Goal: Information Seeking & Learning: Learn about a topic

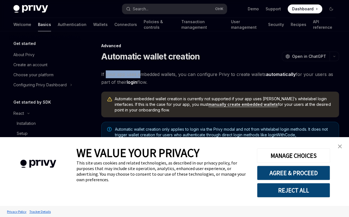
drag, startPoint x: 107, startPoint y: 75, endPoint x: 146, endPoint y: 75, distance: 38.5
click at [143, 75] on span "If your app uses embedded wallets, you can configure Privy to create wallets au…" at bounding box center [220, 78] width 238 height 16
click at [150, 75] on span "If your app uses embedded wallets, you can configure Privy to create wallets au…" at bounding box center [220, 78] width 238 height 16
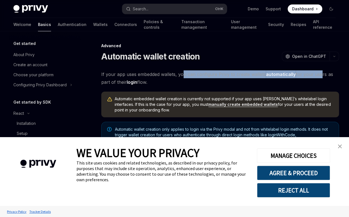
drag, startPoint x: 190, startPoint y: 73, endPoint x: 318, endPoint y: 75, distance: 128.1
click at [318, 75] on span "If your app uses embedded wallets, you can configure Privy to create wallets au…" at bounding box center [220, 78] width 238 height 16
click at [339, 147] on img "close banner" at bounding box center [340, 146] width 4 height 4
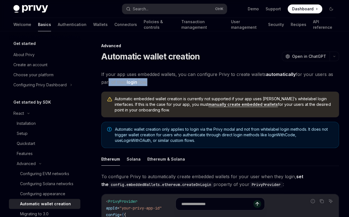
drag, startPoint x: 107, startPoint y: 82, endPoint x: 147, endPoint y: 82, distance: 40.2
click at [147, 82] on span "If your app uses embedded wallets, you can configure Privy to create wallets au…" at bounding box center [220, 78] width 238 height 16
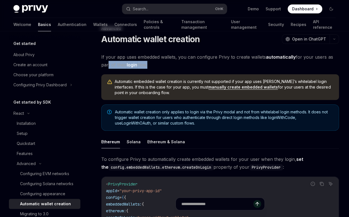
scroll to position [18, 0]
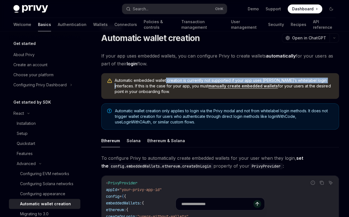
drag, startPoint x: 167, startPoint y: 80, endPoint x: 322, endPoint y: 81, distance: 154.9
click at [322, 81] on span "Automatic embedded wallet creation is currently not supported if your app uses …" at bounding box center [224, 86] width 219 height 17
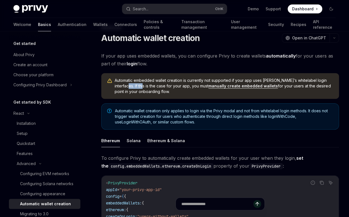
drag, startPoint x: 116, startPoint y: 87, endPoint x: 132, endPoint y: 86, distance: 16.5
click at [132, 86] on span "Automatic embedded wallet creation is currently not supported if your app uses …" at bounding box center [224, 86] width 219 height 17
click at [134, 86] on span "Automatic embedded wallet creation is currently not supported if your app uses …" at bounding box center [224, 86] width 219 height 17
drag, startPoint x: 136, startPoint y: 85, endPoint x: 167, endPoint y: 87, distance: 31.0
click at [167, 87] on span "Automatic embedded wallet creation is currently not supported if your app uses …" at bounding box center [224, 86] width 219 height 17
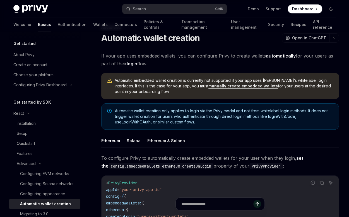
click at [174, 87] on span "Automatic embedded wallet creation is currently not supported if your app uses …" at bounding box center [224, 86] width 219 height 17
drag, startPoint x: 284, startPoint y: 86, endPoint x: 318, endPoint y: 85, distance: 34.1
click at [318, 85] on span "Automatic embedded wallet creation is currently not supported if your app uses …" at bounding box center [224, 86] width 219 height 17
drag, startPoint x: 126, startPoint y: 93, endPoint x: 145, endPoint y: 93, distance: 19.0
click at [145, 93] on div "Automatic embedded wallet creation is currently not supported if your app uses …" at bounding box center [220, 86] width 238 height 26
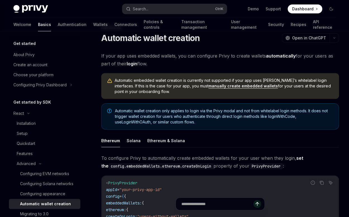
click at [158, 86] on span "Automatic embedded wallet creation is currently not supported if your app uses …" at bounding box center [224, 86] width 219 height 17
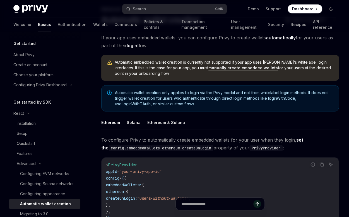
scroll to position [37, 0]
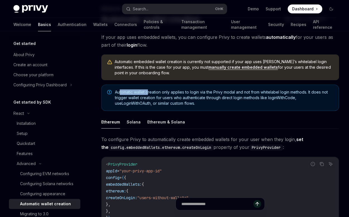
drag, startPoint x: 121, startPoint y: 92, endPoint x: 148, endPoint y: 92, distance: 27.6
click at [148, 92] on span "Automatic wallet creation only applies to login via the Privy modal and not fro…" at bounding box center [224, 97] width 218 height 17
click at [123, 92] on span "Automatic wallet creation only applies to login via the Privy modal and not fro…" at bounding box center [224, 97] width 218 height 17
click at [144, 93] on span "Automatic wallet creation only applies to login via the Privy modal and not fro…" at bounding box center [224, 97] width 218 height 17
click at [152, 92] on span "Automatic wallet creation only applies to login via the Privy modal and not fro…" at bounding box center [224, 97] width 218 height 17
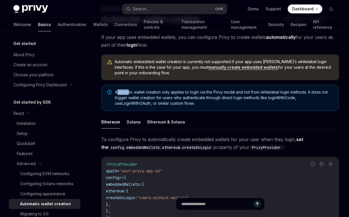
drag, startPoint x: 118, startPoint y: 93, endPoint x: 129, endPoint y: 93, distance: 10.6
click at [129, 93] on span "Automatic wallet creation only applies to login via the Privy modal and not fro…" at bounding box center [224, 97] width 218 height 17
click at [137, 92] on span "Automatic wallet creation only applies to login via the Privy modal and not fro…" at bounding box center [224, 97] width 218 height 17
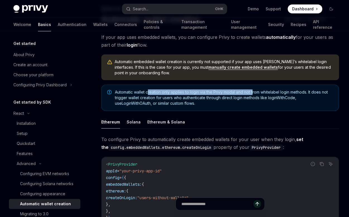
drag, startPoint x: 149, startPoint y: 92, endPoint x: 254, endPoint y: 92, distance: 105.5
click at [254, 92] on span "Automatic wallet creation only applies to login via the Privy modal and not fro…" at bounding box center [224, 97] width 218 height 17
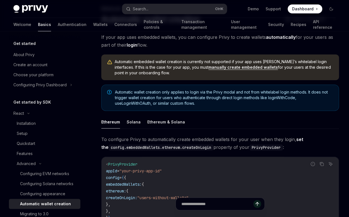
click at [259, 93] on span "Automatic wallet creation only applies to login via the Privy modal and not fro…" at bounding box center [224, 97] width 218 height 17
drag, startPoint x: 262, startPoint y: 92, endPoint x: 305, endPoint y: 92, distance: 43.8
click at [305, 92] on span "Automatic wallet creation only applies to login via the Privy modal and not fro…" at bounding box center [224, 97] width 218 height 17
drag, startPoint x: 137, startPoint y: 97, endPoint x: 260, endPoint y: 97, distance: 122.8
click at [259, 97] on span "Automatic wallet creation only applies to login via the Privy modal and not fro…" at bounding box center [224, 97] width 218 height 17
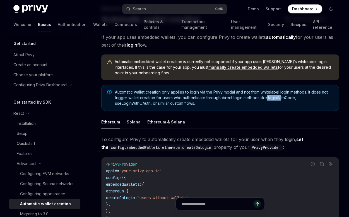
drag, startPoint x: 272, startPoint y: 97, endPoint x: 280, endPoint y: 97, distance: 7.8
click at [280, 97] on span "Automatic wallet creation only applies to login via the Privy modal and not fro…" at bounding box center [224, 97] width 218 height 17
drag, startPoint x: 121, startPoint y: 103, endPoint x: 146, endPoint y: 102, distance: 24.6
click at [146, 102] on span "Automatic wallet creation only applies to login via the Privy modal and not fro…" at bounding box center [224, 97] width 218 height 17
drag, startPoint x: 167, startPoint y: 102, endPoint x: 185, endPoint y: 102, distance: 17.0
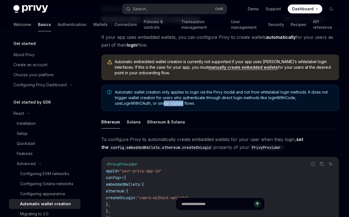
click at [185, 102] on span "Automatic wallet creation only applies to login via the Privy modal and not fro…" at bounding box center [224, 97] width 218 height 17
click at [214, 100] on span "Automatic wallet creation only applies to login via the Privy modal and not fro…" at bounding box center [224, 97] width 218 height 17
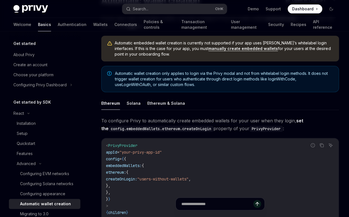
click at [187, 83] on span "Automatic wallet creation only applies to login via the Privy modal and not fro…" at bounding box center [224, 79] width 218 height 17
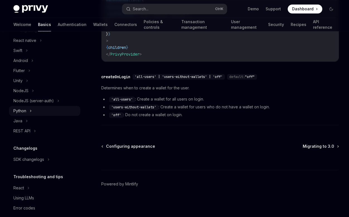
scroll to position [200, 0]
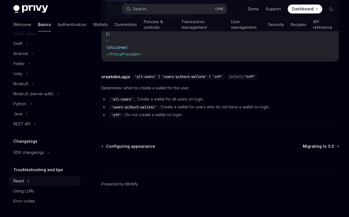
click at [30, 181] on div "React" at bounding box center [44, 181] width 71 height 10
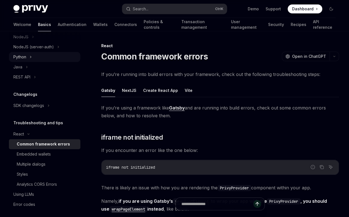
scroll to position [251, 0]
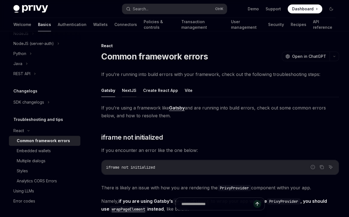
click at [129, 91] on button "NextJS" at bounding box center [129, 90] width 15 height 13
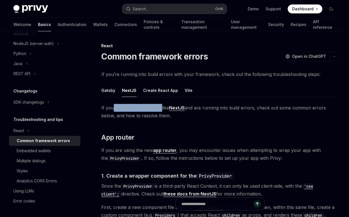
drag, startPoint x: 114, startPoint y: 107, endPoint x: 160, endPoint y: 108, distance: 46.3
click at [160, 108] on span "If you’re using a framework like NextJS and are running into build errors, chec…" at bounding box center [220, 112] width 238 height 16
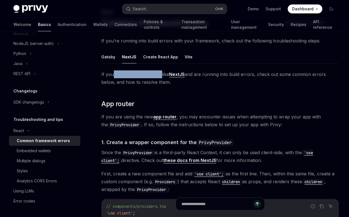
scroll to position [37, 0]
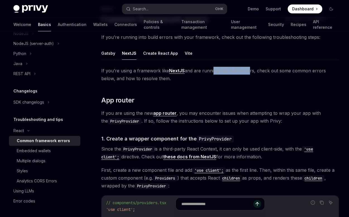
drag, startPoint x: 212, startPoint y: 71, endPoint x: 248, endPoint y: 72, distance: 35.8
click at [248, 72] on span "If you’re using a framework like NextJS and are running into build errors, chec…" at bounding box center [220, 75] width 238 height 16
drag, startPoint x: 271, startPoint y: 71, endPoint x: 321, endPoint y: 70, distance: 50.0
click at [321, 70] on span "If you’re using a framework like NextJS and are running into build errors, chec…" at bounding box center [220, 75] width 238 height 16
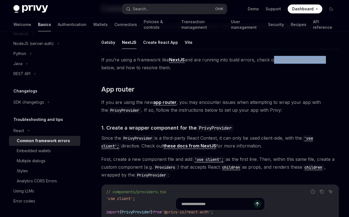
scroll to position [56, 0]
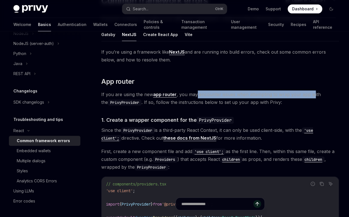
drag, startPoint x: 198, startPoint y: 94, endPoint x: 310, endPoint y: 93, distance: 111.7
click at [310, 93] on span "If you are using the new app router , you may encounter issues when attempting …" at bounding box center [220, 98] width 238 height 16
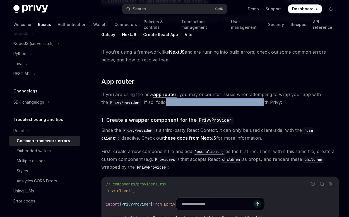
drag, startPoint x: 160, startPoint y: 102, endPoint x: 254, endPoint y: 103, distance: 93.8
click at [254, 103] on span "If you are using the new app router , you may encounter issues when attempting …" at bounding box center [220, 98] width 238 height 16
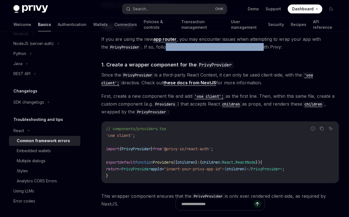
scroll to position [112, 0]
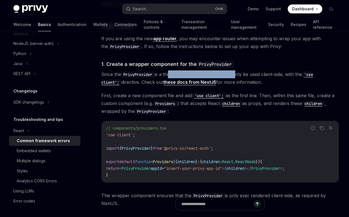
drag, startPoint x: 170, startPoint y: 75, endPoint x: 236, endPoint y: 75, distance: 65.3
click at [236, 75] on span "Since the PrivyProvider is a third-party React Context, it can only be used cli…" at bounding box center [220, 78] width 238 height 16
drag, startPoint x: 257, startPoint y: 75, endPoint x: 289, endPoint y: 75, distance: 32.4
click at [280, 75] on span "Since the PrivyProvider is a third-party React Context, it can only be used cli…" at bounding box center [220, 78] width 238 height 16
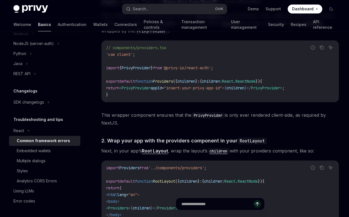
scroll to position [205, 0]
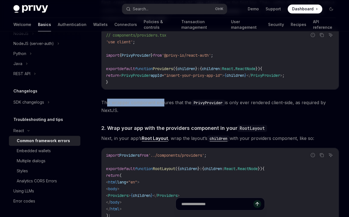
drag, startPoint x: 107, startPoint y: 102, endPoint x: 162, endPoint y: 101, distance: 55.0
click at [162, 101] on span "This wrapper component ensures that the PrivyProvider is only ever rendered cli…" at bounding box center [220, 107] width 238 height 16
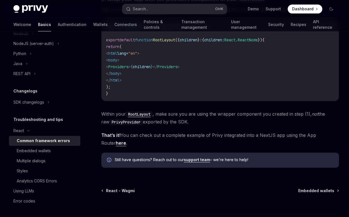
scroll to position [335, 0]
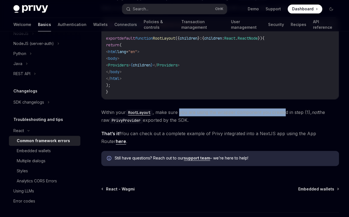
drag, startPoint x: 184, startPoint y: 112, endPoint x: 285, endPoint y: 111, distance: 101.1
click at [285, 111] on span "Within your RootLayout , make sure you are using the wrapper component you crea…" at bounding box center [220, 116] width 238 height 16
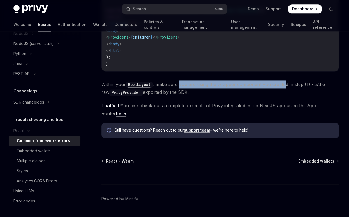
scroll to position [372, 0]
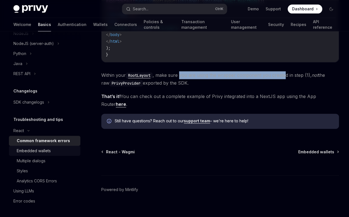
click at [50, 151] on div "Embedded wallets" at bounding box center [34, 150] width 34 height 7
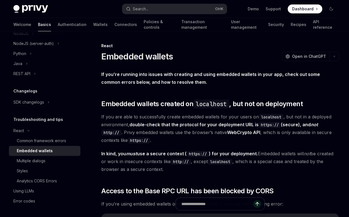
scroll to position [18, 0]
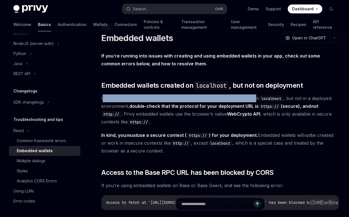
drag, startPoint x: 102, startPoint y: 99, endPoint x: 256, endPoint y: 100, distance: 153.3
click at [253, 100] on span "If you are able to successfully create embedded wallets for your users on local…" at bounding box center [220, 109] width 238 height 31
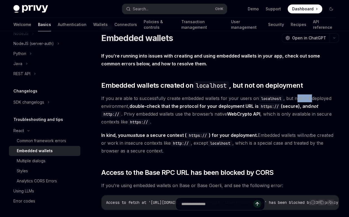
drag, startPoint x: 295, startPoint y: 101, endPoint x: 312, endPoint y: 100, distance: 16.2
click at [312, 100] on span "If you are able to successfully create embedded wallets for your users on local…" at bounding box center [220, 109] width 238 height 31
drag, startPoint x: 107, startPoint y: 106, endPoint x: 125, endPoint y: 106, distance: 17.0
click at [118, 106] on span "If you are able to successfully create embedded wallets for your users on local…" at bounding box center [220, 109] width 238 height 31
drag, startPoint x: 131, startPoint y: 115, endPoint x: 183, endPoint y: 114, distance: 51.7
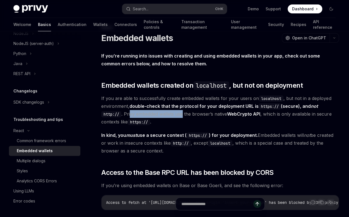
click at [183, 114] on span "If you are able to successfully create embedded wallets for your users on local…" at bounding box center [220, 109] width 238 height 31
click at [190, 113] on span "If you are able to successfully create embedded wallets for your users on local…" at bounding box center [220, 109] width 238 height 31
drag, startPoint x: 210, startPoint y: 115, endPoint x: 226, endPoint y: 115, distance: 15.9
click at [226, 115] on span "If you are able to successfully create embedded wallets for your users on local…" at bounding box center [220, 109] width 238 height 31
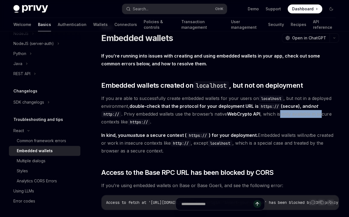
drag, startPoint x: 284, startPoint y: 115, endPoint x: 324, endPoint y: 117, distance: 40.5
click at [324, 117] on span "If you are able to successfully create embedded wallets for your users on local…" at bounding box center [220, 109] width 238 height 31
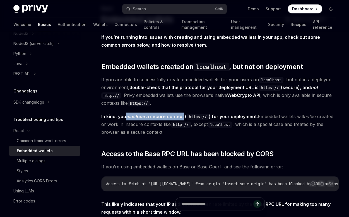
drag, startPoint x: 129, startPoint y: 116, endPoint x: 182, endPoint y: 117, distance: 52.8
click at [182, 117] on strong "In kind, you must use a secure context ( https:// ) for your deployment." at bounding box center [179, 117] width 157 height 6
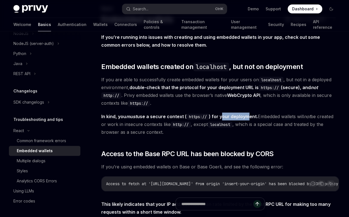
drag, startPoint x: 224, startPoint y: 117, endPoint x: 250, endPoint y: 117, distance: 26.0
click at [250, 117] on strong "In kind, you must use a secure context ( https:// ) for your deployment." at bounding box center [179, 117] width 157 height 6
drag, startPoint x: 282, startPoint y: 117, endPoint x: 321, endPoint y: 117, distance: 39.4
click at [321, 117] on span "In kind, you must use a secure context ( https:// ) for your deployment. Embedd…" at bounding box center [220, 124] width 238 height 23
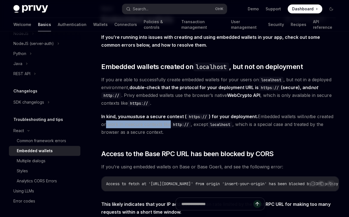
drag, startPoint x: 103, startPoint y: 124, endPoint x: 169, endPoint y: 126, distance: 66.8
click at [166, 126] on span "In kind, you must use a secure context ( https:// ) for your deployment. Embedd…" at bounding box center [220, 124] width 238 height 23
drag, startPoint x: 220, startPoint y: 125, endPoint x: 233, endPoint y: 125, distance: 13.1
click at [233, 125] on code "localhost" at bounding box center [220, 124] width 25 height 6
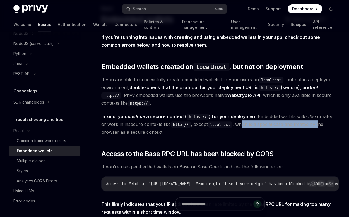
drag, startPoint x: 244, startPoint y: 125, endPoint x: 322, endPoint y: 125, distance: 77.6
click at [322, 125] on span "In kind, you must use a secure context ( https:// ) for your deployment. Embedd…" at bounding box center [220, 124] width 238 height 23
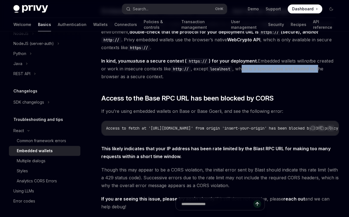
scroll to position [93, 0]
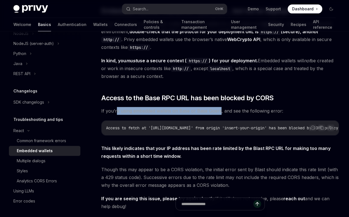
drag, startPoint x: 128, startPoint y: 111, endPoint x: 221, endPoint y: 109, distance: 92.7
click at [221, 109] on span "If you’re using embedded wallets on Base or Base Goerli, and see the following …" at bounding box center [220, 111] width 238 height 8
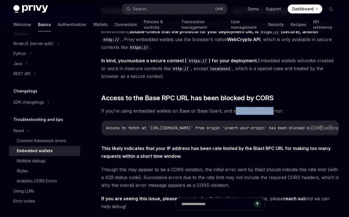
drag, startPoint x: 238, startPoint y: 109, endPoint x: 271, endPoint y: 110, distance: 32.9
click at [271, 110] on span "If you’re using embedded wallets on Base or Base Goerli, and see the following …" at bounding box center [220, 111] width 238 height 8
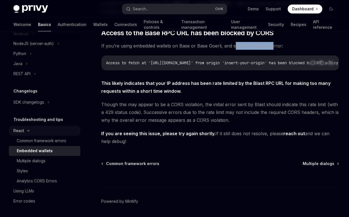
scroll to position [167, 0]
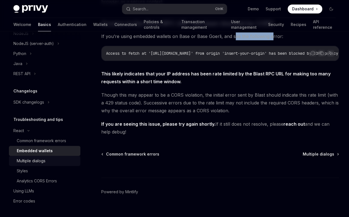
click at [30, 161] on div "Multiple dialogs" at bounding box center [31, 160] width 29 height 7
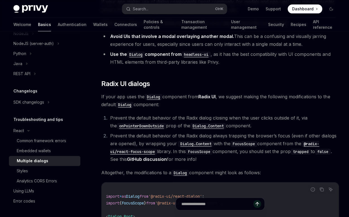
scroll to position [74, 0]
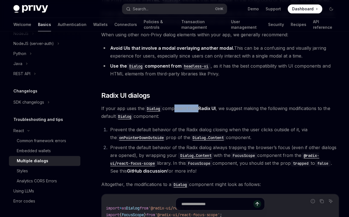
drag, startPoint x: 172, startPoint y: 109, endPoint x: 195, endPoint y: 109, distance: 22.9
click at [195, 109] on span "If your app uses the Dialog component from Radix UI , we suggest making the fol…" at bounding box center [220, 112] width 238 height 16
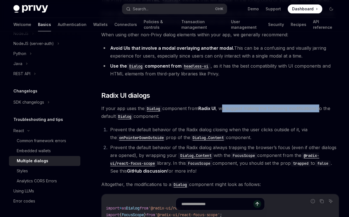
drag, startPoint x: 226, startPoint y: 108, endPoint x: 322, endPoint y: 109, distance: 96.0
click at [322, 109] on span "If your app uses the Dialog component from Radix UI , we suggest making the fol…" at bounding box center [220, 112] width 238 height 16
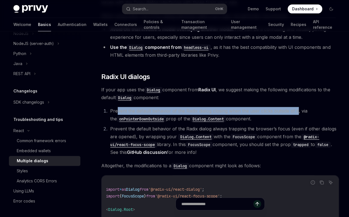
drag, startPoint x: 116, startPoint y: 113, endPoint x: 298, endPoint y: 110, distance: 181.8
click at [298, 110] on li "Prevent the default behavior of the Radix dialog closing when the user clicks o…" at bounding box center [224, 115] width 231 height 16
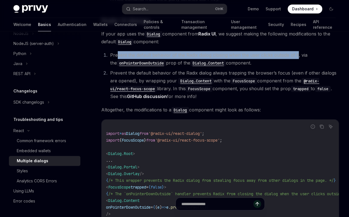
scroll to position [130, 0]
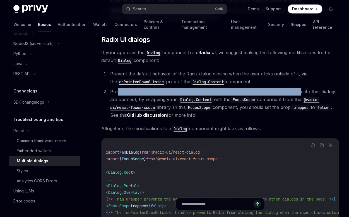
drag, startPoint x: 123, startPoint y: 91, endPoint x: 299, endPoint y: 91, distance: 175.3
click at [299, 91] on li "Prevent the default behavior of the Radix dialog always trapping the browser’s …" at bounding box center [224, 103] width 231 height 31
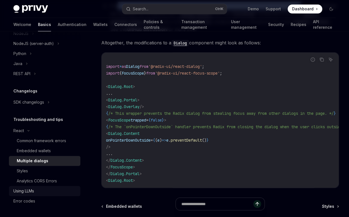
scroll to position [223, 0]
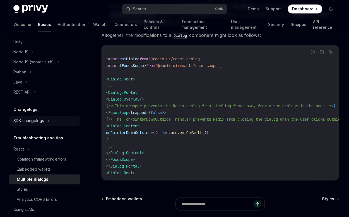
click at [28, 150] on div "React" at bounding box center [44, 149] width 71 height 10
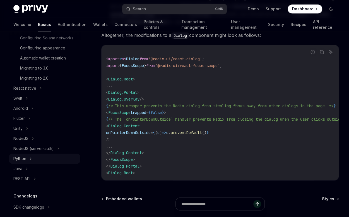
scroll to position [145, 0]
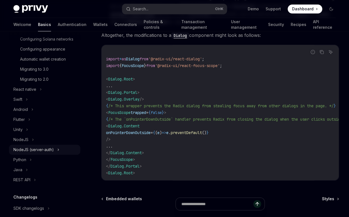
click at [56, 150] on div "NodeJS (server-auth)" at bounding box center [44, 150] width 71 height 10
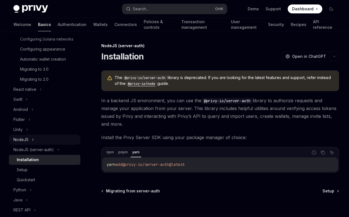
click at [33, 140] on icon at bounding box center [33, 139] width 2 height 7
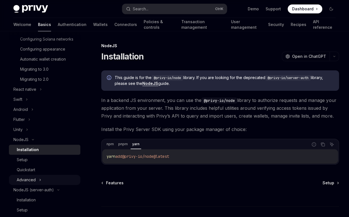
click at [40, 180] on icon at bounding box center [40, 180] width 1 height 2
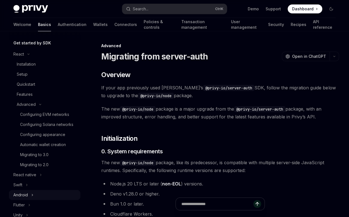
scroll to position [52, 0]
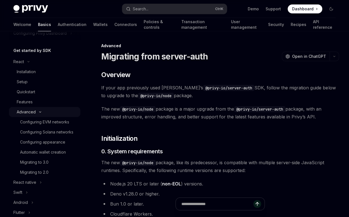
click at [39, 110] on div "Advanced" at bounding box center [44, 112] width 71 height 10
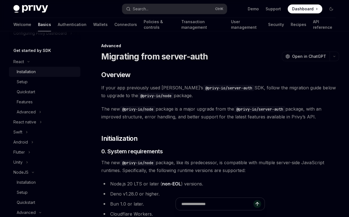
click at [33, 70] on div "Installation" at bounding box center [26, 71] width 19 height 7
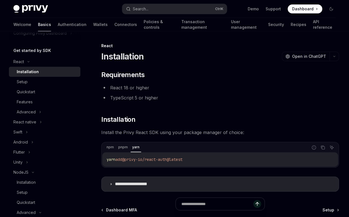
scroll to position [18, 0]
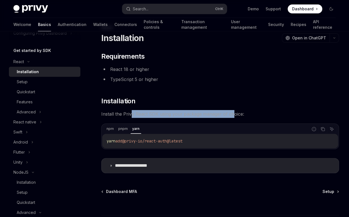
drag, startPoint x: 131, startPoint y: 112, endPoint x: 231, endPoint y: 112, distance: 99.9
click at [231, 112] on span "Install the Privy React SDK using your package manager of choice:" at bounding box center [220, 114] width 238 height 8
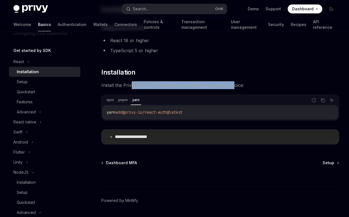
scroll to position [56, 0]
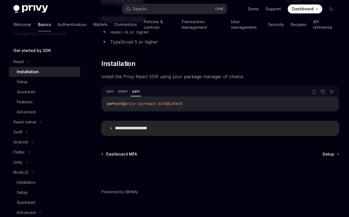
click at [111, 128] on icon at bounding box center [110, 127] width 3 height 3
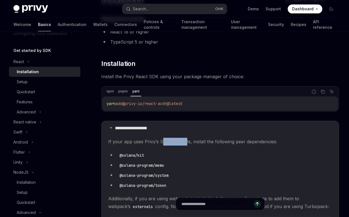
drag, startPoint x: 167, startPoint y: 142, endPoint x: 194, endPoint y: 141, distance: 27.1
click at [184, 141] on span "If your app uses Privy’s Solana wallets, install the following peer dependencie…" at bounding box center [220, 142] width 224 height 8
drag, startPoint x: 214, startPoint y: 140, endPoint x: 243, endPoint y: 139, distance: 28.5
click at [243, 139] on span "If your app uses Privy’s Solana wallets, install the following peer dependencie…" at bounding box center [220, 142] width 224 height 8
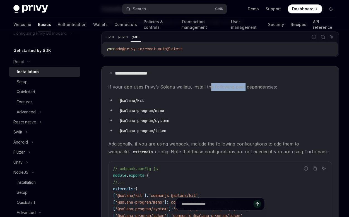
scroll to position [112, 0]
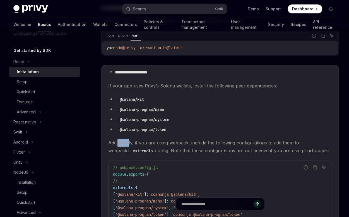
drag, startPoint x: 118, startPoint y: 143, endPoint x: 130, endPoint y: 142, distance: 11.4
click at [130, 142] on span "Additionally, if you are using webpack, include the following configurations to…" at bounding box center [220, 147] width 224 height 16
drag, startPoint x: 149, startPoint y: 142, endPoint x: 178, endPoint y: 143, distance: 29.0
click at [178, 143] on span "Additionally, if you are using webpack, include the following configurations to…" at bounding box center [220, 147] width 224 height 16
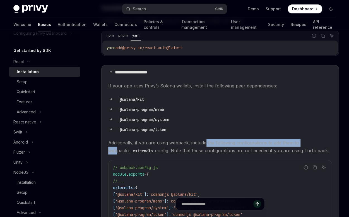
drag, startPoint x: 212, startPoint y: 144, endPoint x: 308, endPoint y: 141, distance: 96.6
click at [308, 141] on span "Additionally, if you are using webpack, include the following configurations to…" at bounding box center [220, 147] width 224 height 16
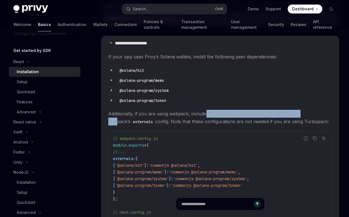
scroll to position [149, 0]
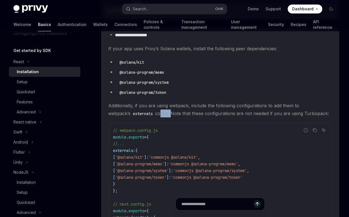
drag, startPoint x: 138, startPoint y: 112, endPoint x: 150, endPoint y: 112, distance: 11.2
click at [150, 112] on span "Additionally, if you are using webpack, include the following configurations to…" at bounding box center [220, 110] width 224 height 16
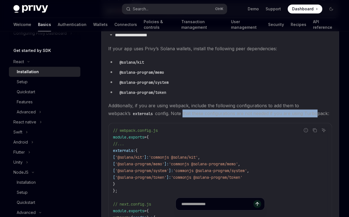
drag, startPoint x: 160, startPoint y: 112, endPoint x: 294, endPoint y: 112, distance: 134.3
click at [294, 112] on span "Additionally, if you are using webpack, include the following configurations to…" at bounding box center [220, 110] width 224 height 16
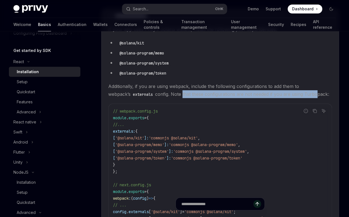
scroll to position [167, 0]
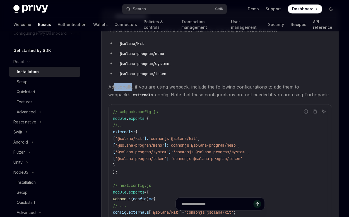
drag, startPoint x: 115, startPoint y: 85, endPoint x: 132, endPoint y: 85, distance: 16.8
click at [132, 85] on span "Additionally, if you are using webpack, include the following configurations to…" at bounding box center [220, 91] width 224 height 16
drag, startPoint x: 148, startPoint y: 84, endPoint x: 178, endPoint y: 87, distance: 30.0
click at [178, 87] on span "Additionally, if you are using webpack, include the following configurations to…" at bounding box center [220, 91] width 224 height 16
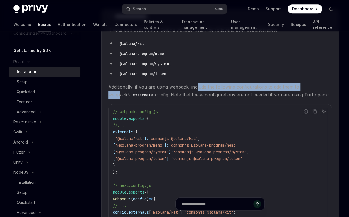
drag, startPoint x: 198, startPoint y: 86, endPoint x: 312, endPoint y: 86, distance: 114.2
click at [312, 86] on span "Additionally, if you are using webpack, include the following configurations to…" at bounding box center [220, 91] width 224 height 16
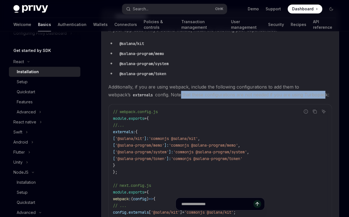
drag, startPoint x: 159, startPoint y: 93, endPoint x: 300, endPoint y: 93, distance: 141.5
click at [300, 93] on span "Additionally, if you are using webpack, include the following configurations to…" at bounding box center [220, 91] width 224 height 16
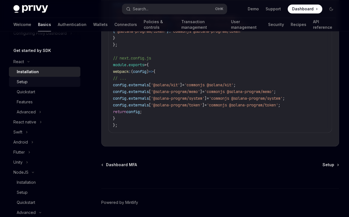
scroll to position [295, 0]
click at [30, 79] on div "Setup" at bounding box center [47, 81] width 60 height 7
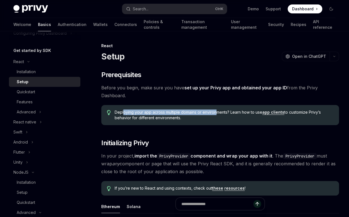
drag, startPoint x: 126, startPoint y: 113, endPoint x: 217, endPoint y: 113, distance: 91.0
click at [217, 113] on span "Deploying your app across multiple domains or environments? Learn how to use ap…" at bounding box center [224, 114] width 219 height 11
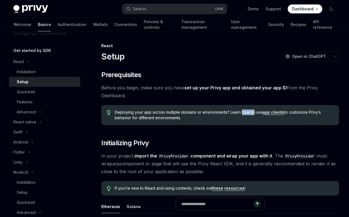
drag, startPoint x: 242, startPoint y: 113, endPoint x: 257, endPoint y: 113, distance: 14.8
click at [256, 113] on span "Deploying your app across multiple domains or environments? Learn how to use ap…" at bounding box center [224, 114] width 219 height 11
drag, startPoint x: 143, startPoint y: 116, endPoint x: 173, endPoint y: 116, distance: 30.2
click at [173, 116] on span "Deploying your app across multiple domains or environments? Learn how to use ap…" at bounding box center [224, 114] width 219 height 11
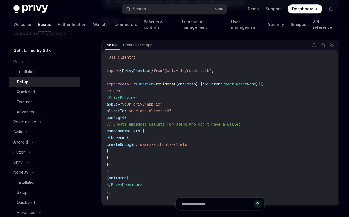
scroll to position [205, 0]
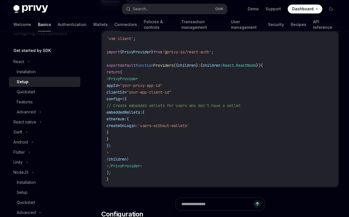
drag, startPoint x: 123, startPoint y: 114, endPoint x: 139, endPoint y: 132, distance: 23.9
click at [139, 132] on code "'use client' ; import { PrivyProvider } from '@privy-io/react-auth' ; export de…" at bounding box center [220, 108] width 227 height 147
click at [138, 114] on code "'use client' ; import { PrivyProvider } from '@privy-io/react-auth' ; export de…" at bounding box center [220, 108] width 227 height 147
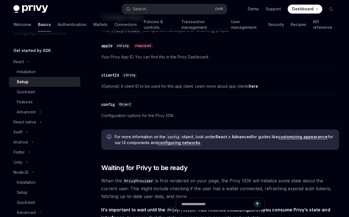
scroll to position [409, 0]
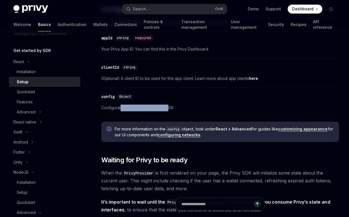
drag, startPoint x: 125, startPoint y: 106, endPoint x: 169, endPoint y: 107, distance: 44.7
click at [169, 107] on span "Configuration options for the Privy SDK." at bounding box center [220, 107] width 238 height 7
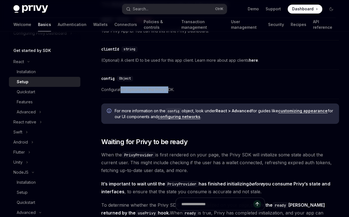
scroll to position [428, 0]
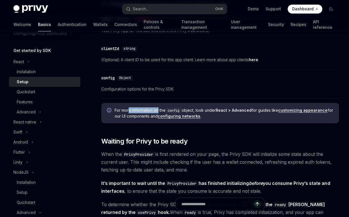
drag, startPoint x: 130, startPoint y: 109, endPoint x: 159, endPoint y: 111, distance: 29.3
click at [159, 111] on span "For more information on the config object, look under React > Advanced for guid…" at bounding box center [224, 112] width 219 height 11
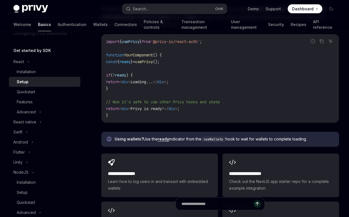
scroll to position [633, 0]
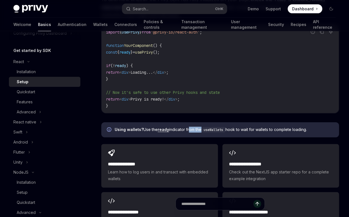
drag, startPoint x: 189, startPoint y: 129, endPoint x: 204, endPoint y: 130, distance: 14.5
click at [202, 129] on span "Using wallets? Use the ready indicator from the useWallets hook to wait for wal…" at bounding box center [224, 130] width 219 height 6
drag, startPoint x: 245, startPoint y: 129, endPoint x: 308, endPoint y: 128, distance: 62.3
click at [308, 128] on span "Using wallets? Use the ready indicator from the useWallets hook to wait for wal…" at bounding box center [224, 130] width 219 height 6
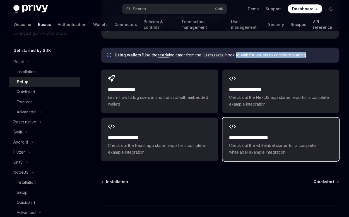
scroll to position [726, 0]
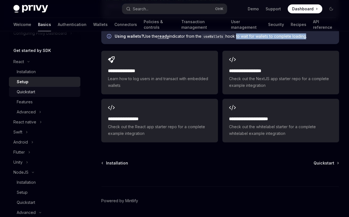
click at [34, 92] on div "Quickstart" at bounding box center [26, 91] width 18 height 7
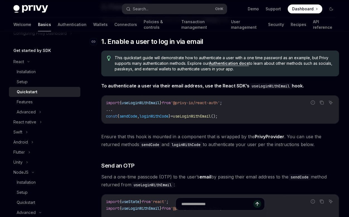
scroll to position [93, 0]
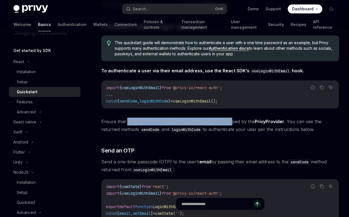
drag, startPoint x: 126, startPoint y: 121, endPoint x: 231, endPoint y: 121, distance: 104.7
click at [231, 121] on span "Ensure that this hook is mounted in a component that is wrapped by the PrivyPro…" at bounding box center [220, 126] width 238 height 16
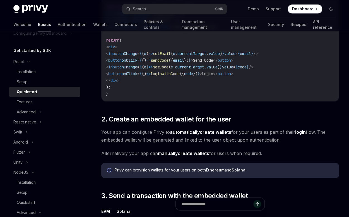
scroll to position [298, 0]
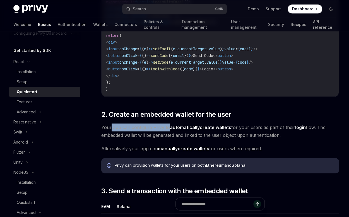
drag, startPoint x: 120, startPoint y: 128, endPoint x: 174, endPoint y: 129, distance: 53.9
click at [167, 129] on span "Your app can configure Privy to automatically create wallets for your users as …" at bounding box center [220, 131] width 238 height 16
drag, startPoint x: 256, startPoint y: 126, endPoint x: 295, endPoint y: 127, distance: 38.5
click at [295, 127] on span "Your app can configure Privy to automatically create wallets for your users as …" at bounding box center [220, 131] width 238 height 16
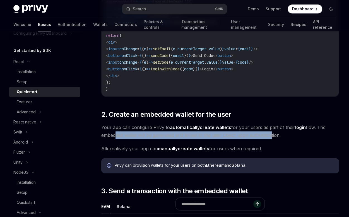
drag, startPoint x: 113, startPoint y: 135, endPoint x: 269, endPoint y: 135, distance: 156.9
click at [269, 135] on span "Your app can configure Privy to automatically create wallets for your users as …" at bounding box center [220, 131] width 238 height 16
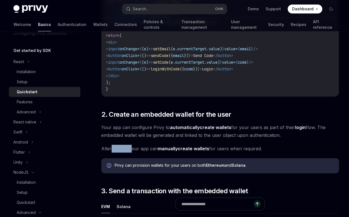
drag, startPoint x: 111, startPoint y: 149, endPoint x: 132, endPoint y: 148, distance: 20.7
click at [132, 148] on span "Alternatively your app can manually create wallets for users when required." at bounding box center [220, 149] width 238 height 8
click at [142, 148] on span "Alternatively your app can manually create wallets for users when required." at bounding box center [220, 149] width 238 height 8
drag, startPoint x: 242, startPoint y: 148, endPoint x: 251, endPoint y: 149, distance: 9.5
click at [251, 149] on span "Alternatively your app can manually create wallets for users when required." at bounding box center [220, 149] width 238 height 8
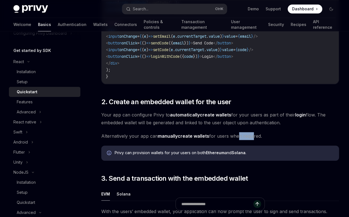
scroll to position [335, 0]
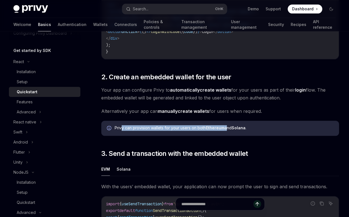
drag, startPoint x: 121, startPoint y: 128, endPoint x: 226, endPoint y: 129, distance: 104.7
click at [226, 129] on div "Privy can provision wallets for your users on both Ethereum and Solana ." at bounding box center [224, 128] width 219 height 6
click at [191, 111] on link "manually create wallets" at bounding box center [183, 111] width 51 height 6
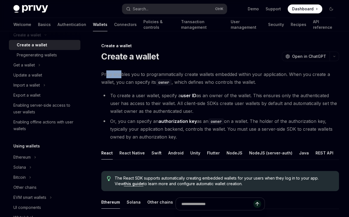
drag, startPoint x: 112, startPoint y: 74, endPoint x: 121, endPoint y: 73, distance: 8.9
click at [121, 73] on span "Privy enables you to programmatically create wallets embedded within your appli…" at bounding box center [220, 78] width 238 height 16
drag, startPoint x: 216, startPoint y: 75, endPoint x: 280, endPoint y: 75, distance: 63.9
click at [280, 75] on span "Privy enables you to programmatically create wallets embedded within your appli…" at bounding box center [220, 78] width 238 height 16
drag, startPoint x: 103, startPoint y: 82, endPoint x: 113, endPoint y: 82, distance: 9.8
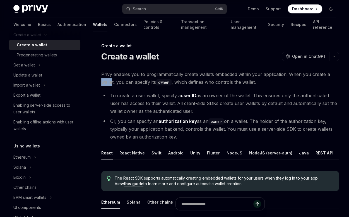
click at [113, 82] on span "Privy enables you to programmatically create wallets embedded within your appli…" at bounding box center [220, 78] width 238 height 16
drag, startPoint x: 124, startPoint y: 83, endPoint x: 152, endPoint y: 83, distance: 27.9
click at [152, 83] on span "Privy enables you to programmatically create wallets embedded within your appli…" at bounding box center [220, 78] width 238 height 16
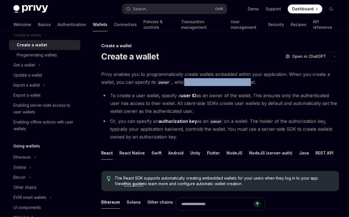
drag, startPoint x: 186, startPoint y: 83, endPoint x: 252, endPoint y: 83, distance: 65.9
click at [252, 83] on span "Privy enables you to programmatically create wallets embedded within your appli…" at bounding box center [220, 78] width 238 height 16
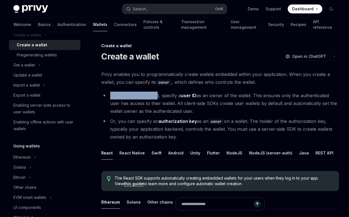
drag, startPoint x: 111, startPoint y: 96, endPoint x: 156, endPoint y: 97, distance: 45.3
click at [156, 97] on li "To create a user wallet, specify a user ID as an owner of the wallet. This ensu…" at bounding box center [220, 103] width 238 height 23
drag, startPoint x: 166, startPoint y: 97, endPoint x: 197, endPoint y: 97, distance: 30.4
click at [197, 97] on li "To create a user wallet, specify a user ID as an owner of the wallet. This ensu…" at bounding box center [220, 103] width 238 height 23
drag, startPoint x: 210, startPoint y: 97, endPoint x: 246, endPoint y: 97, distance: 36.0
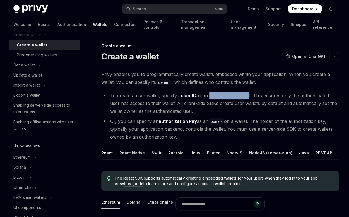
click at [246, 97] on li "To create a user wallet, specify a user ID as an owner of the wallet. This ensu…" at bounding box center [220, 103] width 238 height 23
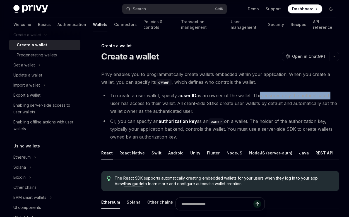
drag, startPoint x: 258, startPoint y: 97, endPoint x: 327, endPoint y: 98, distance: 69.2
click at [327, 98] on li "To create a user wallet, specify a user ID as an owner of the wallet. This ensu…" at bounding box center [220, 103] width 238 height 23
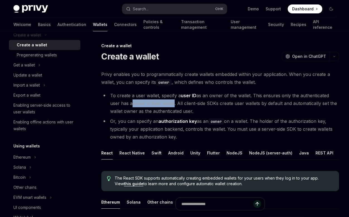
drag, startPoint x: 118, startPoint y: 104, endPoint x: 162, endPoint y: 103, distance: 43.6
click at [162, 103] on li "To create a user wallet, specify a user ID as an owner of the wallet. This ensu…" at bounding box center [220, 103] width 238 height 23
drag, startPoint x: 174, startPoint y: 103, endPoint x: 193, endPoint y: 103, distance: 19.0
click at [193, 103] on li "To create a user wallet, specify a user ID as an owner of the wallet. This ensu…" at bounding box center [220, 103] width 238 height 23
drag, startPoint x: 125, startPoint y: 121, endPoint x: 156, endPoint y: 122, distance: 31.5
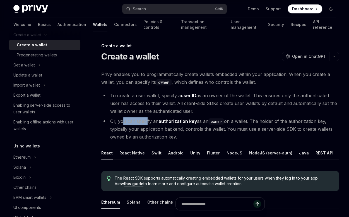
click at [147, 121] on li "Or, you can specify an authorization key as an owner on a wallet. The holder of…" at bounding box center [220, 128] width 238 height 23
drag, startPoint x: 267, startPoint y: 121, endPoint x: 305, endPoint y: 122, distance: 38.0
click at [305, 122] on li "Or, you can specify an authorization key as an owner on a wallet. The holder of…" at bounding box center [220, 128] width 238 height 23
drag, startPoint x: 155, startPoint y: 131, endPoint x: 167, endPoint y: 131, distance: 11.5
click at [167, 131] on li "Or, you can specify an authorization key as an owner on a wallet. The holder of…" at bounding box center [220, 128] width 238 height 23
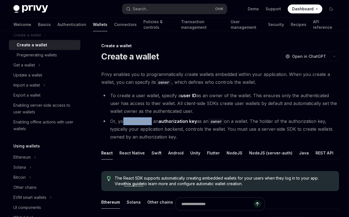
drag, startPoint x: 122, startPoint y: 121, endPoint x: 155, endPoint y: 124, distance: 32.8
click at [151, 123] on li "Or, you can specify an authorization key as an owner on a wallet. The holder of…" at bounding box center [220, 128] width 238 height 23
drag, startPoint x: 219, startPoint y: 121, endPoint x: 223, endPoint y: 121, distance: 4.2
click at [223, 121] on code "owner" at bounding box center [217, 121] width 16 height 6
drag, startPoint x: 231, startPoint y: 122, endPoint x: 246, endPoint y: 122, distance: 15.1
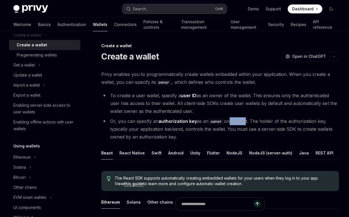
click at [246, 122] on li "Or, you can specify an authorization key as an owner on a wallet. The holder of…" at bounding box center [220, 128] width 238 height 23
drag, startPoint x: 299, startPoint y: 121, endPoint x: 319, endPoint y: 121, distance: 19.5
click at [319, 121] on li "Or, you can specify an authorization key as an owner on a wallet. The holder of…" at bounding box center [220, 128] width 238 height 23
drag, startPoint x: 123, startPoint y: 130, endPoint x: 158, endPoint y: 130, distance: 35.2
click at [158, 130] on li "Or, you can specify an authorization key as an owner on a wallet. The holder of…" at bounding box center [220, 128] width 238 height 23
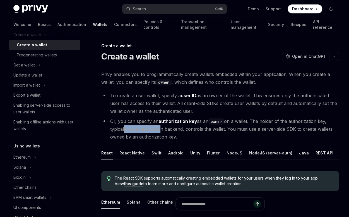
click at [142, 130] on li "Or, you can specify an authorization key as an owner on a wallet. The holder of…" at bounding box center [220, 128] width 238 height 23
drag, startPoint x: 163, startPoint y: 130, endPoint x: 178, endPoint y: 131, distance: 14.8
click at [178, 131] on li "Or, you can specify an authorization key as an owner on a wallet. The holder of…" at bounding box center [220, 128] width 238 height 23
drag, startPoint x: 198, startPoint y: 130, endPoint x: 217, endPoint y: 129, distance: 18.7
click at [217, 129] on li "Or, you can specify an authorization key as an owner on a wallet. The holder of…" at bounding box center [220, 128] width 238 height 23
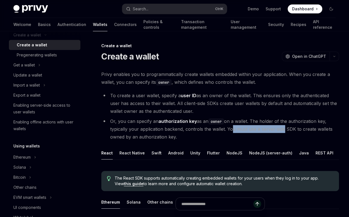
drag, startPoint x: 229, startPoint y: 129, endPoint x: 287, endPoint y: 130, distance: 57.8
click at [283, 129] on li "Or, you can specify an authorization key as an owner on a wallet. The holder of…" at bounding box center [220, 128] width 238 height 23
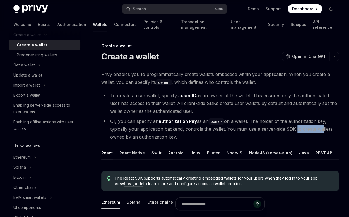
drag, startPoint x: 295, startPoint y: 130, endPoint x: 293, endPoint y: 132, distance: 3.0
click at [318, 130] on li "Or, you can specify an authorization key as an owner on a wallet. The holder of…" at bounding box center [220, 128] width 238 height 23
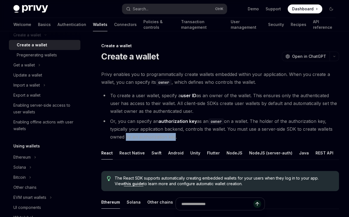
drag, startPoint x: 125, startPoint y: 137, endPoint x: 172, endPoint y: 138, distance: 47.2
click at [172, 138] on li "Or, you can specify an authorization key as an owner on a wallet. The holder of…" at bounding box center [220, 128] width 238 height 23
click at [182, 129] on li "Or, you can specify an authorization key as an owner on a wallet. The holder of…" at bounding box center [220, 128] width 238 height 23
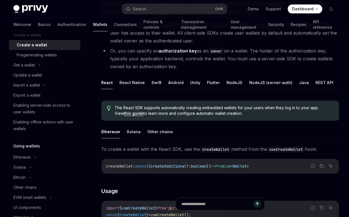
scroll to position [74, 0]
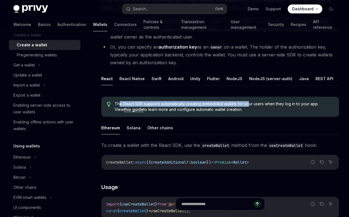
drag, startPoint x: 123, startPoint y: 104, endPoint x: 247, endPoint y: 106, distance: 124.0
click at [247, 106] on span "The React SDK supports automatically creating embedded wallets for your users w…" at bounding box center [224, 106] width 219 height 11
drag, startPoint x: 270, startPoint y: 104, endPoint x: 317, endPoint y: 107, distance: 47.0
click at [317, 107] on span "The React SDK supports automatically creating embedded wallets for your users w…" at bounding box center [224, 106] width 219 height 11
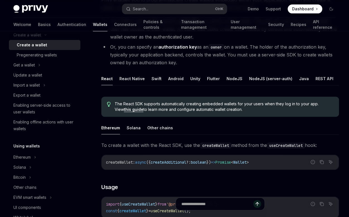
click at [149, 103] on span "The React SDK supports automatically creating embedded wallets for your users w…" at bounding box center [224, 106] width 219 height 11
drag, startPoint x: 175, startPoint y: 107, endPoint x: 226, endPoint y: 108, distance: 50.8
click at [226, 108] on span "The React SDK supports automatically creating embedded wallets for your users w…" at bounding box center [224, 106] width 219 height 11
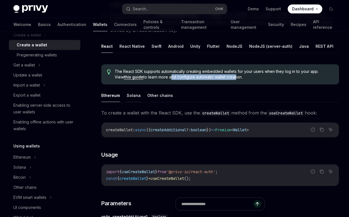
scroll to position [112, 0]
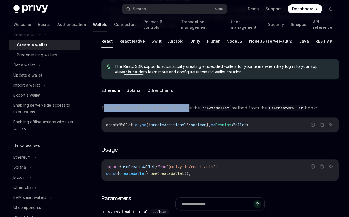
drag, startPoint x: 104, startPoint y: 105, endPoint x: 193, endPoint y: 109, distance: 89.2
click at [189, 109] on span "To create a wallet with the React SDK, use the createWallet method from the use…" at bounding box center [220, 108] width 238 height 8
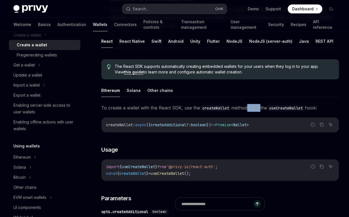
drag, startPoint x: 246, startPoint y: 106, endPoint x: 263, endPoint y: 108, distance: 17.1
click at [260, 107] on span "To create a wallet with the React SDK, use the createWallet method from the use…" at bounding box center [220, 108] width 238 height 8
click at [265, 108] on span "To create a wallet with the React SDK, use the createWallet method from the use…" at bounding box center [220, 108] width 238 height 8
drag, startPoint x: 275, startPoint y: 108, endPoint x: 308, endPoint y: 108, distance: 33.2
click at [305, 108] on code "useCreateWallet" at bounding box center [286, 108] width 38 height 6
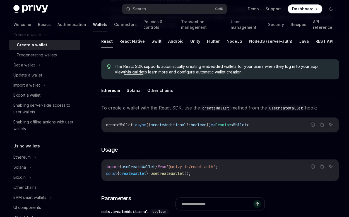
click at [315, 107] on span "To create a wallet with the React SDK, use the createWallet method from the use…" at bounding box center [220, 108] width 238 height 8
drag, startPoint x: 107, startPoint y: 123, endPoint x: 131, endPoint y: 125, distance: 24.1
click at [131, 125] on span "createWallet" at bounding box center [119, 124] width 27 height 5
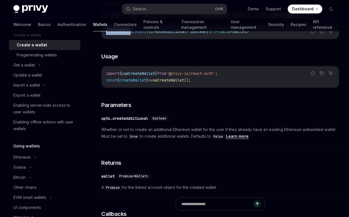
scroll to position [223, 0]
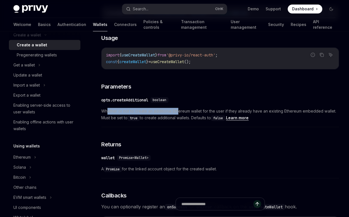
drag, startPoint x: 107, startPoint y: 110, endPoint x: 178, endPoint y: 110, distance: 70.9
click at [178, 110] on span "Whether or not to create an additional Ethereum wallet for the user if they alr…" at bounding box center [220, 114] width 238 height 13
click at [183, 111] on span "Whether or not to create an additional Ethereum wallet for the user if they alr…" at bounding box center [220, 114] width 238 height 13
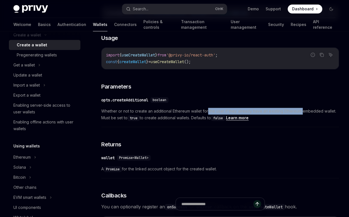
drag, startPoint x: 208, startPoint y: 110, endPoint x: 313, endPoint y: 112, distance: 104.7
click at [305, 111] on span "Whether or not to create an additional Ethereum wallet for the user if they alr…" at bounding box center [220, 114] width 238 height 13
drag, startPoint x: 317, startPoint y: 112, endPoint x: 326, endPoint y: 112, distance: 8.9
click at [320, 112] on span "Whether or not to create an additional Ethereum wallet for the user if they alr…" at bounding box center [220, 114] width 238 height 13
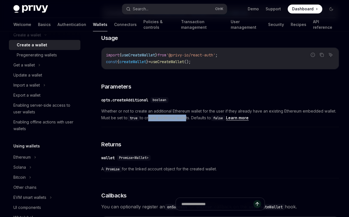
drag, startPoint x: 150, startPoint y: 118, endPoint x: 186, endPoint y: 116, distance: 36.9
click at [186, 116] on span "Whether or not to create an additional Ethereum wallet for the user if they alr…" at bounding box center [220, 114] width 238 height 13
drag, startPoint x: 199, startPoint y: 115, endPoint x: 213, endPoint y: 116, distance: 13.4
click at [212, 116] on span "Whether or not to create an additional Ethereum wallet for the user if they alr…" at bounding box center [220, 114] width 238 height 13
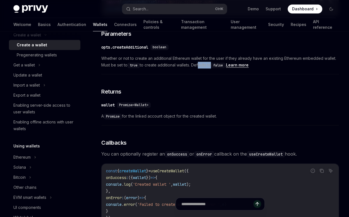
scroll to position [279, 0]
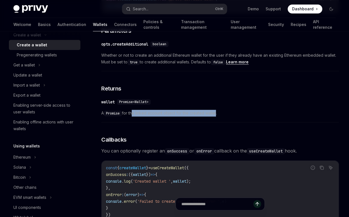
drag, startPoint x: 133, startPoint y: 113, endPoint x: 217, endPoint y: 113, distance: 83.8
click at [217, 113] on span "A Promise for the linked account object for the created wallet." at bounding box center [220, 113] width 238 height 7
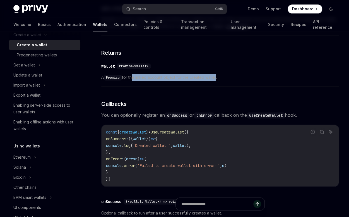
scroll to position [335, 0]
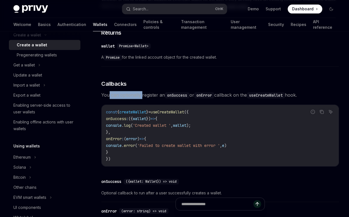
drag, startPoint x: 108, startPoint y: 94, endPoint x: 142, endPoint y: 96, distance: 33.3
click at [142, 96] on span "You can optionally register an onSuccess or onError callback on the useCreateWa…" at bounding box center [220, 95] width 238 height 8
click at [151, 95] on span "You can optionally register an onSuccess or onError callback on the useCreateWa…" at bounding box center [220, 95] width 238 height 8
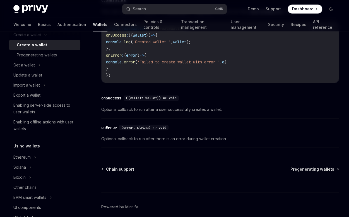
scroll to position [428, 0]
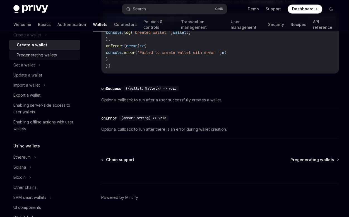
click at [38, 54] on div "Pregenerating wallets" at bounding box center [37, 55] width 40 height 7
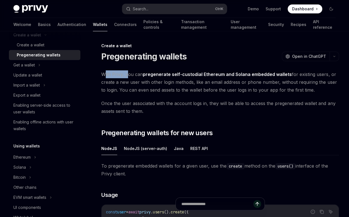
drag, startPoint x: 104, startPoint y: 76, endPoint x: 128, endPoint y: 75, distance: 24.6
click at [128, 75] on span "With Privy, you can pregenerate self-custodial Ethereum and Solana embedded wal…" at bounding box center [220, 81] width 238 height 23
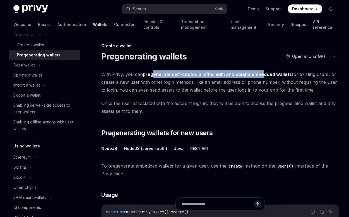
drag, startPoint x: 153, startPoint y: 76, endPoint x: 259, endPoint y: 77, distance: 105.8
click at [259, 77] on span "With Privy, you can pregenerate self-custodial Ethereum and Solana embedded wal…" at bounding box center [220, 81] width 238 height 23
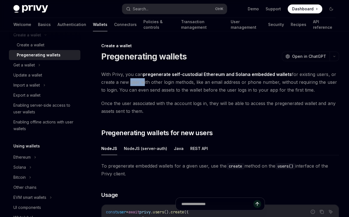
drag, startPoint x: 127, startPoint y: 82, endPoint x: 142, endPoint y: 82, distance: 15.1
click at [142, 82] on span "With Privy, you can pregenerate self-custodial Ethereum and Solana embedded wal…" at bounding box center [220, 81] width 238 height 23
click at [147, 83] on span "With Privy, you can pregenerate self-custodial Ethereum and Solana embedded wal…" at bounding box center [220, 81] width 238 height 23
drag, startPoint x: 149, startPoint y: 82, endPoint x: 191, endPoint y: 83, distance: 41.9
click at [191, 83] on span "With Privy, you can pregenerate self-custodial Ethereum and Solana embedded wal…" at bounding box center [220, 81] width 238 height 23
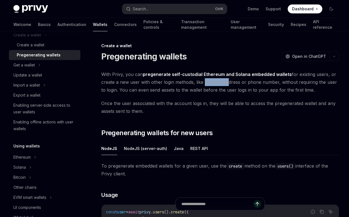
drag, startPoint x: 203, startPoint y: 83, endPoint x: 224, endPoint y: 83, distance: 21.0
click at [224, 83] on span "With Privy, you can pregenerate self-custodial Ethereum and Solana embedded wal…" at bounding box center [220, 81] width 238 height 23
drag, startPoint x: 255, startPoint y: 82, endPoint x: 279, endPoint y: 82, distance: 24.3
click at [277, 83] on span "With Privy, you can pregenerate self-custodial Ethereum and Solana embedded wal…" at bounding box center [220, 81] width 238 height 23
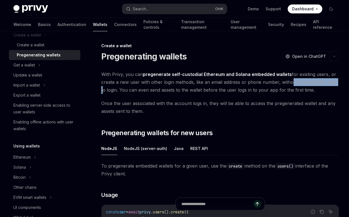
drag, startPoint x: 291, startPoint y: 82, endPoint x: 334, endPoint y: 83, distance: 43.3
click at [334, 83] on span "With Privy, you can pregenerate self-custodial Ethereum and Solana embedded wal…" at bounding box center [220, 81] width 238 height 23
click at [115, 90] on span "With Privy, you can pregenerate self-custodial Ethereum and Solana embedded wal…" at bounding box center [220, 81] width 238 height 23
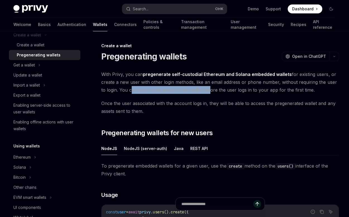
drag, startPoint x: 124, startPoint y: 90, endPoint x: 207, endPoint y: 88, distance: 83.2
click at [204, 88] on span "With Privy, you can pregenerate self-custodial Ethereum and Solana embedded wal…" at bounding box center [220, 81] width 238 height 23
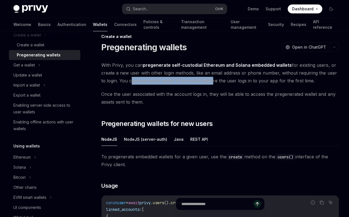
scroll to position [18, 0]
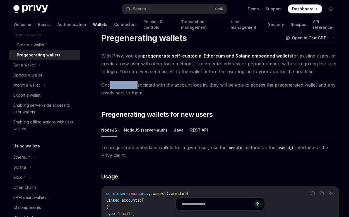
drag, startPoint x: 111, startPoint y: 83, endPoint x: 138, endPoint y: 83, distance: 26.8
click at [138, 83] on span "Once the user associated with the account logs in, they will be able to access …" at bounding box center [220, 89] width 238 height 16
click at [143, 84] on span "Once the user associated with the account logs in, they will be able to access …" at bounding box center [220, 89] width 238 height 16
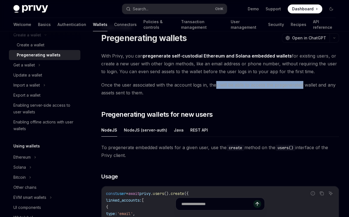
drag, startPoint x: 216, startPoint y: 84, endPoint x: 301, endPoint y: 84, distance: 84.9
click at [301, 84] on span "Once the user associated with the account logs in, they will be able to access …" at bounding box center [220, 89] width 238 height 16
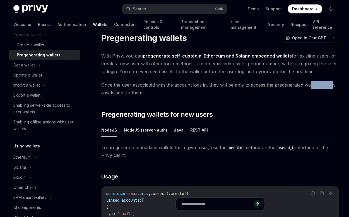
drag, startPoint x: 314, startPoint y: 84, endPoint x: 331, endPoint y: 84, distance: 16.8
click at [331, 84] on span "Once the user associated with the account logs in, they will be able to access …" at bounding box center [220, 89] width 238 height 16
drag, startPoint x: 105, startPoint y: 93, endPoint x: 142, endPoint y: 93, distance: 36.6
click at [142, 93] on span "Once the user associated with the account logs in, they will be able to access …" at bounding box center [220, 89] width 238 height 16
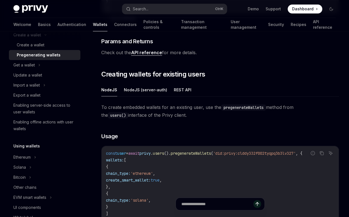
scroll to position [260, 0]
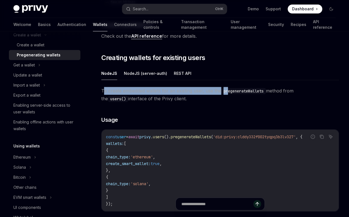
drag, startPoint x: 105, startPoint y: 91, endPoint x: 229, endPoint y: 89, distance: 124.0
click at [229, 89] on span "To create embedded wallets for an existing user, use the pregenerateWallets met…" at bounding box center [220, 95] width 238 height 16
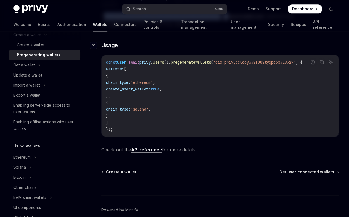
scroll to position [353, 0]
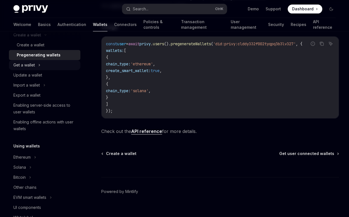
click at [39, 65] on icon at bounding box center [39, 65] width 1 height 2
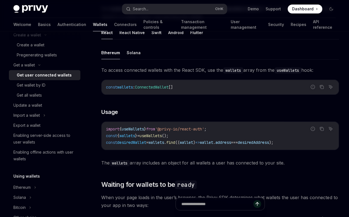
scroll to position [167, 0]
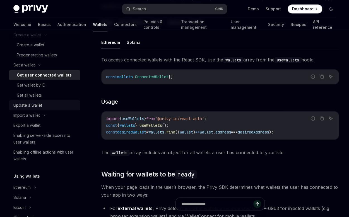
click at [42, 105] on div "Update a wallet" at bounding box center [45, 105] width 64 height 7
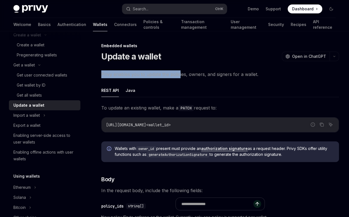
drag, startPoint x: 102, startPoint y: 74, endPoint x: 180, endPoint y: 76, distance: 77.6
click at [180, 76] on span "Privy enables you to update the policies, owners, and signers for a wallet." at bounding box center [220, 74] width 238 height 8
drag, startPoint x: 194, startPoint y: 75, endPoint x: 204, endPoint y: 75, distance: 10.6
click at [204, 75] on span "Privy enables you to update the policies, owners, and signers for a wallet." at bounding box center [220, 74] width 238 height 8
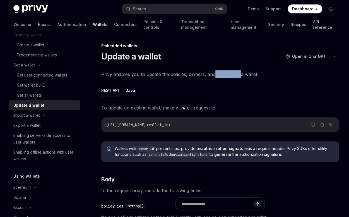
drag, startPoint x: 214, startPoint y: 74, endPoint x: 240, endPoint y: 74, distance: 26.2
click at [240, 74] on span "Privy enables you to update the policies, owners, and signers for a wallet." at bounding box center [220, 74] width 238 height 8
drag, startPoint x: 105, startPoint y: 107, endPoint x: 157, endPoint y: 110, distance: 52.3
click at [157, 110] on span "To update an existing wallet, make a PATCH request to:" at bounding box center [220, 108] width 238 height 8
drag, startPoint x: 169, startPoint y: 109, endPoint x: 188, endPoint y: 109, distance: 18.4
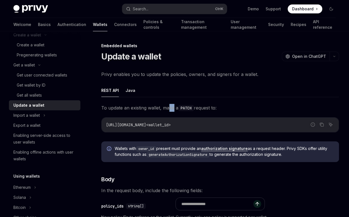
click at [177, 109] on span "To update an existing wallet, make a PATCH request to:" at bounding box center [220, 108] width 238 height 8
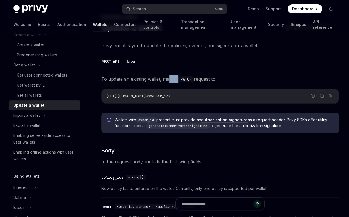
scroll to position [37, 0]
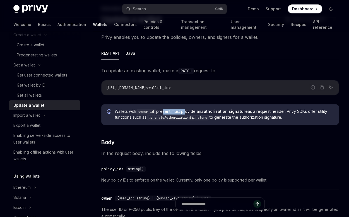
drag, startPoint x: 165, startPoint y: 112, endPoint x: 191, endPoint y: 113, distance: 26.3
click at [188, 113] on span "Wallets with owner_id present must provide an authorization signature as a requ…" at bounding box center [224, 115] width 219 height 12
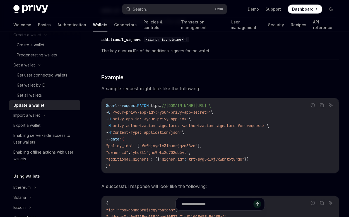
scroll to position [521, 0]
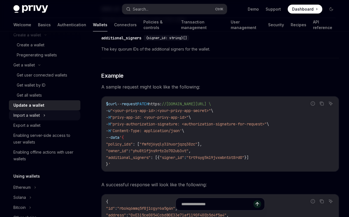
click at [45, 116] on icon at bounding box center [44, 115] width 1 height 2
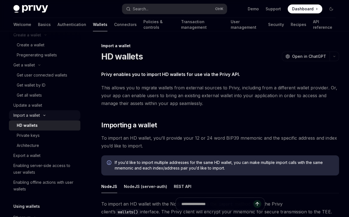
click at [45, 114] on icon at bounding box center [44, 115] width 7 height 2
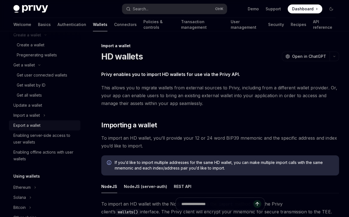
click at [39, 126] on div "Export a wallet" at bounding box center [26, 125] width 27 height 7
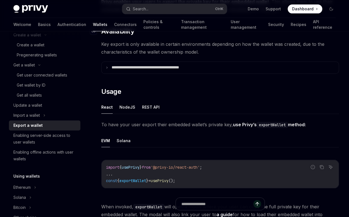
scroll to position [74, 0]
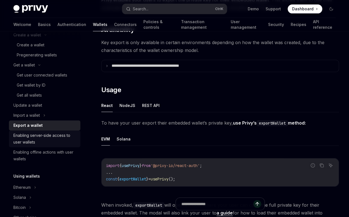
click at [41, 138] on div "Enabling server-side access to user wallets" at bounding box center [45, 138] width 64 height 13
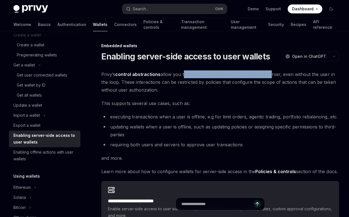
drag, startPoint x: 183, startPoint y: 74, endPoint x: 268, endPoint y: 76, distance: 85.5
click at [268, 76] on span "Privy’s control abstractions allow you to interact with wallets from your app’s…" at bounding box center [220, 81] width 238 height 23
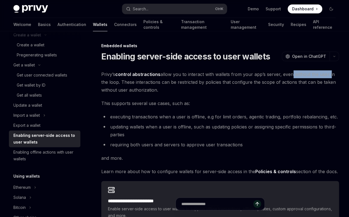
drag, startPoint x: 288, startPoint y: 74, endPoint x: 328, endPoint y: 74, distance: 39.4
click at [328, 74] on span "Privy’s control abstractions allow you to interact with wallets from your app’s…" at bounding box center [220, 81] width 238 height 23
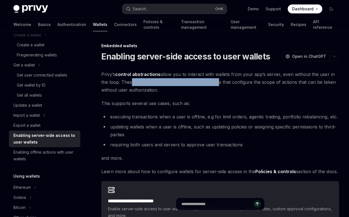
drag, startPoint x: 121, startPoint y: 83, endPoint x: 209, endPoint y: 82, distance: 87.9
click at [209, 82] on span "Privy’s control abstractions allow you to interact with wallets from your app’s…" at bounding box center [220, 81] width 238 height 23
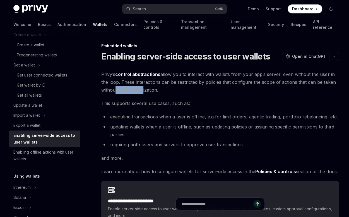
drag, startPoint x: 112, startPoint y: 91, endPoint x: 140, endPoint y: 93, distance: 27.4
click at [140, 93] on span "Privy’s control abstractions allow you to interact with wallets from your app’s…" at bounding box center [220, 81] width 238 height 23
drag, startPoint x: 106, startPoint y: 104, endPoint x: 128, endPoint y: 105, distance: 22.9
click at [128, 105] on span "This supports several use cases, such as:" at bounding box center [220, 103] width 238 height 8
click at [138, 104] on span "This supports several use cases, such as:" at bounding box center [220, 103] width 238 height 8
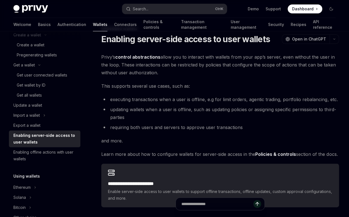
scroll to position [18, 0]
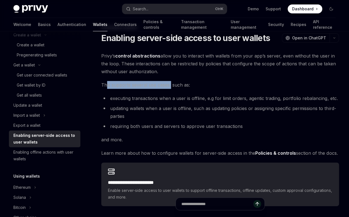
drag, startPoint x: 107, startPoint y: 85, endPoint x: 167, endPoint y: 85, distance: 60.3
click at [170, 84] on span "This supports several use cases, such as:" at bounding box center [220, 85] width 238 height 8
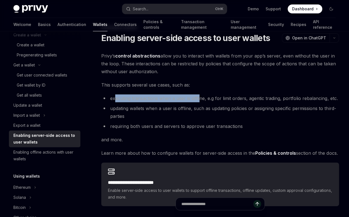
drag, startPoint x: 114, startPoint y: 98, endPoint x: 200, endPoint y: 100, distance: 85.7
click at [200, 100] on li "executing transactions when a user is offline, e.g for limit orders, agentic tr…" at bounding box center [220, 98] width 238 height 8
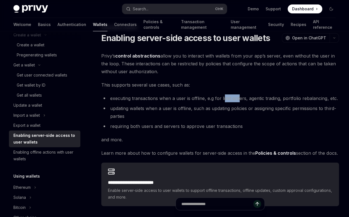
drag, startPoint x: 224, startPoint y: 98, endPoint x: 240, endPoint y: 98, distance: 16.2
click at [240, 98] on li "executing transactions when a user is offline, e.g for limit orders, agentic tr…" at bounding box center [220, 98] width 238 height 8
drag, startPoint x: 256, startPoint y: 98, endPoint x: 276, endPoint y: 100, distance: 20.2
click at [276, 100] on li "executing transactions when a user is offline, e.g for limit orders, agentic tr…" at bounding box center [220, 98] width 238 height 8
drag, startPoint x: 288, startPoint y: 99, endPoint x: 322, endPoint y: 99, distance: 34.3
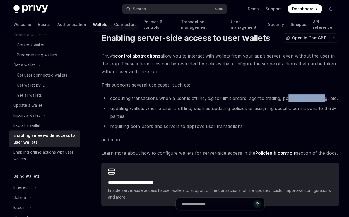
click at [322, 99] on li "executing transactions when a user is offline, e.g for limit orders, agentic tr…" at bounding box center [220, 98] width 238 height 8
drag, startPoint x: 112, startPoint y: 109, endPoint x: 142, endPoint y: 108, distance: 30.4
click at [142, 108] on li "updating wallets when a user is offline, such as updating policies or assigning…" at bounding box center [220, 112] width 238 height 16
click at [155, 107] on li "updating wallets when a user is offline, such as updating policies or assigning…" at bounding box center [220, 112] width 238 height 16
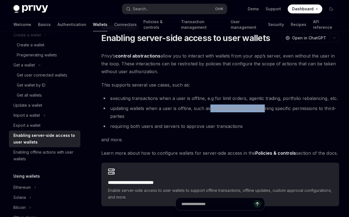
drag, startPoint x: 214, startPoint y: 108, endPoint x: 264, endPoint y: 109, distance: 50.3
click at [264, 109] on li "updating wallets when a user is offline, such as updating policies or assigning…" at bounding box center [220, 112] width 238 height 16
click at [273, 108] on li "updating wallets when a user is offline, such as updating policies or assigning…" at bounding box center [220, 112] width 238 height 16
drag, startPoint x: 283, startPoint y: 109, endPoint x: 298, endPoint y: 109, distance: 15.1
click at [296, 109] on li "updating wallets when a user is offline, such as updating policies or assigning…" at bounding box center [220, 112] width 238 height 16
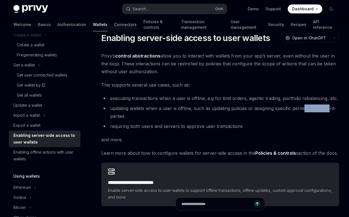
drag, startPoint x: 312, startPoint y: 108, endPoint x: 330, endPoint y: 109, distance: 18.7
click at [330, 109] on li "updating wallets when a user is offline, such as updating policies or assigning…" at bounding box center [220, 112] width 238 height 16
drag, startPoint x: 112, startPoint y: 117, endPoint x: 121, endPoint y: 117, distance: 8.4
click at [121, 117] on li "updating wallets when a user is offline, such as updating policies or assigning…" at bounding box center [220, 112] width 238 height 16
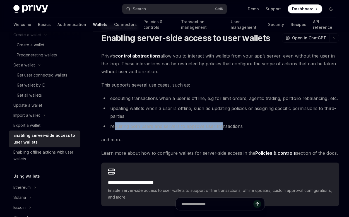
drag, startPoint x: 116, startPoint y: 128, endPoint x: 220, endPoint y: 125, distance: 104.2
click at [220, 125] on li "requiring both users and servers to approve user transactions" at bounding box center [220, 126] width 238 height 8
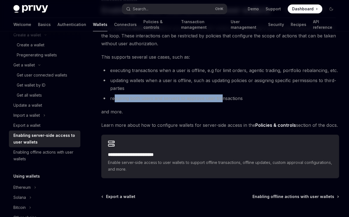
scroll to position [56, 0]
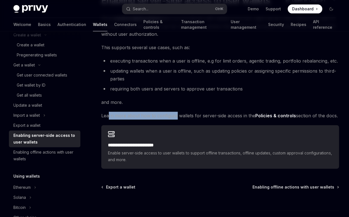
drag, startPoint x: 108, startPoint y: 115, endPoint x: 175, endPoint y: 115, distance: 66.7
click at [175, 115] on span "Learn more about how to configure wallets for server-side access in the Policie…" at bounding box center [220, 116] width 238 height 8
click at [181, 115] on span "Learn more about how to configure wallets for server-side access in the Policie…" at bounding box center [220, 116] width 238 height 8
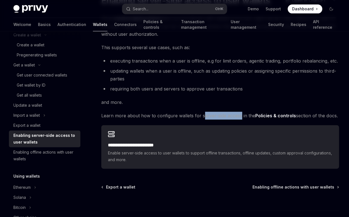
drag, startPoint x: 203, startPoint y: 117, endPoint x: 242, endPoint y: 117, distance: 39.6
click at [242, 117] on span "Learn more about how to configure wallets for server-side access in the Policie…" at bounding box center [220, 116] width 238 height 8
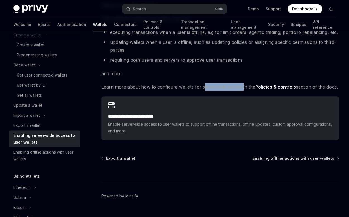
scroll to position [93, 0]
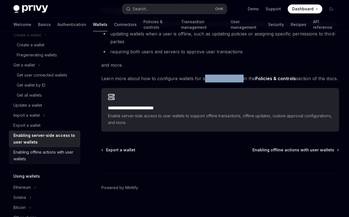
click at [45, 153] on div "Enabling offline actions with user wallets" at bounding box center [45, 155] width 64 height 13
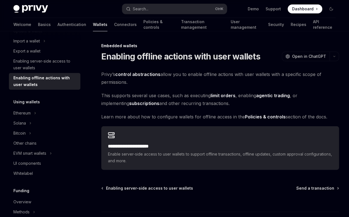
scroll to position [126, 0]
drag, startPoint x: 152, startPoint y: 104, endPoint x: 205, endPoint y: 104, distance: 53.0
click at [202, 104] on span "This supports several use cases, such as executing limit orders , enabling agen…" at bounding box center [220, 100] width 238 height 16
click at [42, 165] on div "UI components" at bounding box center [45, 163] width 64 height 7
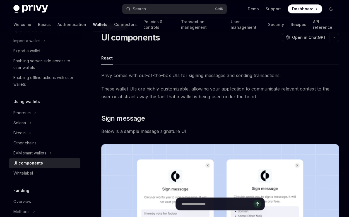
scroll to position [18, 0]
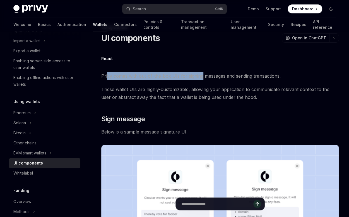
drag, startPoint x: 107, startPoint y: 76, endPoint x: 192, endPoint y: 87, distance: 85.2
click at [202, 77] on span "Privy comes with out-of-the-box UIs for signing messages and sending transactio…" at bounding box center [220, 76] width 238 height 8
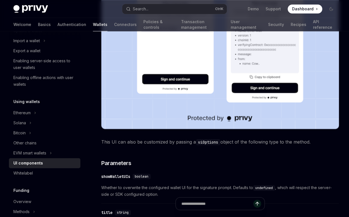
scroll to position [205, 0]
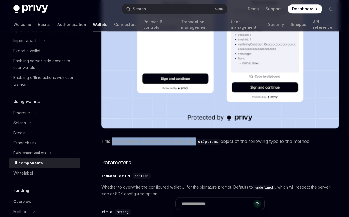
drag, startPoint x: 112, startPoint y: 141, endPoint x: 201, endPoint y: 143, distance: 88.5
click at [194, 143] on span "This UI can also be customized by passing a uiOptions object of the following t…" at bounding box center [220, 141] width 238 height 8
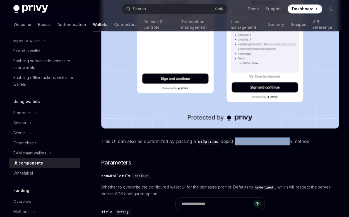
drag, startPoint x: 236, startPoint y: 141, endPoint x: 289, endPoint y: 141, distance: 53.3
click at [289, 141] on span "This UI can also be customized by passing a uiOptions object of the following t…" at bounding box center [220, 141] width 238 height 8
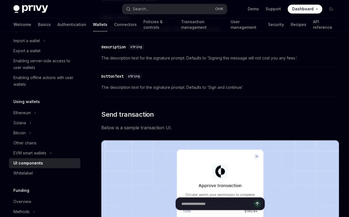
scroll to position [409, 0]
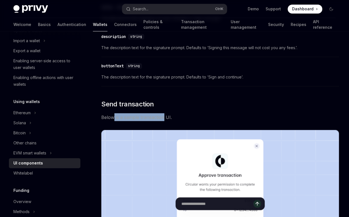
drag, startPoint x: 113, startPoint y: 117, endPoint x: 163, endPoint y: 116, distance: 50.5
click at [163, 116] on span "Below is a sample transaction UI." at bounding box center [220, 117] width 238 height 8
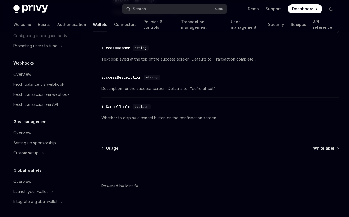
scroll to position [313, 0]
click at [27, 181] on div "Overview" at bounding box center [22, 181] width 18 height 7
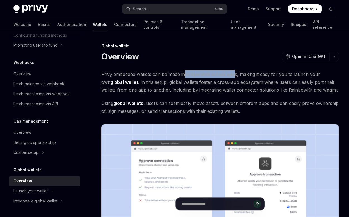
drag, startPoint x: 185, startPoint y: 74, endPoint x: 234, endPoint y: 74, distance: 48.6
click at [234, 74] on span "Privy embedded wallets can be made interoperable across apps, making it easy fo…" at bounding box center [220, 81] width 238 height 23
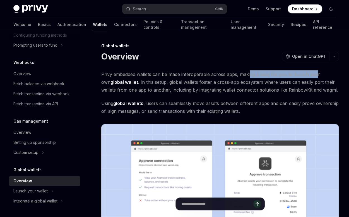
drag, startPoint x: 259, startPoint y: 75, endPoint x: 315, endPoint y: 73, distance: 57.0
click at [315, 73] on span "Privy embedded wallets can be made interoperable across apps, making it easy fo…" at bounding box center [220, 81] width 238 height 23
drag, startPoint x: 147, startPoint y: 82, endPoint x: 154, endPoint y: 83, distance: 7.3
click at [154, 83] on span "Privy embedded wallets can be made interoperable across apps, making it easy fo…" at bounding box center [220, 81] width 238 height 23
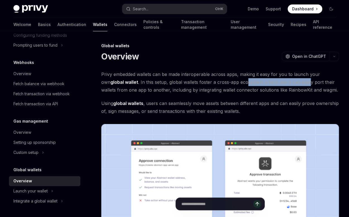
drag, startPoint x: 236, startPoint y: 83, endPoint x: 301, endPoint y: 84, distance: 64.8
click at [301, 84] on span "Privy embedded wallets can be made interoperable across apps, making it easy fo…" at bounding box center [220, 81] width 238 height 23
drag, startPoint x: 309, startPoint y: 84, endPoint x: 315, endPoint y: 85, distance: 5.9
click at [309, 84] on span "Privy embedded wallets can be made interoperable across apps, making it easy fo…" at bounding box center [220, 81] width 238 height 23
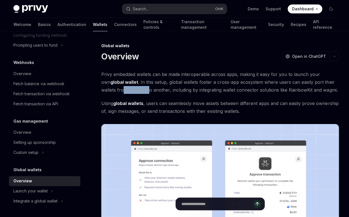
drag, startPoint x: 109, startPoint y: 90, endPoint x: 132, endPoint y: 90, distance: 23.4
click at [132, 90] on span "Privy embedded wallets can be made interoperable across apps, making it easy fo…" at bounding box center [220, 81] width 238 height 23
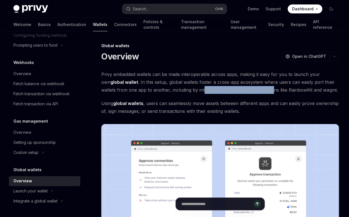
drag, startPoint x: 187, startPoint y: 90, endPoint x: 255, endPoint y: 90, distance: 68.1
click at [255, 90] on span "Privy embedded wallets can be made interoperable across apps, making it easy fo…" at bounding box center [220, 81] width 238 height 23
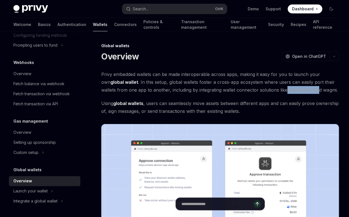
drag, startPoint x: 268, startPoint y: 90, endPoint x: 304, endPoint y: 90, distance: 35.7
click at [301, 90] on span "Privy embedded wallets can be made interoperable across apps, making it easy fo…" at bounding box center [220, 81] width 238 height 23
click at [311, 90] on span "Privy embedded wallets can be made interoperable across apps, making it easy fo…" at bounding box center [220, 81] width 238 height 23
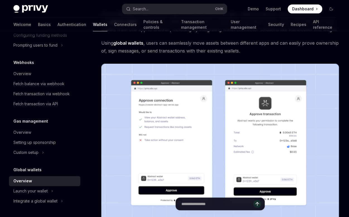
scroll to position [37, 0]
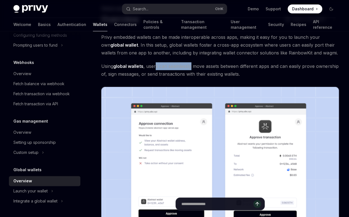
drag, startPoint x: 156, startPoint y: 67, endPoint x: 197, endPoint y: 67, distance: 40.5
click at [193, 67] on span "Using global wallets , users can seamlessly move assets between different apps …" at bounding box center [220, 70] width 238 height 16
click at [210, 66] on span "Using global wallets , users can seamlessly move assets between different apps …" at bounding box center [220, 70] width 238 height 16
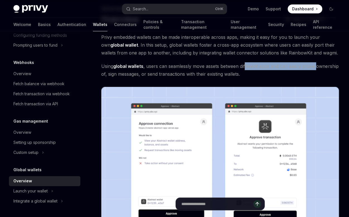
drag, startPoint x: 250, startPoint y: 66, endPoint x: 315, endPoint y: 67, distance: 64.8
click at [316, 66] on span "Using global wallets , users can seamlessly move assets between different apps …" at bounding box center [220, 70] width 238 height 16
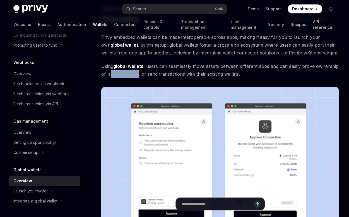
drag, startPoint x: 111, startPoint y: 73, endPoint x: 138, endPoint y: 74, distance: 27.4
click at [138, 74] on span "Using global wallets , users can seamlessly move assets between different apps …" at bounding box center [220, 70] width 238 height 16
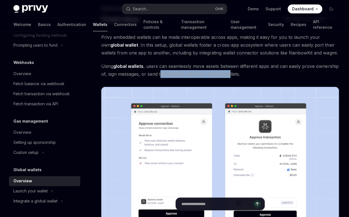
drag, startPoint x: 170, startPoint y: 73, endPoint x: 230, endPoint y: 75, distance: 59.8
click at [230, 75] on span "Using global wallets , users can seamlessly move assets between different apps …" at bounding box center [220, 70] width 238 height 16
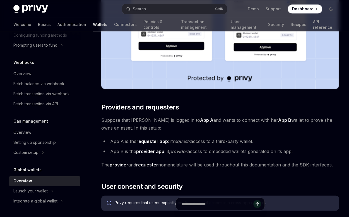
scroll to position [223, 0]
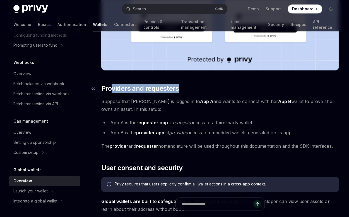
drag, startPoint x: 111, startPoint y: 89, endPoint x: 187, endPoint y: 90, distance: 76.2
click at [187, 90] on h2 "​ Providers and requesters" at bounding box center [220, 88] width 238 height 9
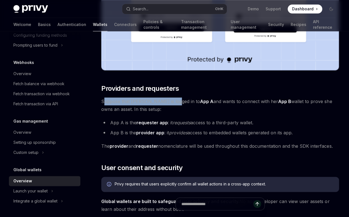
drag, startPoint x: 105, startPoint y: 101, endPoint x: 171, endPoint y: 103, distance: 65.6
click at [170, 103] on span "Suppose that [PERSON_NAME] is logged in to App A and wants to connect with her …" at bounding box center [220, 105] width 238 height 16
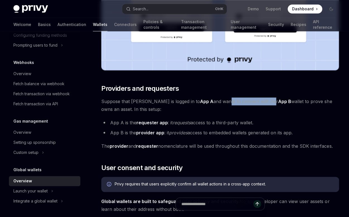
drag, startPoint x: 203, startPoint y: 100, endPoint x: 246, endPoint y: 100, distance: 43.5
click at [246, 100] on span "Suppose that [PERSON_NAME] is logged in to App A and wants to connect with her …" at bounding box center [220, 105] width 238 height 16
drag, startPoint x: 299, startPoint y: 102, endPoint x: 318, endPoint y: 102, distance: 19.0
click at [318, 102] on span "Suppose that [PERSON_NAME] is logged in to App A and wants to connect with her …" at bounding box center [220, 105] width 238 height 16
drag, startPoint x: 110, startPoint y: 110, endPoint x: 134, endPoint y: 109, distance: 24.3
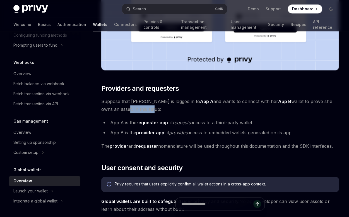
click at [133, 110] on span "Suppose that [PERSON_NAME] is logged in to App A and wants to connect with her …" at bounding box center [220, 105] width 238 height 16
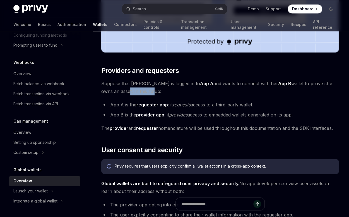
scroll to position [242, 0]
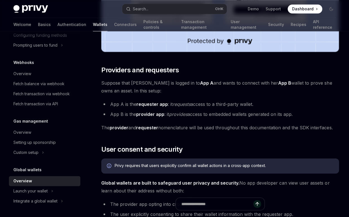
click at [138, 88] on span "Suppose that [PERSON_NAME] is logged in to App A and wants to connect with her …" at bounding box center [220, 87] width 238 height 16
drag, startPoint x: 113, startPoint y: 103, endPoint x: 121, endPoint y: 104, distance: 8.4
click at [121, 104] on li "App A is the requester app : it requests access to a third-party wallet." at bounding box center [220, 104] width 238 height 8
click at [130, 103] on li "App A is the requester app : it requests access to a third-party wallet." at bounding box center [220, 104] width 238 height 8
drag, startPoint x: 189, startPoint y: 103, endPoint x: 252, endPoint y: 104, distance: 62.3
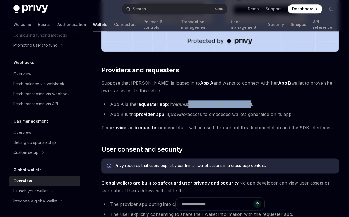
click at [251, 104] on li "App A is the requester app : it requests access to a third-party wallet." at bounding box center [220, 104] width 238 height 8
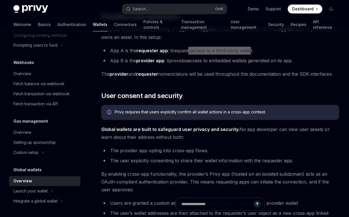
scroll to position [298, 0]
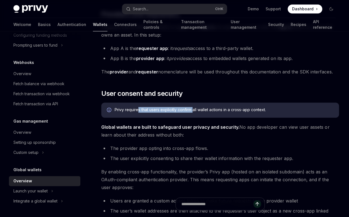
drag, startPoint x: 145, startPoint y: 108, endPoint x: 193, endPoint y: 111, distance: 48.4
click at [193, 111] on div "Privy requires that users explicitly confirm all wallet actions in a cross-app …" at bounding box center [224, 110] width 219 height 6
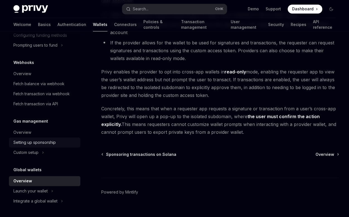
scroll to position [492, 0]
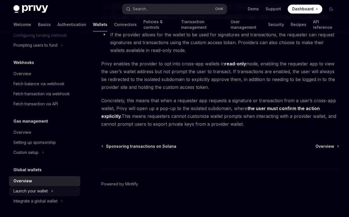
click at [48, 189] on div "Launch your wallet" at bounding box center [30, 191] width 34 height 7
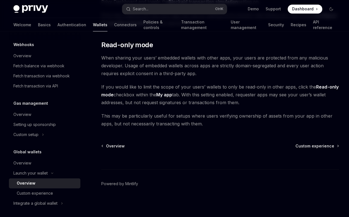
scroll to position [333, 0]
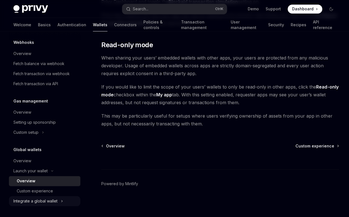
click at [60, 200] on div "Integrate a global wallet" at bounding box center [44, 201] width 71 height 10
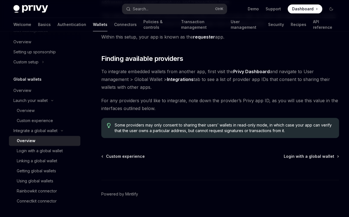
scroll to position [90, 0]
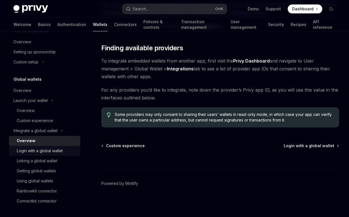
click at [30, 149] on div "Login with a global wallet" at bounding box center [40, 150] width 46 height 7
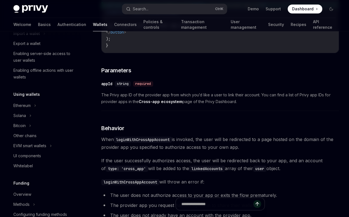
scroll to position [124, 0]
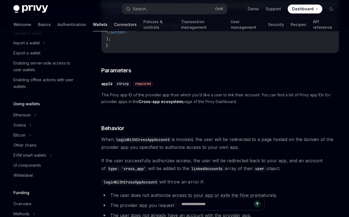
click at [114, 24] on link "Connectors" at bounding box center [125, 24] width 23 height 13
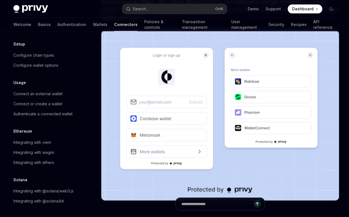
scroll to position [25, 0]
click at [144, 24] on link "Policies & controls" at bounding box center [159, 24] width 31 height 13
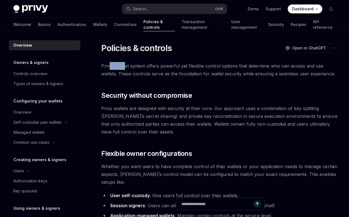
drag, startPoint x: 111, startPoint y: 65, endPoint x: 124, endPoint y: 65, distance: 13.7
click at [124, 65] on span "Privy’s wallet system offers powerful yet flexible control options that determi…" at bounding box center [220, 70] width 238 height 16
click at [134, 66] on span "Privy’s wallet system offers powerful yet flexible control options that determi…" at bounding box center [220, 70] width 238 height 16
drag, startPoint x: 151, startPoint y: 67, endPoint x: 180, endPoint y: 68, distance: 28.8
click at [180, 68] on span "Privy’s wallet system offers powerful yet flexible control options that determi…" at bounding box center [220, 70] width 238 height 16
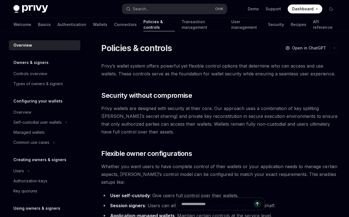
click at [186, 67] on span "Privy’s wallet system offers powerful yet flexible control options that determi…" at bounding box center [220, 70] width 238 height 16
drag, startPoint x: 192, startPoint y: 67, endPoint x: 242, endPoint y: 66, distance: 50.5
click at [241, 66] on span "Privy’s wallet system offers powerful yet flexible control options that determi…" at bounding box center [220, 70] width 238 height 16
drag, startPoint x: 262, startPoint y: 66, endPoint x: 286, endPoint y: 66, distance: 24.3
click at [286, 66] on span "Privy’s wallet system offers powerful yet flexible control options that determi…" at bounding box center [220, 70] width 238 height 16
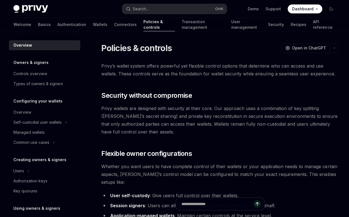
drag, startPoint x: 291, startPoint y: 66, endPoint x: 295, endPoint y: 66, distance: 3.9
click at [291, 66] on span "Privy’s wallet system offers powerful yet flexible control options that determi…" at bounding box center [220, 70] width 238 height 16
drag, startPoint x: 307, startPoint y: 66, endPoint x: 325, endPoint y: 67, distance: 18.2
click at [323, 67] on span "Privy’s wallet system offers powerful yet flexible control options that determi…" at bounding box center [220, 70] width 238 height 16
drag, startPoint x: 108, startPoint y: 74, endPoint x: 131, endPoint y: 75, distance: 23.5
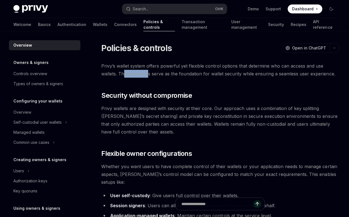
click at [131, 75] on span "Privy’s wallet system offers powerful yet flexible control options that determi…" at bounding box center [220, 70] width 238 height 16
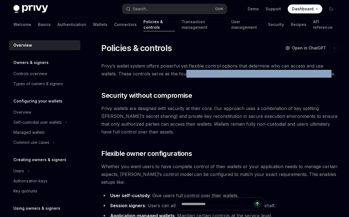
drag, startPoint x: 167, startPoint y: 73, endPoint x: 313, endPoint y: 75, distance: 146.6
click at [313, 75] on span "Privy’s wallet system offers powerful yet flexible control options that determi…" at bounding box center [220, 70] width 238 height 16
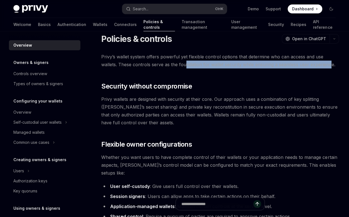
scroll to position [18, 0]
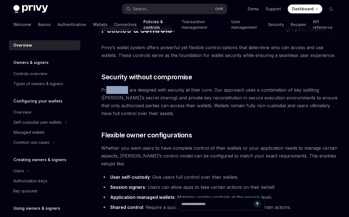
drag, startPoint x: 107, startPoint y: 90, endPoint x: 127, endPoint y: 90, distance: 20.1
click at [127, 90] on span "Privy wallets are designed with security at their core. Our approach uses a com…" at bounding box center [220, 101] width 238 height 31
click at [135, 90] on span "Privy wallets are designed with security at their core. Our approach uses a com…" at bounding box center [220, 101] width 238 height 31
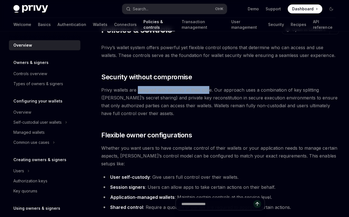
drag, startPoint x: 138, startPoint y: 91, endPoint x: 209, endPoint y: 90, distance: 70.9
click at [209, 90] on span "Privy wallets are designed with security at their core. Our approach uses a com…" at bounding box center [220, 101] width 238 height 31
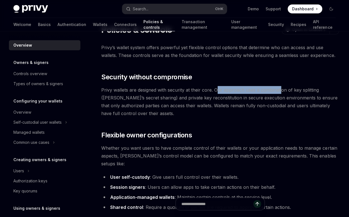
drag, startPoint x: 218, startPoint y: 89, endPoint x: 281, endPoint y: 91, distance: 62.8
click at [281, 91] on span "Privy wallets are designed with security at their core. Our approach uses a com…" at bounding box center [220, 101] width 238 height 31
click at [288, 92] on span "Privy wallets are designed with security at their core. Our approach uses a com…" at bounding box center [220, 101] width 238 height 31
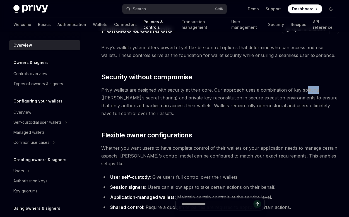
drag, startPoint x: 305, startPoint y: 90, endPoint x: 318, endPoint y: 90, distance: 12.6
click at [317, 90] on span "Privy wallets are designed with security at their core. Our approach uses a com…" at bounding box center [220, 101] width 238 height 31
drag, startPoint x: 322, startPoint y: 90, endPoint x: 333, endPoint y: 90, distance: 10.9
click at [333, 90] on span "Privy wallets are designed with security at their core. Our approach uses a com…" at bounding box center [220, 101] width 238 height 31
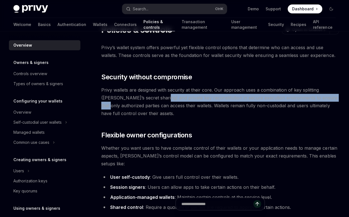
drag, startPoint x: 143, startPoint y: 99, endPoint x: 317, endPoint y: 97, distance: 173.9
click at [317, 97] on span "Privy wallets are designed with security at their core. Our approach uses a com…" at bounding box center [220, 101] width 238 height 31
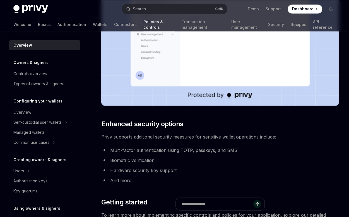
scroll to position [428, 0]
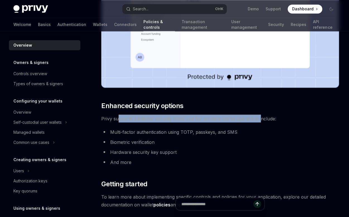
drag, startPoint x: 118, startPoint y: 111, endPoint x: 261, endPoint y: 113, distance: 142.9
click at [261, 114] on span "Privy supports additional security measures for sensitive wallet operations inc…" at bounding box center [220, 118] width 238 height 8
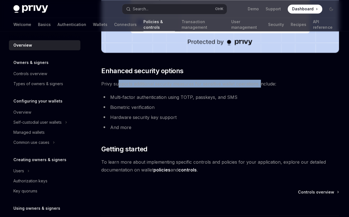
scroll to position [484, 0]
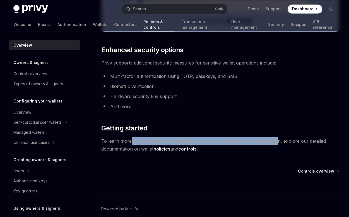
drag, startPoint x: 130, startPoint y: 133, endPoint x: 275, endPoint y: 133, distance: 145.2
click at [275, 137] on span "To learn more about implementing specific controls and policies for your applic…" at bounding box center [220, 145] width 238 height 16
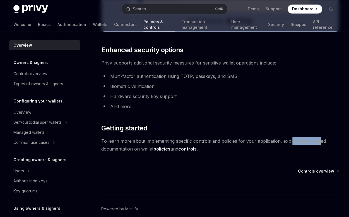
drag, startPoint x: 292, startPoint y: 132, endPoint x: 318, endPoint y: 132, distance: 26.0
click at [318, 137] on span "To learn more about implementing specific controls and policies for your applic…" at bounding box center [220, 145] width 238 height 16
drag, startPoint x: 119, startPoint y: 138, endPoint x: 145, endPoint y: 139, distance: 25.1
click at [145, 139] on span "To learn more about implementing specific controls and policies for your applic…" at bounding box center [220, 145] width 238 height 16
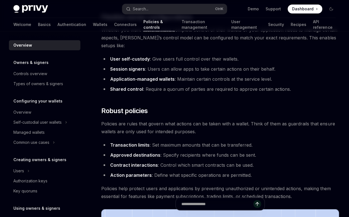
scroll to position [130, 0]
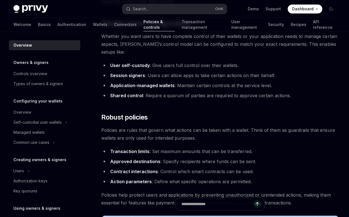
click at [39, 64] on h5 "Owners & signers" at bounding box center [30, 62] width 35 height 7
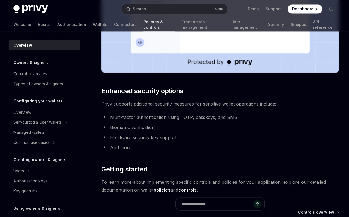
scroll to position [447, 0]
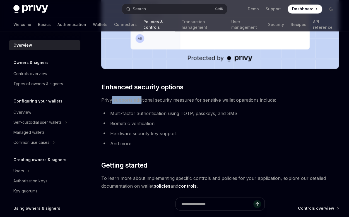
drag, startPoint x: 126, startPoint y: 93, endPoint x: 141, endPoint y: 94, distance: 14.8
click at [141, 96] on span "Privy supports additional security measures for sensitive wallet operations inc…" at bounding box center [220, 100] width 238 height 8
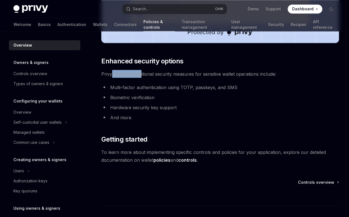
scroll to position [464, 0]
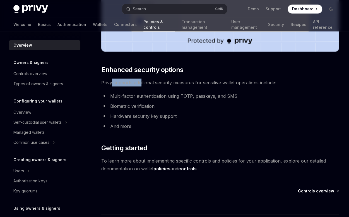
click at [316, 188] on span "Controls overview" at bounding box center [316, 191] width 36 height 6
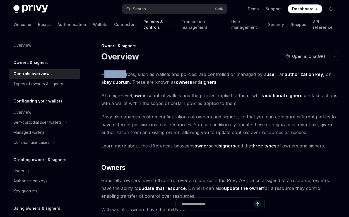
drag, startPoint x: 104, startPoint y: 76, endPoint x: 126, endPoint y: 75, distance: 21.5
click at [126, 75] on span "Privy resources, such as wallets and policies, are controlled or managed by a u…" at bounding box center [220, 78] width 238 height 16
click at [144, 76] on span "Privy resources, such as wallets and policies, are controlled or managed by a u…" at bounding box center [220, 78] width 238 height 16
drag, startPoint x: 156, startPoint y: 73, endPoint x: 200, endPoint y: 75, distance: 44.2
click at [193, 75] on span "Privy resources, such as wallets and policies, are controlled or managed by a u…" at bounding box center [220, 78] width 238 height 16
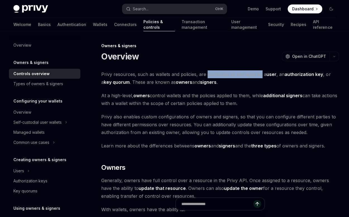
drag, startPoint x: 207, startPoint y: 75, endPoint x: 262, endPoint y: 76, distance: 55.6
click at [262, 75] on span "Privy resources, such as wallets and policies, are controlled or managed by a u…" at bounding box center [220, 78] width 238 height 16
drag, startPoint x: 197, startPoint y: 104, endPoint x: 224, endPoint y: 104, distance: 27.4
click at [224, 104] on span "At a high-level, owners control wallets and the policies applied to them, while…" at bounding box center [220, 100] width 238 height 16
drag, startPoint x: 234, startPoint y: 105, endPoint x: 245, endPoint y: 105, distance: 11.4
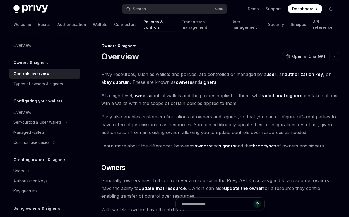
click at [234, 105] on span "At a high-level, owners control wallets and the policies applied to them, while…" at bounding box center [220, 100] width 238 height 16
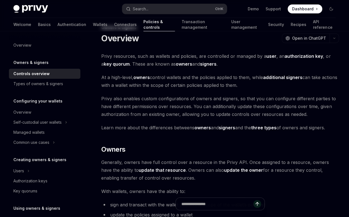
scroll to position [18, 0]
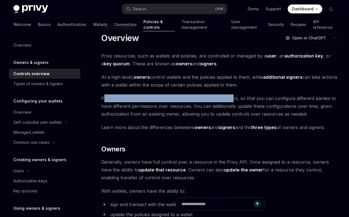
drag, startPoint x: 105, startPoint y: 97, endPoint x: 235, endPoint y: 99, distance: 130.1
click at [234, 99] on span "Privy also enables custom configurations of owners and signers, so that you can…" at bounding box center [220, 105] width 238 height 23
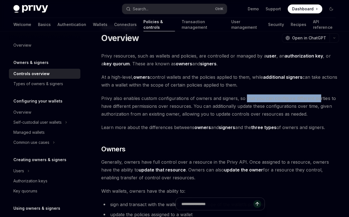
drag, startPoint x: 247, startPoint y: 97, endPoint x: 314, endPoint y: 100, distance: 67.1
click at [319, 100] on span "Privy also enables custom configurations of owners and signers, so that you can…" at bounding box center [220, 105] width 238 height 23
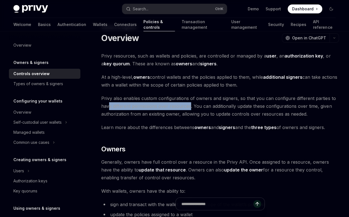
drag, startPoint x: 116, startPoint y: 105, endPoint x: 190, endPoint y: 106, distance: 74.3
click at [190, 106] on span "Privy also enables custom configurations of owners and signers, so that you can…" at bounding box center [220, 105] width 238 height 23
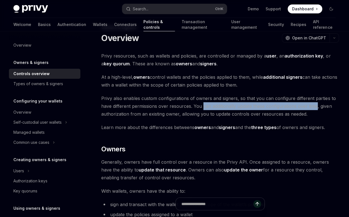
drag, startPoint x: 204, startPoint y: 106, endPoint x: 316, endPoint y: 107, distance: 111.7
click at [316, 107] on span "Privy also enables custom configurations of owners and signers, so that you can…" at bounding box center [220, 105] width 238 height 23
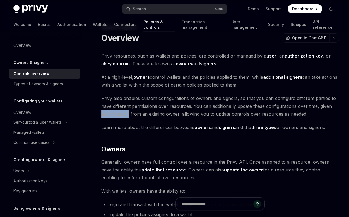
drag, startPoint x: 102, startPoint y: 113, endPoint x: 134, endPoint y: 114, distance: 32.4
click at [128, 115] on span "Privy also enables custom configurations of owners and signers, so that you can…" at bounding box center [220, 105] width 238 height 23
drag, startPoint x: 135, startPoint y: 114, endPoint x: 139, endPoint y: 114, distance: 4.5
click at [135, 114] on span "Privy also enables custom configurations of owners and signers, so that you can…" at bounding box center [220, 105] width 238 height 23
drag, startPoint x: 150, startPoint y: 114, endPoint x: 176, endPoint y: 114, distance: 26.0
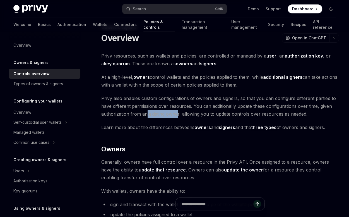
click at [176, 114] on span "Privy also enables custom configurations of owners and signers, so that you can…" at bounding box center [220, 105] width 238 height 23
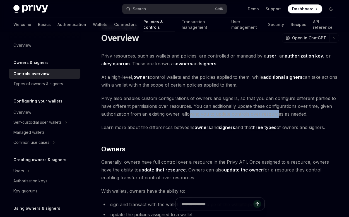
drag, startPoint x: 190, startPoint y: 114, endPoint x: 274, endPoint y: 115, distance: 84.0
click at [274, 115] on span "Privy also enables custom configurations of owners and signers, so that you can…" at bounding box center [220, 105] width 238 height 23
click at [279, 114] on span "Privy also enables custom configurations of owners and signers, so that you can…" at bounding box center [220, 105] width 238 height 23
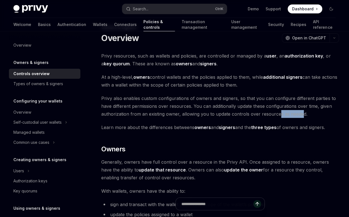
drag, startPoint x: 276, startPoint y: 115, endPoint x: 299, endPoint y: 113, distance: 22.7
click at [299, 113] on span "Privy also enables custom configurations of owners and signers, so that you can…" at bounding box center [220, 105] width 238 height 23
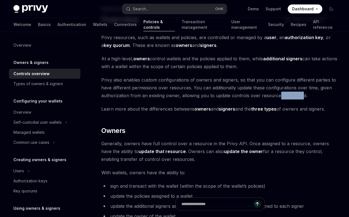
scroll to position [37, 0]
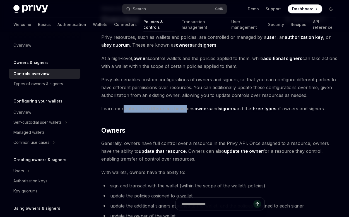
drag, startPoint x: 138, startPoint y: 109, endPoint x: 186, endPoint y: 108, distance: 48.3
click at [186, 108] on span "Learn more about the differences betweens owners and signers and the three type…" at bounding box center [220, 109] width 238 height 8
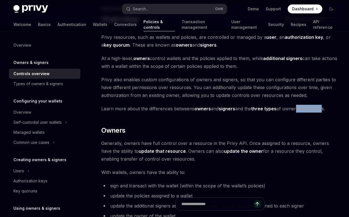
drag, startPoint x: 304, startPoint y: 110, endPoint x: 324, endPoint y: 110, distance: 20.1
click at [324, 110] on span "Learn more about the differences betweens owners and signers and the three type…" at bounding box center [220, 109] width 238 height 8
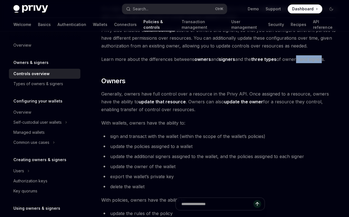
scroll to position [93, 0]
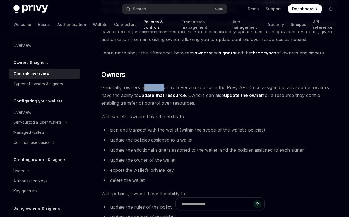
drag, startPoint x: 145, startPoint y: 88, endPoint x: 162, endPoint y: 88, distance: 16.5
click at [162, 88] on span "Generally, owners have full control over a resource in the Privy API. Once assi…" at bounding box center [220, 94] width 238 height 23
click at [171, 87] on span "Generally, owners have full control over a resource in the Privy API. Once assi…" at bounding box center [220, 94] width 238 height 23
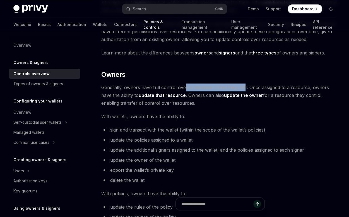
drag, startPoint x: 187, startPoint y: 87, endPoint x: 240, endPoint y: 87, distance: 53.0
click at [240, 87] on span "Generally, owners have full control over a resource in the Privy API. Once assi…" at bounding box center [220, 94] width 238 height 23
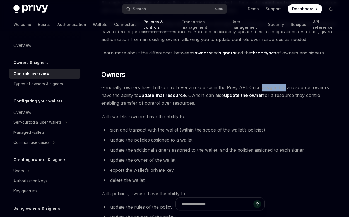
drag, startPoint x: 264, startPoint y: 88, endPoint x: 286, endPoint y: 88, distance: 21.5
click at [281, 88] on span "Generally, owners have full control over a resource in the Privy API. Once assi…" at bounding box center [220, 94] width 238 height 23
click at [290, 88] on span "Generally, owners have full control over a resource in the Privy API. Once assi…" at bounding box center [220, 94] width 238 height 23
drag, startPoint x: 181, startPoint y: 95, endPoint x: 203, endPoint y: 95, distance: 21.8
click at [203, 95] on span "Generally, owners have full control over a resource in the Privy API. Once assi…" at bounding box center [220, 94] width 238 height 23
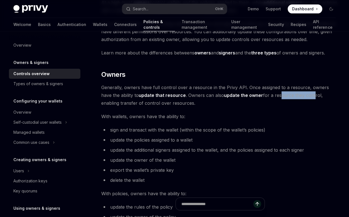
drag, startPoint x: 268, startPoint y: 96, endPoint x: 301, endPoint y: 96, distance: 33.5
click at [301, 96] on span "Generally, owners have full control over a resource in the Privy API. Once assi…" at bounding box center [220, 94] width 238 height 23
drag, startPoint x: 109, startPoint y: 103, endPoint x: 122, endPoint y: 103, distance: 13.7
click at [122, 103] on span "Generally, owners have full control over a resource in the Privy API. Once assi…" at bounding box center [220, 94] width 238 height 23
drag, startPoint x: 134, startPoint y: 104, endPoint x: 170, endPoint y: 104, distance: 35.5
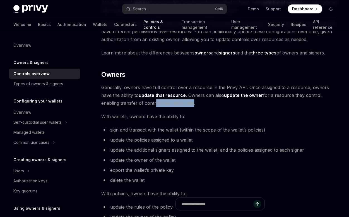
click at [169, 104] on span "Generally, owners have full control over a resource in the Privy API. Once assi…" at bounding box center [220, 94] width 238 height 23
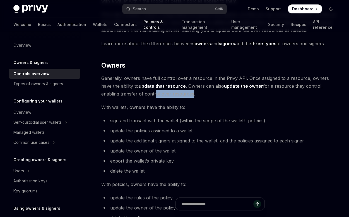
scroll to position [112, 0]
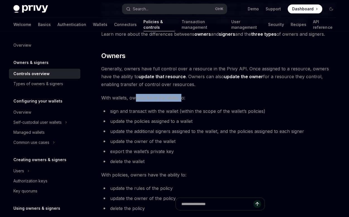
drag, startPoint x: 135, startPoint y: 98, endPoint x: 180, endPoint y: 97, distance: 44.7
click at [181, 97] on span "With wallets, owners have the ability to:" at bounding box center [220, 98] width 238 height 8
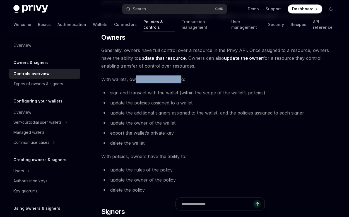
scroll to position [130, 0]
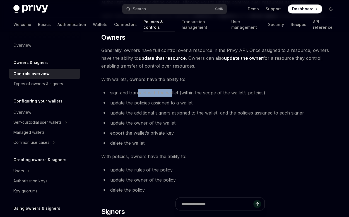
drag, startPoint x: 137, startPoint y: 92, endPoint x: 180, endPoint y: 93, distance: 43.3
click at [173, 93] on span "sign and transact with the wallet (within the scope of the wallet’s policies)" at bounding box center [187, 93] width 155 height 6
drag, startPoint x: 199, startPoint y: 94, endPoint x: 203, endPoint y: 94, distance: 3.9
click at [203, 94] on span "sign and transact with the wallet (within the scope of the wallet’s policies)" at bounding box center [187, 93] width 155 height 6
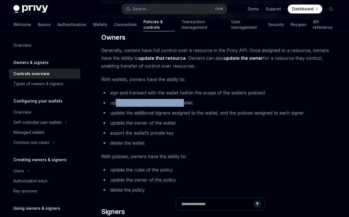
drag, startPoint x: 114, startPoint y: 102, endPoint x: 183, endPoint y: 104, distance: 68.7
click at [183, 104] on span "update the policies assigned to a wallet" at bounding box center [151, 103] width 82 height 6
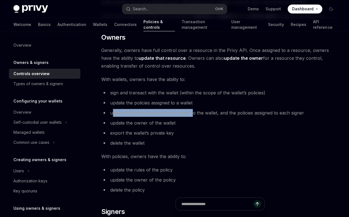
drag, startPoint x: 126, startPoint y: 113, endPoint x: 195, endPoint y: 114, distance: 69.0
click at [195, 114] on span "update the additional signers assigned to the wallet, and the policies assigned…" at bounding box center [207, 113] width 194 height 6
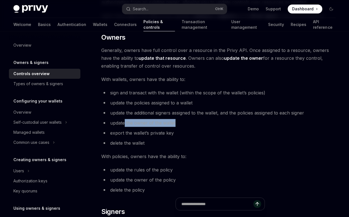
drag, startPoint x: 130, startPoint y: 122, endPoint x: 177, endPoint y: 125, distance: 47.3
click at [177, 125] on li "update the owner of the wallet" at bounding box center [220, 123] width 238 height 8
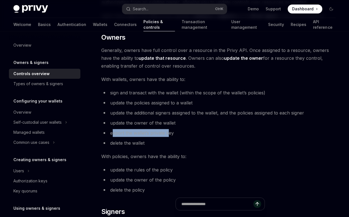
drag, startPoint x: 112, startPoint y: 133, endPoint x: 168, endPoint y: 135, distance: 55.9
click at [168, 135] on span "export the wallet’s private key" at bounding box center [142, 133] width 64 height 6
drag, startPoint x: 114, startPoint y: 142, endPoint x: 142, endPoint y: 143, distance: 28.0
click at [142, 143] on span "delete the wallet" at bounding box center [127, 143] width 34 height 6
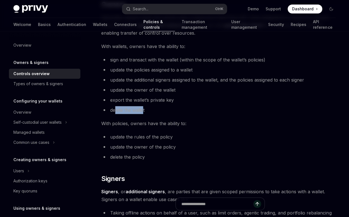
scroll to position [167, 0]
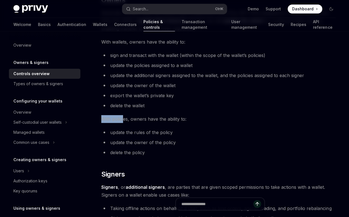
drag, startPoint x: 103, startPoint y: 118, endPoint x: 124, endPoint y: 119, distance: 20.5
click at [124, 119] on span "With policies, owners have the ability to:" at bounding box center [220, 119] width 238 height 8
drag, startPoint x: 140, startPoint y: 120, endPoint x: 181, endPoint y: 121, distance: 41.3
click at [181, 121] on span "With policies, owners have the ability to:" at bounding box center [220, 119] width 238 height 8
drag, startPoint x: 127, startPoint y: 133, endPoint x: 162, endPoint y: 132, distance: 35.2
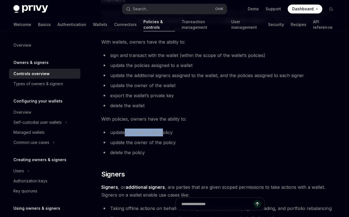
click at [162, 132] on li "update the rules of the policy" at bounding box center [220, 132] width 238 height 8
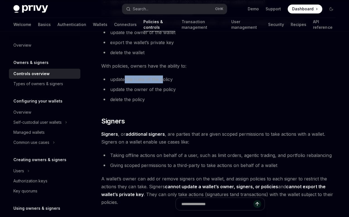
scroll to position [223, 0]
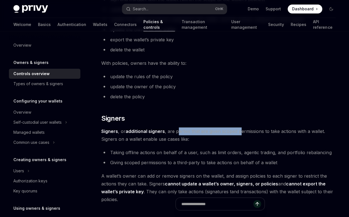
drag, startPoint x: 178, startPoint y: 132, endPoint x: 240, endPoint y: 132, distance: 62.3
click at [240, 132] on span "Signers , or additional signers , are parties that are given scoped permissions…" at bounding box center [220, 135] width 238 height 16
click at [244, 132] on span "Signers , or additional signers , are parties that are given scoped permissions…" at bounding box center [220, 135] width 238 height 16
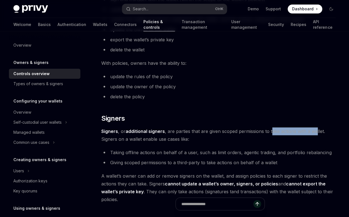
drag, startPoint x: 273, startPoint y: 131, endPoint x: 316, endPoint y: 133, distance: 43.3
click at [316, 133] on span "Signers , or additional signers , are parties that are given scoped permissions…" at bounding box center [220, 135] width 238 height 16
drag, startPoint x: 107, startPoint y: 138, endPoint x: 132, endPoint y: 140, distance: 25.7
click at [132, 140] on span "Signers , or additional signers , are parties that are given scoped permissions…" at bounding box center [220, 135] width 238 height 16
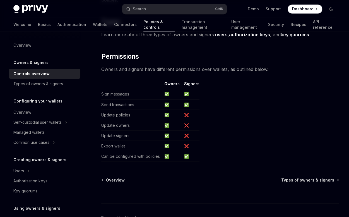
scroll to position [428, 0]
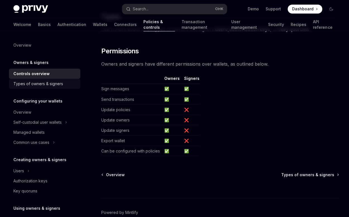
click at [45, 84] on div "Types of owners & signers" at bounding box center [38, 83] width 50 height 7
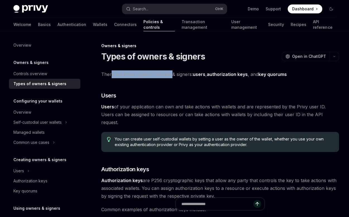
drag, startPoint x: 114, startPoint y: 75, endPoint x: 171, endPoint y: 76, distance: 57.0
click at [171, 76] on span "There are three types of owners & signers: users , authorization keys , and key…" at bounding box center [220, 74] width 238 height 8
drag, startPoint x: 159, startPoint y: 107, endPoint x: 171, endPoint y: 109, distance: 11.3
click at [169, 109] on span "Users of your application can own and take actions with wallets and are represe…" at bounding box center [220, 114] width 238 height 23
click at [176, 109] on span "Users of your application can own and take actions with wallets and are represe…" at bounding box center [220, 114] width 238 height 23
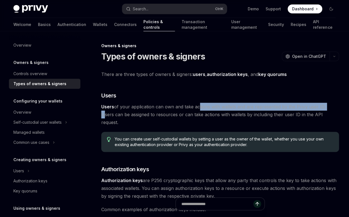
drag, startPoint x: 199, startPoint y: 106, endPoint x: 320, endPoint y: 110, distance: 120.9
click at [324, 109] on span "Users of your application can own and take actions with wallets and are represe…" at bounding box center [220, 114] width 238 height 23
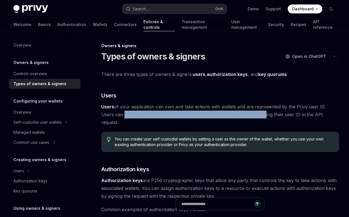
drag, startPoint x: 108, startPoint y: 114, endPoint x: 248, endPoint y: 113, distance: 139.6
click at [248, 113] on span "Users of your application can own and take actions with wallets and are represe…" at bounding box center [220, 114] width 238 height 23
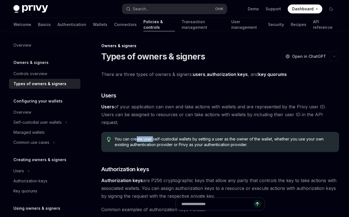
drag, startPoint x: 137, startPoint y: 131, endPoint x: 153, endPoint y: 131, distance: 16.2
click at [153, 136] on span "You can create user self-custodial wallets by setting a user as the owner of th…" at bounding box center [224, 141] width 219 height 11
drag, startPoint x: 205, startPoint y: 131, endPoint x: 267, endPoint y: 132, distance: 62.0
click at [267, 136] on span "You can create user self-custodial wallets by setting a user as the owner of th…" at bounding box center [224, 141] width 219 height 11
drag, startPoint x: 288, startPoint y: 132, endPoint x: 305, endPoint y: 132, distance: 17.3
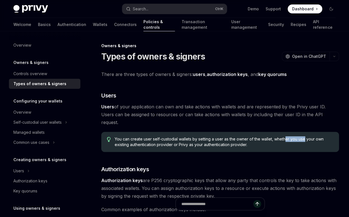
click at [305, 136] on span "You can create user self-custodial wallets by setting a user as the owner of th…" at bounding box center [224, 141] width 219 height 11
drag, startPoint x: 135, startPoint y: 136, endPoint x: 174, endPoint y: 137, distance: 39.7
click at [174, 137] on span "You can create user self-custodial wallets by setting a user as the owner of th…" at bounding box center [224, 141] width 219 height 11
drag, startPoint x: 189, startPoint y: 136, endPoint x: 225, endPoint y: 136, distance: 35.7
click at [225, 136] on span "You can create user self-custodial wallets by setting a user as the owner of th…" at bounding box center [224, 141] width 219 height 11
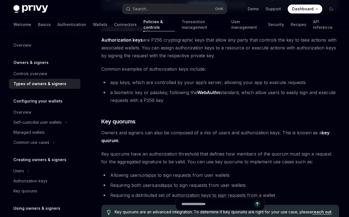
scroll to position [149, 0]
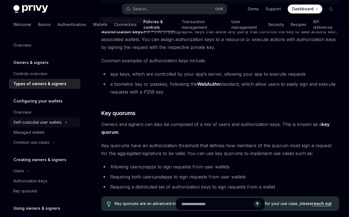
click at [67, 123] on icon at bounding box center [66, 122] width 2 height 7
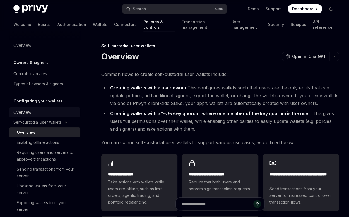
click at [33, 114] on div "Overview" at bounding box center [45, 112] width 64 height 7
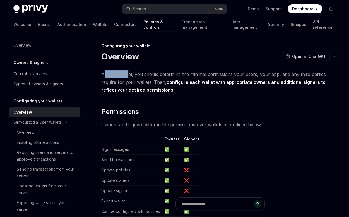
drag, startPoint x: 105, startPoint y: 74, endPoint x: 127, endPoint y: 73, distance: 22.6
click at [127, 73] on span "At a high-level, you should determine the minimal permissions your users, your …" at bounding box center [220, 81] width 238 height 23
drag, startPoint x: 159, startPoint y: 73, endPoint x: 195, endPoint y: 74, distance: 35.8
click at [194, 74] on span "At a high-level, you should determine the minimal permissions your users, your …" at bounding box center [220, 81] width 238 height 23
click at [213, 74] on span "At a high-level, you should determine the minimal permissions your users, your …" at bounding box center [220, 81] width 238 height 23
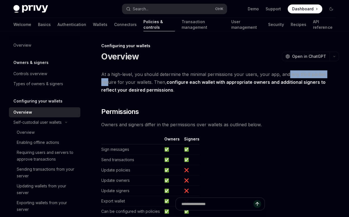
drag, startPoint x: 287, startPoint y: 75, endPoint x: 330, endPoint y: 74, distance: 43.3
click at [330, 74] on span "At a high-level, you should determine the minimal permissions your users, your …" at bounding box center [220, 81] width 238 height 23
drag, startPoint x: 101, startPoint y: 81, endPoint x: 131, endPoint y: 82, distance: 30.2
click at [131, 82] on span "At a high-level, you should determine the minimal permissions your users, your …" at bounding box center [220, 81] width 238 height 23
click at [141, 82] on span "At a high-level, you should determine the minimal permissions your users, your …" at bounding box center [220, 81] width 238 height 23
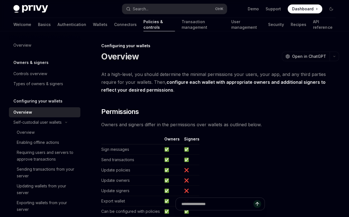
scroll to position [18, 0]
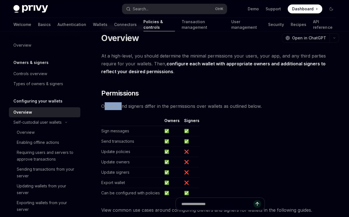
drag, startPoint x: 105, startPoint y: 108, endPoint x: 123, endPoint y: 106, distance: 17.8
click at [123, 106] on span "Owners and signers differ in the permissions over wallets as outlined below." at bounding box center [220, 106] width 238 height 8
drag, startPoint x: 130, startPoint y: 107, endPoint x: 141, endPoint y: 107, distance: 11.2
click at [141, 107] on span "Owners and signers differ in the permissions over wallets as outlined below." at bounding box center [220, 106] width 238 height 8
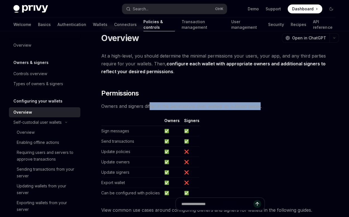
drag, startPoint x: 151, startPoint y: 106, endPoint x: 260, endPoint y: 104, distance: 108.9
click at [260, 104] on span "Owners and signers differ in the permissions over wallets as outlined below." at bounding box center [220, 106] width 238 height 8
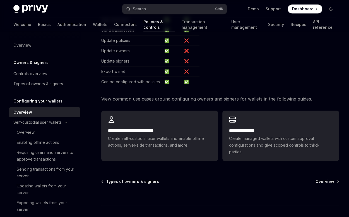
scroll to position [130, 0]
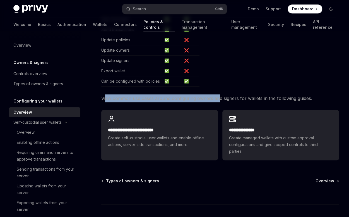
drag, startPoint x: 106, startPoint y: 99, endPoint x: 218, endPoint y: 100, distance: 111.7
click at [218, 100] on span "View common use cases around configuring owners and signers for wallets in the …" at bounding box center [220, 98] width 238 height 8
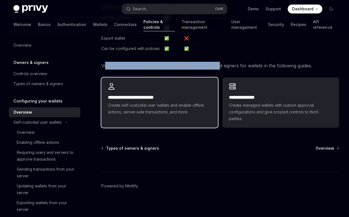
scroll to position [165, 0]
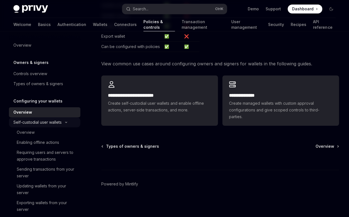
click at [44, 122] on div "Self-custodial user wallets" at bounding box center [37, 122] width 48 height 7
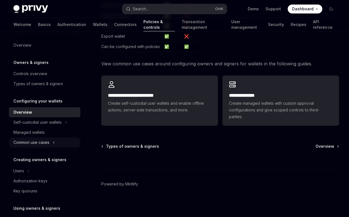
click at [48, 142] on div "Common use cases" at bounding box center [31, 142] width 36 height 7
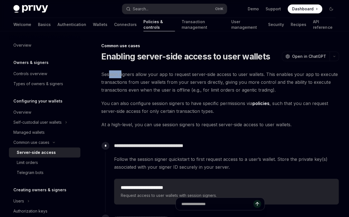
drag, startPoint x: 108, startPoint y: 73, endPoint x: 123, endPoint y: 73, distance: 15.1
click at [122, 73] on span "Session signers allow your app to request server-side access to user wallets. T…" at bounding box center [220, 81] width 238 height 23
click at [131, 74] on span "Session signers allow your app to request server-side access to user wallets. T…" at bounding box center [220, 81] width 238 height 23
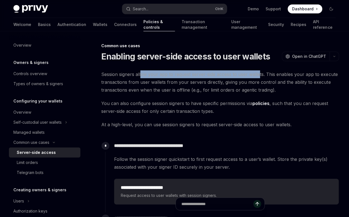
drag, startPoint x: 147, startPoint y: 75, endPoint x: 258, endPoint y: 73, distance: 111.1
click at [258, 73] on span "Session signers allow your app to request server-side access to user wallets. T…" at bounding box center [220, 81] width 238 height 23
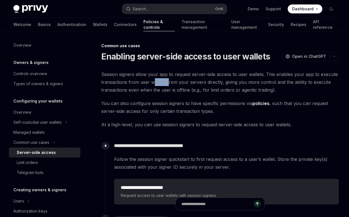
drag, startPoint x: 152, startPoint y: 83, endPoint x: 168, endPoint y: 82, distance: 15.6
click at [168, 82] on span "Session signers allow your app to request server-side access to user wallets. T…" at bounding box center [220, 81] width 238 height 23
click at [175, 82] on span "Session signers allow your app to request server-side access to user wallets. T…" at bounding box center [220, 81] width 238 height 23
drag, startPoint x: 184, startPoint y: 83, endPoint x: 220, endPoint y: 83, distance: 36.6
click at [220, 83] on span "Session signers allow your app to request server-side access to user wallets. T…" at bounding box center [220, 81] width 238 height 23
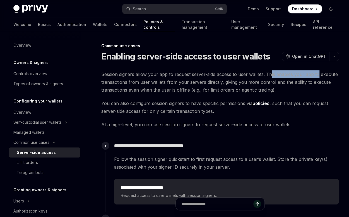
drag, startPoint x: 271, startPoint y: 75, endPoint x: 314, endPoint y: 76, distance: 43.8
click at [317, 76] on span "Session signers allow your app to request server-side access to user wallets. T…" at bounding box center [220, 81] width 238 height 23
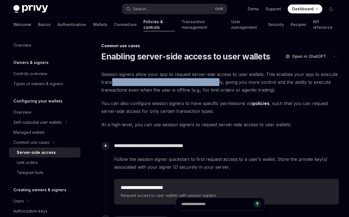
drag, startPoint x: 112, startPoint y: 82, endPoint x: 217, endPoint y: 81, distance: 105.0
click at [217, 81] on span "Session signers allow your app to request server-side access to user wallets. T…" at bounding box center [220, 81] width 238 height 23
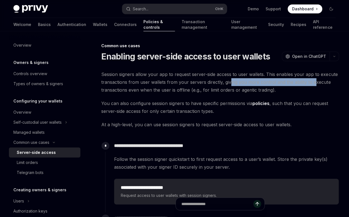
drag, startPoint x: 228, startPoint y: 81, endPoint x: 312, endPoint y: 84, distance: 84.1
click at [312, 84] on span "Session signers allow your app to request server-side access to user wallets. T…" at bounding box center [220, 81] width 238 height 23
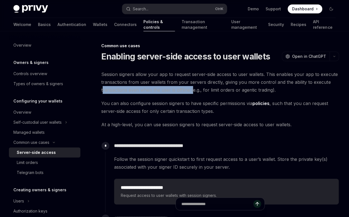
drag, startPoint x: 104, startPoint y: 90, endPoint x: 192, endPoint y: 91, distance: 87.4
click at [192, 91] on span "Session signers allow your app to request server-side access to user wallets. T…" at bounding box center [220, 81] width 238 height 23
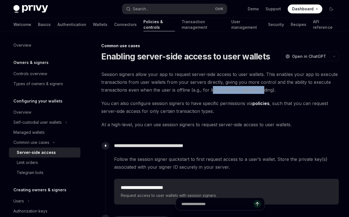
drag, startPoint x: 216, startPoint y: 91, endPoint x: 264, endPoint y: 90, distance: 48.3
click at [263, 91] on span "Session signers allow your app to request server-side access to user wallets. T…" at bounding box center [220, 81] width 238 height 23
click at [268, 90] on span "Session signers allow your app to request server-side access to user wallets. T…" at bounding box center [220, 81] width 238 height 23
drag, startPoint x: 284, startPoint y: 88, endPoint x: 239, endPoint y: 88, distance: 44.4
click at [239, 88] on span "Session signers allow your app to request server-side access to user wallets. T…" at bounding box center [220, 81] width 238 height 23
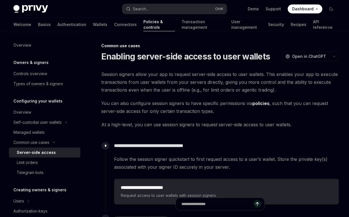
click at [193, 83] on span "Session signers allow your app to request server-side access to user wallets. T…" at bounding box center [220, 81] width 238 height 23
drag, startPoint x: 153, startPoint y: 102, endPoint x: 170, endPoint y: 105, distance: 17.0
click at [170, 105] on span "You can also configure session signers to have specific permissions via policie…" at bounding box center [220, 107] width 238 height 16
click at [177, 104] on span "You can also configure session signers to have specific permissions via policie…" at bounding box center [220, 107] width 238 height 16
drag, startPoint x: 197, startPoint y: 104, endPoint x: 248, endPoint y: 103, distance: 51.4
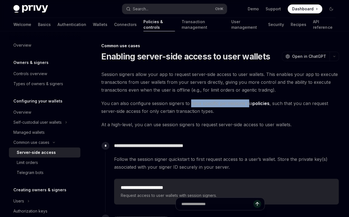
click at [248, 103] on span "You can also configure session signers to have specific permissions via policie…" at bounding box center [220, 107] width 238 height 16
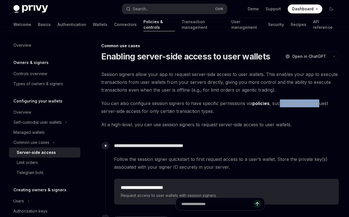
drag, startPoint x: 285, startPoint y: 104, endPoint x: 318, endPoint y: 105, distance: 33.2
click at [318, 105] on span "You can also configure session signers to have specific permissions via policie…" at bounding box center [220, 107] width 238 height 16
drag, startPoint x: 109, startPoint y: 110, endPoint x: 125, endPoint y: 111, distance: 15.6
click at [125, 111] on span "You can also configure session signers to have specific permissions via policie…" at bounding box center [220, 107] width 238 height 16
drag, startPoint x: 133, startPoint y: 111, endPoint x: 155, endPoint y: 112, distance: 21.8
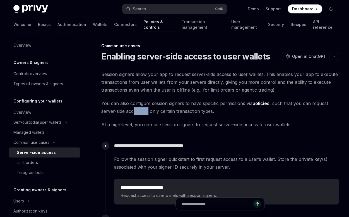
click at [150, 112] on span "You can also configure session signers to have specific permissions via policie…" at bounding box center [220, 107] width 238 height 16
drag, startPoint x: 157, startPoint y: 112, endPoint x: 200, endPoint y: 112, distance: 43.8
click at [199, 112] on span "You can also configure session signers to have specific permissions via policie…" at bounding box center [220, 107] width 238 height 16
drag, startPoint x: 213, startPoint y: 112, endPoint x: 198, endPoint y: 112, distance: 15.1
click at [198, 112] on span "You can also configure session signers to have specific permissions via policie…" at bounding box center [220, 107] width 238 height 16
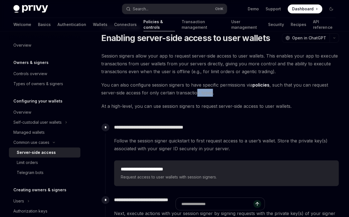
scroll to position [18, 0]
drag, startPoint x: 103, startPoint y: 106, endPoint x: 132, endPoint y: 105, distance: 29.0
click at [132, 105] on span "At a high-level, you can use session signers to request server-side access to u…" at bounding box center [220, 106] width 238 height 8
drag, startPoint x: 170, startPoint y: 106, endPoint x: 184, endPoint y: 106, distance: 13.7
click at [184, 106] on span "At a high-level, you can use session signers to request server-side access to u…" at bounding box center [220, 106] width 238 height 8
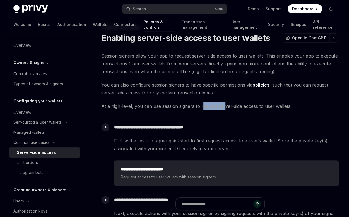
drag, startPoint x: 207, startPoint y: 106, endPoint x: 224, endPoint y: 107, distance: 17.0
click at [224, 107] on span "At a high-level, you can use session signers to request server-side access to u…" at bounding box center [220, 106] width 238 height 8
click at [185, 107] on span "At a high-level, you can use session signers to request server-side access to u…" at bounding box center [220, 106] width 238 height 8
drag, startPoint x: 222, startPoint y: 106, endPoint x: 283, endPoint y: 107, distance: 60.9
click at [283, 107] on span "At a high-level, you can use session signers to request server-side access to u…" at bounding box center [220, 106] width 238 height 8
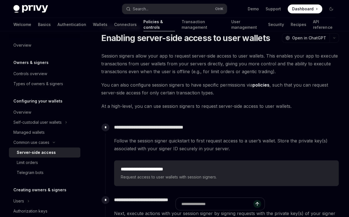
click at [126, 102] on span "At a high-level, you can use session signers to request server-side access to u…" at bounding box center [220, 106] width 238 height 8
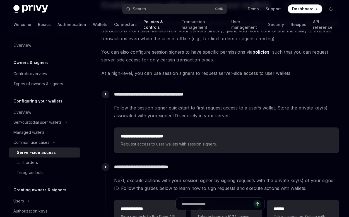
scroll to position [56, 0]
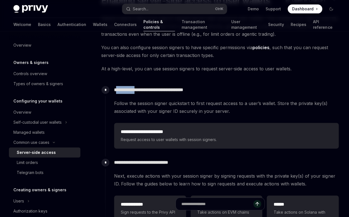
drag, startPoint x: 118, startPoint y: 90, endPoint x: 141, endPoint y: 91, distance: 23.5
click at [141, 91] on p "**********" at bounding box center [226, 90] width 224 height 8
click at [146, 90] on p "**********" at bounding box center [226, 90] width 224 height 8
drag, startPoint x: 158, startPoint y: 90, endPoint x: 194, endPoint y: 92, distance: 36.3
click at [194, 92] on p "**********" at bounding box center [226, 90] width 224 height 8
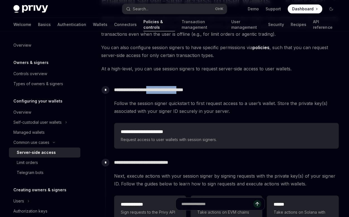
scroll to position [74, 0]
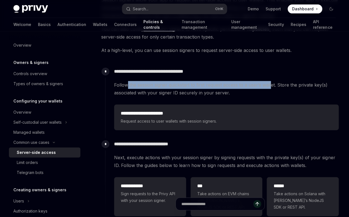
drag, startPoint x: 126, startPoint y: 86, endPoint x: 270, endPoint y: 84, distance: 144.3
click at [270, 84] on span "Follow the session signer quickstart to first request access to a user’s wallet…" at bounding box center [226, 89] width 225 height 16
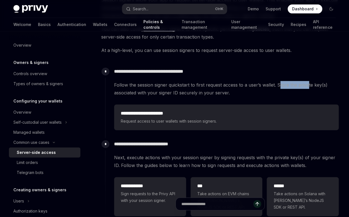
drag, startPoint x: 281, startPoint y: 84, endPoint x: 309, endPoint y: 85, distance: 28.8
click at [307, 85] on span "Follow the session signer quickstart to first request access to a user’s wallet…" at bounding box center [226, 89] width 225 height 16
click at [315, 85] on span "Follow the session signer quickstart to first request access to a user’s wallet…" at bounding box center [226, 89] width 225 height 16
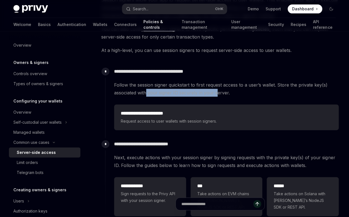
drag, startPoint x: 147, startPoint y: 94, endPoint x: 216, endPoint y: 92, distance: 69.5
click at [216, 92] on span "Follow the session signer quickstart to first request access to a user’s wallet…" at bounding box center [226, 89] width 225 height 16
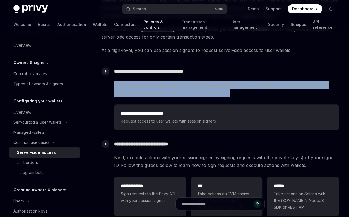
drag, startPoint x: 233, startPoint y: 91, endPoint x: 114, endPoint y: 84, distance: 119.4
click at [114, 84] on div "**********" at bounding box center [222, 98] width 234 height 67
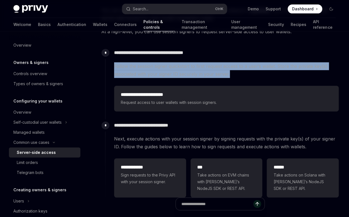
scroll to position [112, 0]
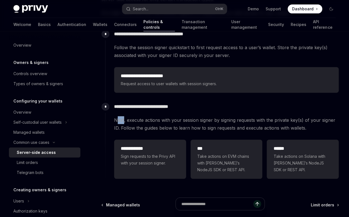
click at [124, 121] on span "Next, execute actions with your session signer by signing requests with the pri…" at bounding box center [226, 124] width 225 height 16
drag, startPoint x: 140, startPoint y: 121, endPoint x: 199, endPoint y: 122, distance: 59.8
click at [199, 122] on span "Next, execute actions with your session signer by signing requests with the pri…" at bounding box center [226, 124] width 225 height 16
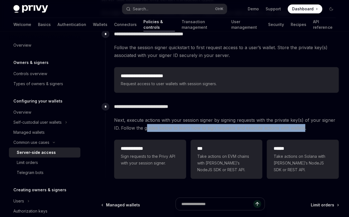
drag, startPoint x: 145, startPoint y: 128, endPoint x: 304, endPoint y: 128, distance: 158.6
click at [304, 128] on span "Next, execute actions with your session signer by signing requests with the pri…" at bounding box center [226, 124] width 225 height 16
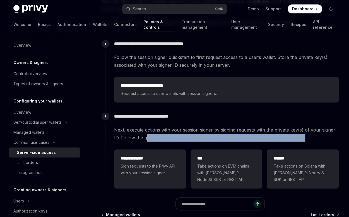
scroll to position [74, 0]
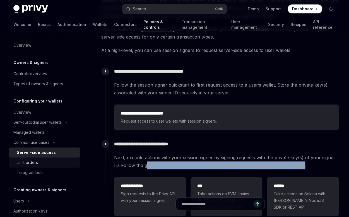
click at [42, 162] on div "Limit orders" at bounding box center [47, 162] width 60 height 7
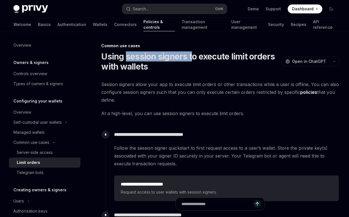
drag, startPoint x: 136, startPoint y: 58, endPoint x: 203, endPoint y: 56, distance: 66.5
click at [190, 59] on h1 "Using session signers to execute limit orders with wallets" at bounding box center [190, 61] width 178 height 20
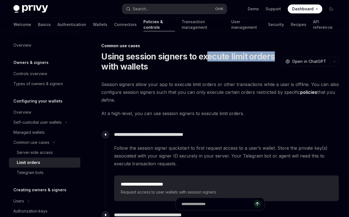
drag, startPoint x: 209, startPoint y: 56, endPoint x: 274, endPoint y: 59, distance: 65.1
click at [276, 59] on h1 "Using session signers to execute limit orders with wallets" at bounding box center [190, 61] width 178 height 20
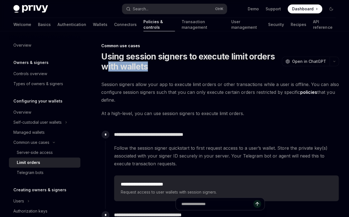
drag, startPoint x: 106, startPoint y: 67, endPoint x: 147, endPoint y: 65, distance: 41.9
click at [147, 65] on h1 "Using session signers to execute limit orders with wallets" at bounding box center [190, 61] width 178 height 20
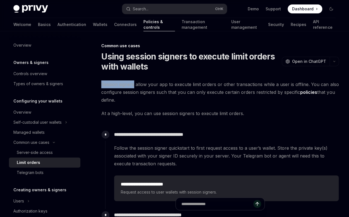
drag, startPoint x: 103, startPoint y: 84, endPoint x: 134, endPoint y: 85, distance: 31.6
click at [134, 85] on span "Session signers allow your app to execute limit orders or other transactions wh…" at bounding box center [220, 91] width 238 height 23
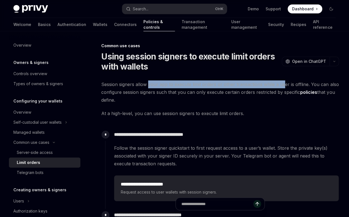
drag, startPoint x: 150, startPoint y: 84, endPoint x: 287, endPoint y: 87, distance: 136.8
click at [283, 87] on span "Session signers allow your app to execute limit orders or other transactions wh…" at bounding box center [220, 91] width 238 height 23
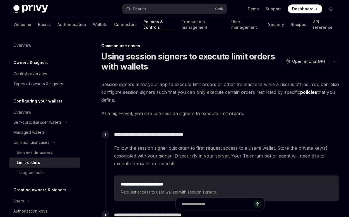
click at [292, 85] on span "Session signers allow your app to execute limit orders or other transactions wh…" at bounding box center [220, 91] width 238 height 23
drag, startPoint x: 104, startPoint y: 91, endPoint x: 138, endPoint y: 94, distance: 34.5
click at [138, 94] on span "Session signers allow your app to execute limit orders or other transactions wh…" at bounding box center [220, 91] width 238 height 23
click at [147, 94] on span "Session signers allow your app to execute limit orders or other transactions wh…" at bounding box center [220, 91] width 238 height 23
drag, startPoint x: 161, startPoint y: 94, endPoint x: 170, endPoint y: 93, distance: 9.5
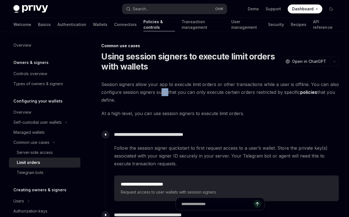
click at [169, 93] on span "Session signers allow your app to execute limit orders or other transactions wh…" at bounding box center [220, 91] width 238 height 23
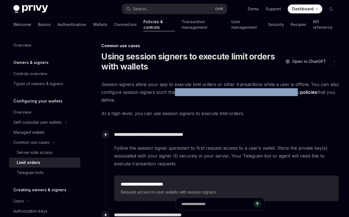
drag, startPoint x: 174, startPoint y: 93, endPoint x: 297, endPoint y: 93, distance: 122.8
click at [296, 93] on span "Session signers allow your app to execute limit orders or other transactions wh…" at bounding box center [220, 91] width 238 height 23
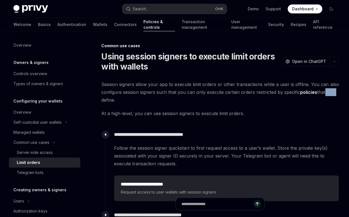
drag, startPoint x: 331, startPoint y: 93, endPoint x: 334, endPoint y: 93, distance: 3.6
click at [334, 93] on span "Session signers allow your app to execute limit orders or other transactions wh…" at bounding box center [220, 91] width 238 height 23
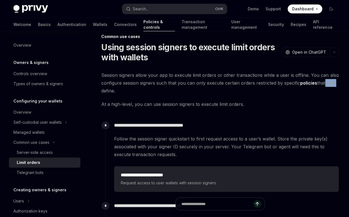
scroll to position [18, 0]
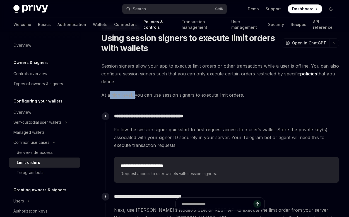
drag, startPoint x: 110, startPoint y: 95, endPoint x: 134, endPoint y: 96, distance: 24.0
click at [134, 96] on span "At a high-level, you can use session signers to execute limit orders." at bounding box center [220, 95] width 238 height 8
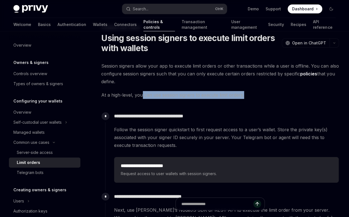
drag, startPoint x: 151, startPoint y: 97, endPoint x: 246, endPoint y: 96, distance: 95.2
click at [245, 96] on span "At a high-level, you can use session signers to execute limit orders." at bounding box center [220, 95] width 238 height 8
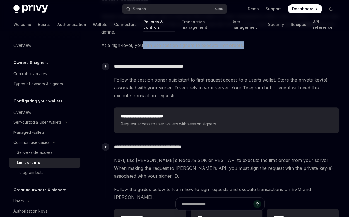
scroll to position [74, 0]
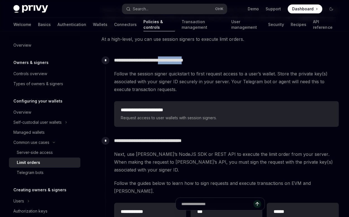
drag, startPoint x: 171, startPoint y: 60, endPoint x: 199, endPoint y: 61, distance: 28.2
click at [199, 61] on p "**********" at bounding box center [226, 60] width 224 height 8
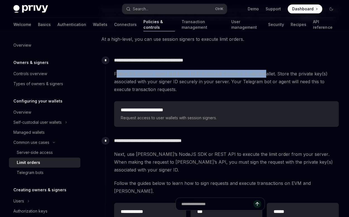
drag, startPoint x: 118, startPoint y: 73, endPoint x: 277, endPoint y: 75, distance: 159.1
click at [268, 75] on span "Follow the session signer quickstart to first request access to a user’s wallet…" at bounding box center [226, 81] width 225 height 23
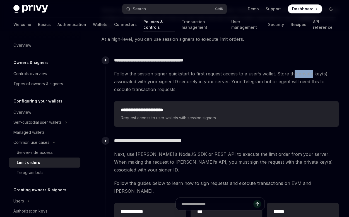
drag, startPoint x: 293, startPoint y: 73, endPoint x: 311, endPoint y: 74, distance: 17.9
click at [311, 74] on span "Follow the session signer quickstart to first request access to a user’s wallet…" at bounding box center [226, 81] width 225 height 23
drag, startPoint x: 119, startPoint y: 83, endPoint x: 142, endPoint y: 82, distance: 22.1
click at [142, 82] on span "Follow the session signer quickstart to first request access to a user’s wallet…" at bounding box center [226, 81] width 225 height 23
click at [152, 82] on span "Follow the session signer quickstart to first request access to a user’s wallet…" at bounding box center [226, 81] width 225 height 23
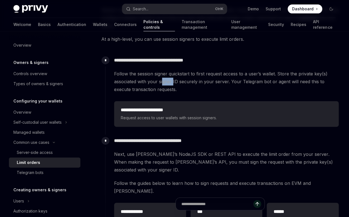
drag, startPoint x: 164, startPoint y: 81, endPoint x: 174, endPoint y: 81, distance: 10.3
click at [174, 81] on span "Follow the session signer quickstart to first request access to a user’s wallet…" at bounding box center [226, 81] width 225 height 23
click at [178, 81] on span "Follow the session signer quickstart to first request access to a user’s wallet…" at bounding box center [226, 81] width 225 height 23
drag, startPoint x: 184, startPoint y: 81, endPoint x: 223, endPoint y: 81, distance: 39.1
click at [223, 81] on span "Follow the session signer quickstart to first request access to a user’s wallet…" at bounding box center [226, 81] width 225 height 23
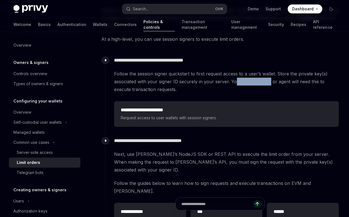
drag, startPoint x: 236, startPoint y: 81, endPoint x: 279, endPoint y: 82, distance: 43.3
click at [269, 81] on span "Follow the session signer quickstart to first request access to a user’s wallet…" at bounding box center [226, 81] width 225 height 23
click at [281, 83] on span "Follow the session signer quickstart to first request access to a user’s wallet…" at bounding box center [226, 81] width 225 height 23
drag, startPoint x: 299, startPoint y: 82, endPoint x: 319, endPoint y: 82, distance: 19.8
click at [319, 82] on span "Follow the session signer quickstart to first request access to a user’s wallet…" at bounding box center [226, 81] width 225 height 23
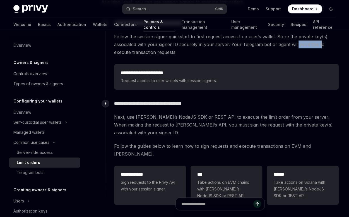
scroll to position [112, 0]
drag, startPoint x: 135, startPoint y: 106, endPoint x: 174, endPoint y: 106, distance: 39.1
click at [174, 106] on p "**********" at bounding box center [226, 103] width 224 height 8
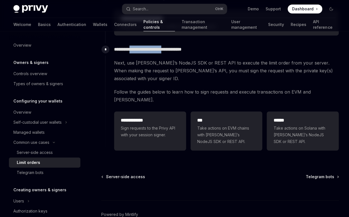
scroll to position [167, 0]
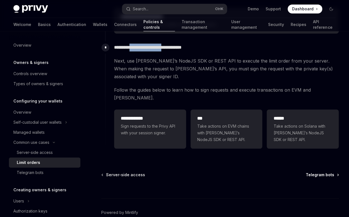
click at [318, 172] on span "Telegram bots" at bounding box center [320, 175] width 28 height 6
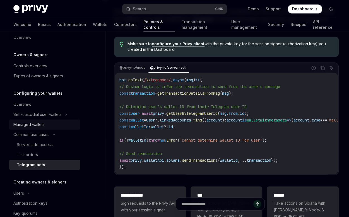
scroll to position [18, 0]
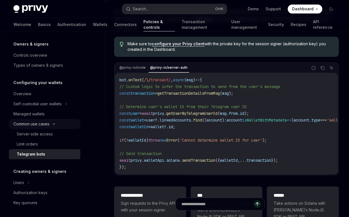
click at [55, 125] on div "Common use cases" at bounding box center [44, 124] width 71 height 10
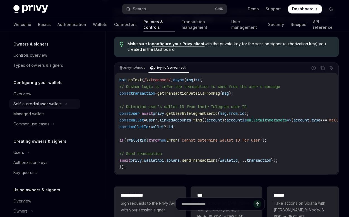
click at [67, 103] on icon at bounding box center [66, 103] width 2 height 7
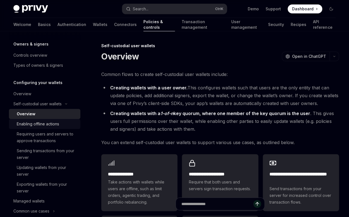
click at [39, 125] on div "Enabling offline actions" at bounding box center [38, 124] width 42 height 7
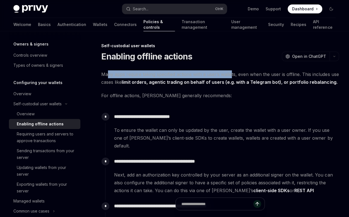
drag, startPoint x: 109, startPoint y: 73, endPoint x: 233, endPoint y: 76, distance: 124.3
click at [231, 76] on span "Many apps require taking specified actions with a user’s wallets, even when the…" at bounding box center [220, 78] width 238 height 16
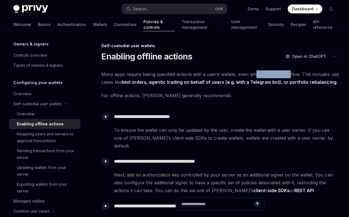
drag, startPoint x: 255, startPoint y: 74, endPoint x: 290, endPoint y: 73, distance: 34.9
click at [290, 73] on span "Many apps require taking specified actions with a user’s wallets, even when the…" at bounding box center [220, 78] width 238 height 16
drag, startPoint x: 324, startPoint y: 75, endPoint x: 332, endPoint y: 75, distance: 7.5
click at [332, 75] on span "Many apps require taking specified actions with a user’s wallets, even when the…" at bounding box center [220, 78] width 238 height 16
drag, startPoint x: 104, startPoint y: 82, endPoint x: 133, endPoint y: 83, distance: 29.1
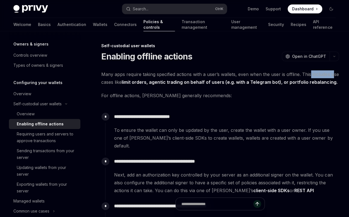
click at [124, 82] on span "Many apps require taking specified actions with a user’s wallets, even when the…" at bounding box center [220, 78] width 238 height 16
drag, startPoint x: 201, startPoint y: 82, endPoint x: 219, endPoint y: 82, distance: 18.1
click at [219, 82] on strong "limit orders, agentic trading on behalf of users (e.g. with a Telegram bot), or…" at bounding box center [230, 82] width 216 height 6
drag, startPoint x: 233, startPoint y: 82, endPoint x: 278, endPoint y: 83, distance: 45.0
click at [269, 83] on strong "limit orders, agentic trading on behalf of users (e.g. with a Telegram bot), or…" at bounding box center [230, 82] width 216 height 6
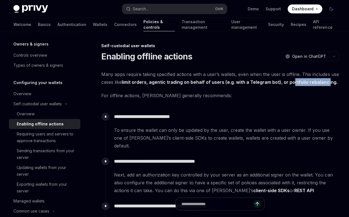
drag, startPoint x: 296, startPoint y: 83, endPoint x: 326, endPoint y: 83, distance: 30.4
click at [326, 83] on strong "limit orders, agentic trading on behalf of users (e.g. with a Telegram bot), or…" at bounding box center [230, 82] width 216 height 6
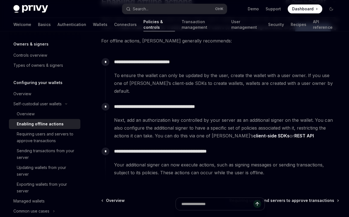
scroll to position [56, 0]
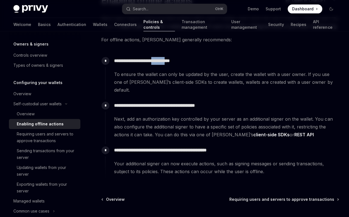
drag, startPoint x: 164, startPoint y: 62, endPoint x: 178, endPoint y: 62, distance: 14.2
click at [178, 62] on p "**********" at bounding box center [226, 61] width 224 height 8
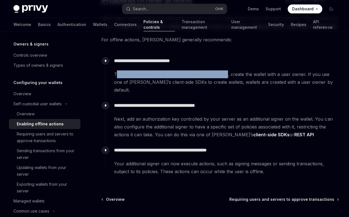
drag, startPoint x: 118, startPoint y: 74, endPoint x: 226, endPoint y: 74, distance: 108.0
click at [226, 74] on span "To ensure the wallet can only be updated by the user, create the wallet with a …" at bounding box center [226, 81] width 225 height 23
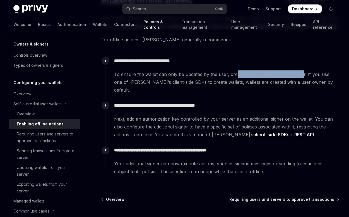
drag, startPoint x: 236, startPoint y: 74, endPoint x: 301, endPoint y: 75, distance: 64.5
click at [301, 75] on span "To ensure the wallet can only be updated by the user, create the wallet with a …" at bounding box center [226, 81] width 225 height 23
drag, startPoint x: 310, startPoint y: 75, endPoint x: 327, endPoint y: 75, distance: 16.2
click at [327, 75] on span "To ensure the wallet can only be updated by the user, create the wallet with a …" at bounding box center [226, 81] width 225 height 23
drag, startPoint x: 136, startPoint y: 83, endPoint x: 153, endPoint y: 83, distance: 16.5
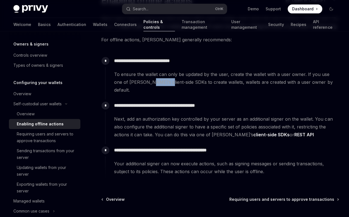
click at [153, 83] on span "To ensure the wallet can only be updated by the user, create the wallet with a …" at bounding box center [226, 81] width 225 height 23
drag, startPoint x: 160, startPoint y: 82, endPoint x: 207, endPoint y: 83, distance: 46.6
click at [205, 83] on span "To ensure the wallet can only be updated by the user, create the wallet with a …" at bounding box center [226, 81] width 225 height 23
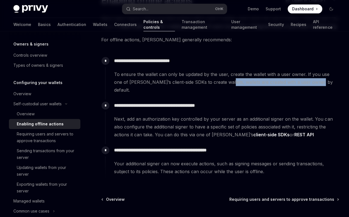
drag, startPoint x: 217, startPoint y: 83, endPoint x: 305, endPoint y: 84, distance: 88.5
click at [305, 84] on span "To ensure the wallet can only be updated by the user, create the wallet with a …" at bounding box center [226, 81] width 225 height 23
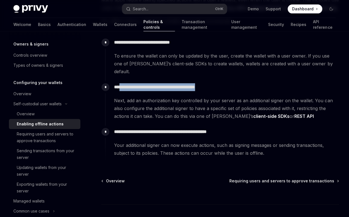
drag, startPoint x: 125, startPoint y: 79, endPoint x: 219, endPoint y: 80, distance: 94.4
click at [219, 83] on p "**********" at bounding box center [226, 87] width 224 height 8
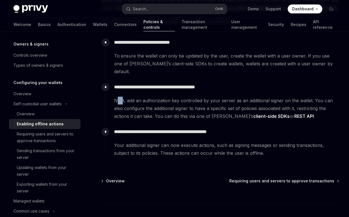
click at [122, 97] on span "Next, add an authorization key controlled by your server as an additional signe…" at bounding box center [226, 108] width 225 height 23
drag, startPoint x: 132, startPoint y: 93, endPoint x: 143, endPoint y: 94, distance: 10.7
click at [133, 97] on span "Next, add an authorization key controlled by your server as an additional signe…" at bounding box center [226, 108] width 225 height 23
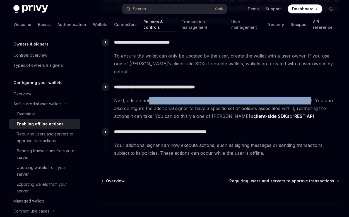
drag, startPoint x: 160, startPoint y: 94, endPoint x: 308, endPoint y: 93, distance: 148.8
click at [308, 97] on span "Next, add an authorization key controlled by your server as an additional signe…" at bounding box center [226, 108] width 225 height 23
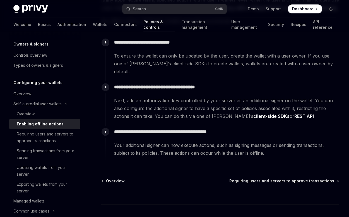
click at [316, 97] on span "Next, add an authorization key controlled by your server as an additional signe…" at bounding box center [226, 108] width 225 height 23
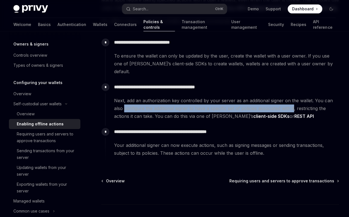
drag, startPoint x: 124, startPoint y: 101, endPoint x: 295, endPoint y: 103, distance: 171.4
click at [295, 103] on span "Next, add an authorization key controlled by your server as an additional signe…" at bounding box center [226, 108] width 225 height 23
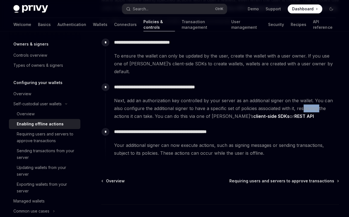
drag, startPoint x: 307, startPoint y: 102, endPoint x: 320, endPoint y: 102, distance: 13.7
click at [320, 102] on span "Next, add an authorization key controlled by your server as an additional signe…" at bounding box center [226, 108] width 225 height 23
drag, startPoint x: 120, startPoint y: 109, endPoint x: 151, endPoint y: 110, distance: 31.0
click at [151, 110] on span "Next, add an authorization key controlled by your server as an additional signe…" at bounding box center [226, 108] width 225 height 23
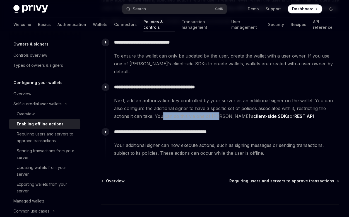
drag, startPoint x: 163, startPoint y: 109, endPoint x: 218, endPoint y: 107, distance: 55.0
click at [217, 107] on span "Next, add an authorization key controlled by your server as an additional signe…" at bounding box center [226, 108] width 225 height 23
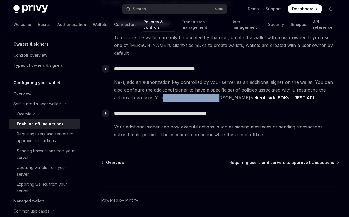
scroll to position [93, 0]
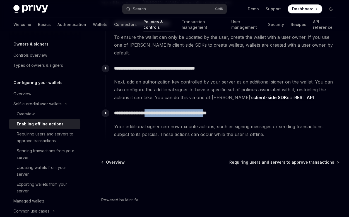
drag, startPoint x: 159, startPoint y: 104, endPoint x: 229, endPoint y: 106, distance: 71.0
click at [231, 109] on p "**********" at bounding box center [226, 113] width 224 height 8
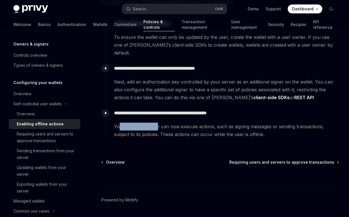
drag, startPoint x: 119, startPoint y: 119, endPoint x: 159, endPoint y: 119, distance: 39.9
click at [159, 123] on span "Your additional signer can now execute actions, such as signing messages or sen…" at bounding box center [226, 131] width 225 height 16
click at [165, 123] on span "Your additional signer can now execute actions, such as signing messages or sen…" at bounding box center [226, 131] width 225 height 16
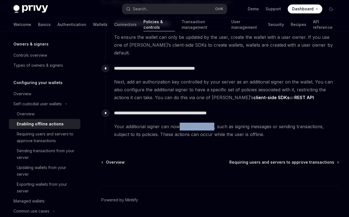
drag, startPoint x: 179, startPoint y: 119, endPoint x: 214, endPoint y: 119, distance: 34.9
click at [214, 123] on span "Your additional signer can now execute actions, such as signing messages or sen…" at bounding box center [226, 131] width 225 height 16
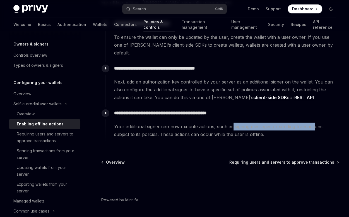
drag, startPoint x: 237, startPoint y: 119, endPoint x: 316, endPoint y: 118, distance: 78.5
click at [316, 123] on span "Your additional signer can now execute actions, such as signing messages or sen…" at bounding box center [226, 131] width 225 height 16
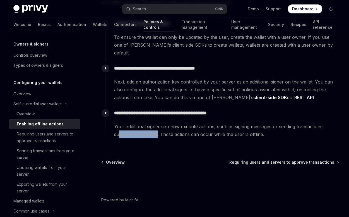
drag, startPoint x: 119, startPoint y: 127, endPoint x: 158, endPoint y: 128, distance: 39.1
click at [158, 128] on span "Your additional signer can now execute actions, such as signing messages or sen…" at bounding box center [226, 131] width 225 height 16
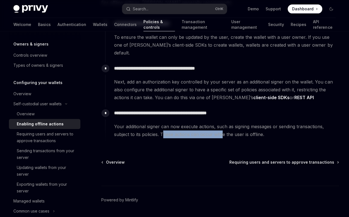
drag, startPoint x: 165, startPoint y: 127, endPoint x: 223, endPoint y: 128, distance: 58.6
click at [223, 128] on span "Your additional signer can now execute actions, such as signing messages or sen…" at bounding box center [226, 131] width 225 height 16
click at [229, 127] on span "Your additional signer can now execute actions, such as signing messages or sen…" at bounding box center [226, 131] width 225 height 16
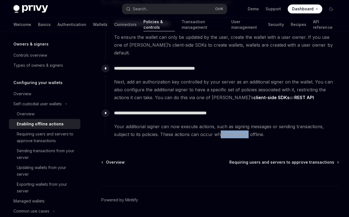
drag, startPoint x: 226, startPoint y: 126, endPoint x: 248, endPoint y: 126, distance: 22.3
click at [248, 126] on span "Your additional signer can now execute actions, such as signing messages or sen…" at bounding box center [226, 131] width 225 height 16
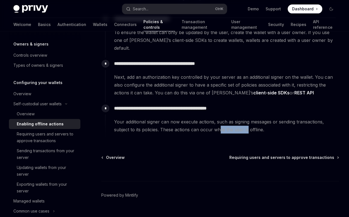
scroll to position [102, 0]
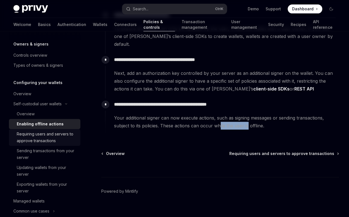
click at [39, 135] on div "Requiring users and servers to approve transactions" at bounding box center [47, 137] width 60 height 13
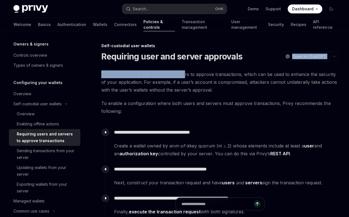
drag, startPoint x: 242, startPoint y: 58, endPoint x: 184, endPoint y: 62, distance: 58.2
click at [184, 62] on div "**********" at bounding box center [168, 176] width 345 height 269
click at [112, 77] on span "Many apps require both users and servers to approve transactions, which can be …" at bounding box center [220, 81] width 238 height 23
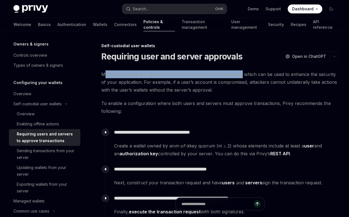
drag, startPoint x: 104, startPoint y: 75, endPoint x: 242, endPoint y: 76, distance: 137.6
click at [242, 76] on span "Many apps require both users and servers to approve transactions, which can be …" at bounding box center [220, 81] width 238 height 23
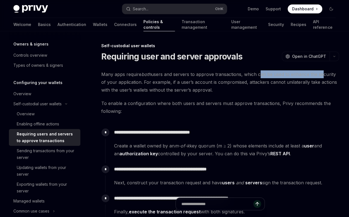
drag, startPoint x: 258, startPoint y: 74, endPoint x: 320, endPoint y: 75, distance: 62.0
click at [320, 75] on span "Many apps require both users and servers to approve transactions, which can be …" at bounding box center [220, 81] width 238 height 23
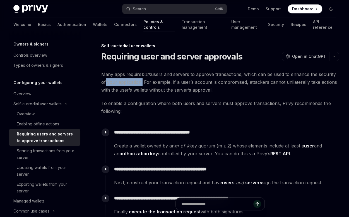
drag, startPoint x: 103, startPoint y: 83, endPoint x: 143, endPoint y: 84, distance: 40.2
click at [140, 84] on span "Many apps require both users and servers to approve transactions, which can be …" at bounding box center [220, 81] width 238 height 23
click at [149, 83] on span "Many apps require both users and servers to approve transactions, which can be …" at bounding box center [220, 81] width 238 height 23
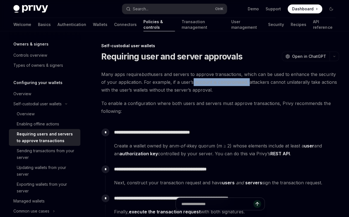
drag, startPoint x: 198, startPoint y: 83, endPoint x: 249, endPoint y: 85, distance: 50.8
click at [247, 82] on span "Many apps require both users and servers to approve transactions, which can be …" at bounding box center [220, 81] width 238 height 23
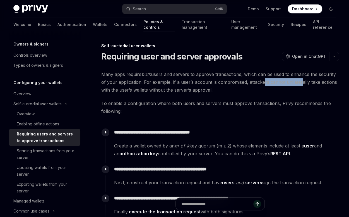
drag, startPoint x: 260, startPoint y: 82, endPoint x: 304, endPoint y: 83, distance: 44.1
click at [300, 83] on span "Many apps require both users and servers to approve transactions, which can be …" at bounding box center [220, 81] width 238 height 23
click at [305, 83] on span "Many apps require both users and servers to approve transactions, which can be …" at bounding box center [220, 81] width 238 height 23
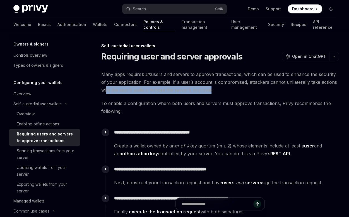
drag, startPoint x: 104, startPoint y: 90, endPoint x: 210, endPoint y: 93, distance: 106.4
click at [209, 93] on span "Many apps require both users and servers to approve transactions, which can be …" at bounding box center [220, 81] width 238 height 23
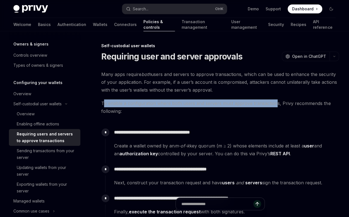
drag, startPoint x: 104, startPoint y: 104, endPoint x: 277, endPoint y: 107, distance: 172.5
click at [276, 107] on span "To enable a configuration where both users and servers must approve transaction…" at bounding box center [220, 107] width 238 height 16
click at [320, 104] on span "To enable a configuration where both users and servers must approve transaction…" at bounding box center [220, 107] width 238 height 16
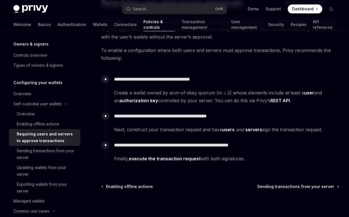
scroll to position [56, 0]
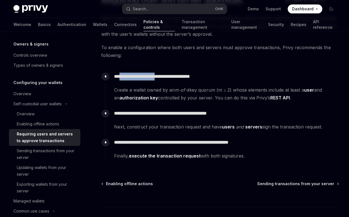
drag, startPoint x: 132, startPoint y: 78, endPoint x: 168, endPoint y: 78, distance: 36.0
click at [168, 78] on p "**********" at bounding box center [226, 77] width 224 height 8
click at [171, 84] on div "**********" at bounding box center [222, 85] width 234 height 31
click at [165, 76] on p "**********" at bounding box center [226, 77] width 224 height 8
drag, startPoint x: 171, startPoint y: 77, endPoint x: 174, endPoint y: 77, distance: 3.3
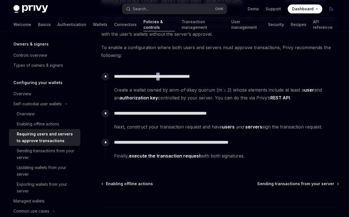
click at [174, 77] on p "**********" at bounding box center [226, 77] width 224 height 8
click at [176, 77] on p "**********" at bounding box center [226, 77] width 224 height 8
drag, startPoint x: 197, startPoint y: 77, endPoint x: 215, endPoint y: 78, distance: 18.4
click at [215, 78] on p "**********" at bounding box center [226, 77] width 224 height 8
drag, startPoint x: 123, startPoint y: 90, endPoint x: 158, endPoint y: 92, distance: 34.7
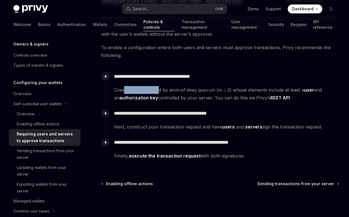
click at [158, 92] on span "Create a wallet owned by an m-of-k key quorum (m ≥ 2) whose elements include at…" at bounding box center [226, 94] width 225 height 16
click at [169, 92] on span "Create a wallet owned by an m-of-k key quorum (m ≥ 2) whose elements include at…" at bounding box center [226, 94] width 225 height 16
drag, startPoint x: 253, startPoint y: 91, endPoint x: 264, endPoint y: 91, distance: 10.9
click at [264, 91] on span "Create a wallet owned by an m-of-k key quorum (m ≥ 2) whose elements include at…" at bounding box center [226, 94] width 225 height 16
click at [270, 89] on span "Create a wallet owned by an m-of-k key quorum (m ≥ 2) whose elements include at…" at bounding box center [226, 94] width 225 height 16
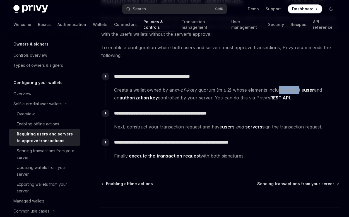
drag, startPoint x: 279, startPoint y: 89, endPoint x: 296, endPoint y: 89, distance: 17.3
click at [296, 89] on span "Create a wallet owned by an m-of-k key quorum (m ≥ 2) whose elements include at…" at bounding box center [226, 94] width 225 height 16
drag, startPoint x: 177, startPoint y: 97, endPoint x: 201, endPoint y: 97, distance: 23.7
click at [201, 97] on span "Create a wallet owned by an m-of-k key quorum (m ≥ 2) whose elements include at…" at bounding box center [226, 94] width 225 height 16
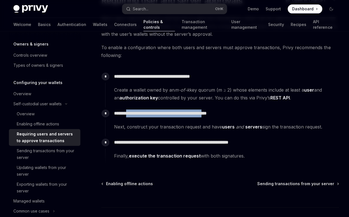
drag, startPoint x: 131, startPoint y: 115, endPoint x: 229, endPoint y: 116, distance: 98.0
click at [229, 116] on p "**********" at bounding box center [226, 113] width 224 height 8
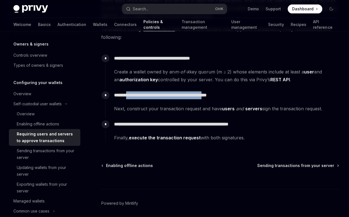
scroll to position [74, 0]
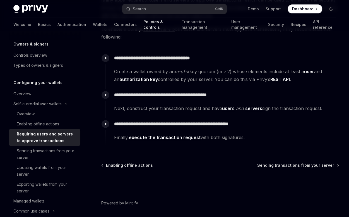
click at [128, 95] on p "**********" at bounding box center [226, 95] width 224 height 8
drag, startPoint x: 189, startPoint y: 95, endPoint x: 226, endPoint y: 95, distance: 36.6
click at [226, 95] on p "**********" at bounding box center [226, 95] width 224 height 8
drag, startPoint x: 116, startPoint y: 108, endPoint x: 140, endPoint y: 109, distance: 23.5
click at [140, 109] on span "Next, construct your transaction request and have users and servers sign the tr…" at bounding box center [226, 108] width 225 height 8
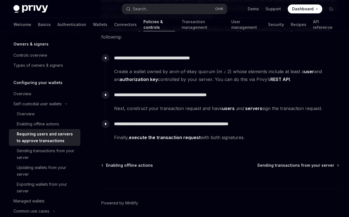
click at [148, 109] on span "Next, construct your transaction request and have users and servers sign the tr…" at bounding box center [226, 108] width 225 height 8
drag, startPoint x: 162, startPoint y: 107, endPoint x: 224, endPoint y: 109, distance: 62.0
click at [218, 109] on span "Next, construct your transaction request and have users and servers sign the tr…" at bounding box center [226, 108] width 225 height 8
drag, startPoint x: 280, startPoint y: 108, endPoint x: 314, endPoint y: 109, distance: 34.6
click at [314, 109] on span "Next, construct your transaction request and have users and servers sign the tr…" at bounding box center [226, 108] width 225 height 8
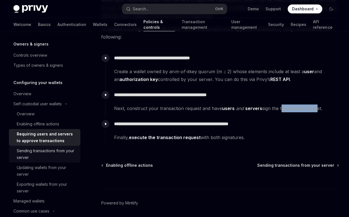
click at [28, 153] on div "Sending transactions from your server" at bounding box center [47, 153] width 60 height 13
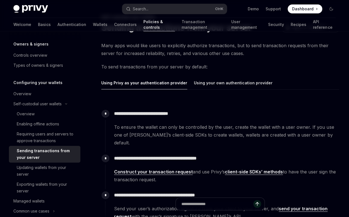
scroll to position [37, 0]
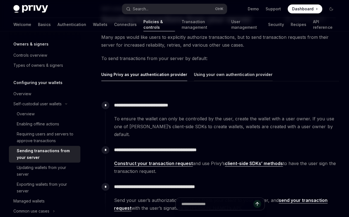
click at [223, 75] on button "Using your own authentication provider" at bounding box center [233, 74] width 79 height 13
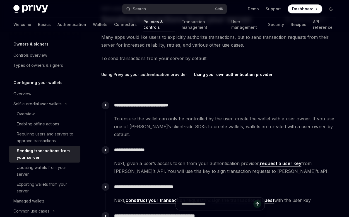
click at [159, 72] on button "Using Privy as your authentication provider" at bounding box center [144, 74] width 86 height 13
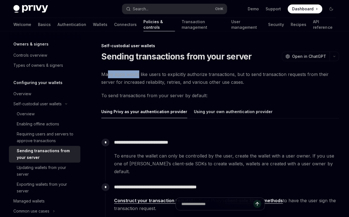
drag, startPoint x: 107, startPoint y: 74, endPoint x: 151, endPoint y: 76, distance: 43.9
click at [138, 76] on span "Many apps would like users to explicitly authorize transactions, but to send tr…" at bounding box center [220, 78] width 238 height 16
click at [151, 76] on span "Many apps would like users to explicitly authorize transactions, but to send tr…" at bounding box center [220, 78] width 238 height 16
drag, startPoint x: 114, startPoint y: 74, endPoint x: 146, endPoint y: 73, distance: 32.7
click at [146, 73] on span "Many apps would like users to explicitly authorize transactions, but to send tr…" at bounding box center [220, 78] width 238 height 16
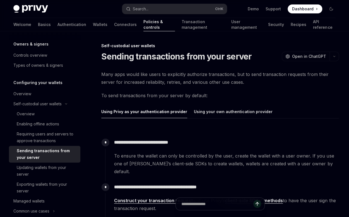
click at [159, 75] on span "Many apps would like users to explicitly authorize transactions, but to send tr…" at bounding box center [220, 78] width 238 height 16
drag, startPoint x: 176, startPoint y: 74, endPoint x: 233, endPoint y: 76, distance: 57.3
click at [233, 76] on span "Many apps would like users to explicitly authorize transactions, but to send tr…" at bounding box center [220, 78] width 238 height 16
drag, startPoint x: 245, startPoint y: 76, endPoint x: 305, endPoint y: 76, distance: 60.6
click at [305, 76] on span "Many apps would like users to explicitly authorize transactions, but to send tr…" at bounding box center [220, 78] width 238 height 16
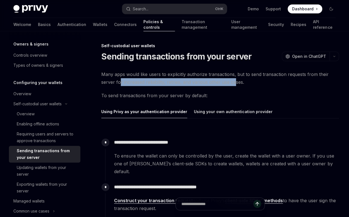
drag, startPoint x: 119, startPoint y: 79, endPoint x: 234, endPoint y: 82, distance: 115.0
click at [234, 82] on span "Many apps would like users to explicitly authorize transactions, but to send tr…" at bounding box center [220, 78] width 238 height 16
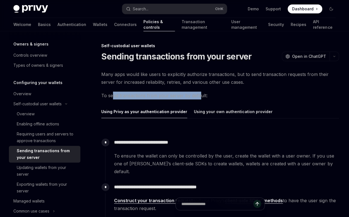
drag, startPoint x: 112, startPoint y: 96, endPoint x: 196, endPoint y: 92, distance: 84.7
click at [198, 94] on span "To send transactions from your server by default:" at bounding box center [220, 96] width 238 height 8
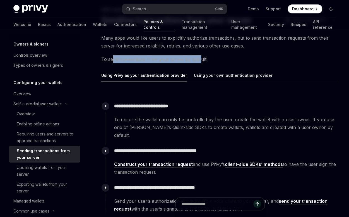
scroll to position [37, 0]
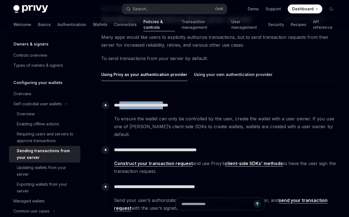
drag, startPoint x: 139, startPoint y: 104, endPoint x: 178, endPoint y: 104, distance: 39.1
click at [178, 104] on p "**********" at bounding box center [226, 105] width 224 height 8
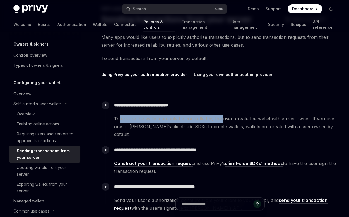
drag, startPoint x: 123, startPoint y: 119, endPoint x: 221, endPoint y: 119, distance: 97.7
click at [221, 119] on span "To ensure the wallet can only be controlled by the user, create the wallet with…" at bounding box center [226, 126] width 225 height 23
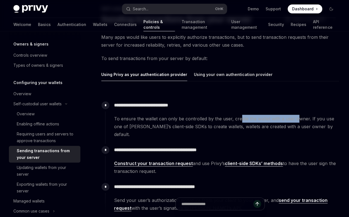
drag, startPoint x: 240, startPoint y: 119, endPoint x: 294, endPoint y: 120, distance: 54.2
click at [294, 120] on span "To ensure the wallet can only be controlled by the user, create the wallet with…" at bounding box center [226, 126] width 225 height 23
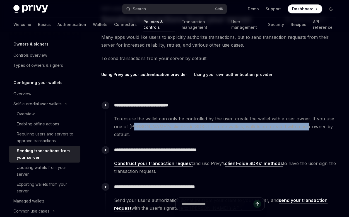
drag, startPoint x: 125, startPoint y: 126, endPoint x: 289, endPoint y: 126, distance: 164.1
click at [289, 126] on span "To ensure the wallet can only be controlled by the user, create the wallet with…" at bounding box center [226, 126] width 225 height 23
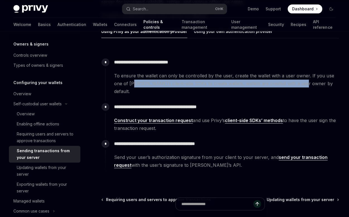
scroll to position [93, 0]
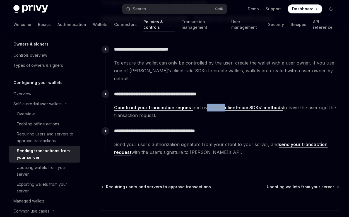
drag, startPoint x: 202, startPoint y: 99, endPoint x: 221, endPoint y: 99, distance: 18.4
click at [221, 104] on span "Construct your transaction request and use Privy’s client-side SDKs’ methods to…" at bounding box center [226, 112] width 225 height 16
drag, startPoint x: 304, startPoint y: 100, endPoint x: 323, endPoint y: 101, distance: 19.1
click at [323, 104] on span "Construct your transaction request and use Privy’s client-side SDKs’ methods to…" at bounding box center [226, 112] width 225 height 16
click at [332, 104] on span "Construct your transaction request and use Privy’s client-side SDKs’ methods to…" at bounding box center [226, 112] width 225 height 16
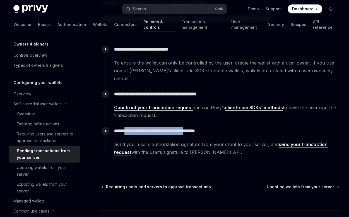
drag, startPoint x: 129, startPoint y: 122, endPoint x: 205, endPoint y: 123, distance: 76.2
click at [205, 127] on p "**********" at bounding box center [226, 131] width 224 height 8
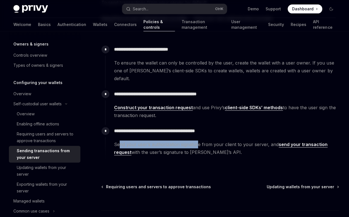
drag, startPoint x: 119, startPoint y: 137, endPoint x: 198, endPoint y: 136, distance: 78.2
click at [198, 140] on span "Send your user’s authorization signature from your client to your server, and s…" at bounding box center [226, 148] width 225 height 16
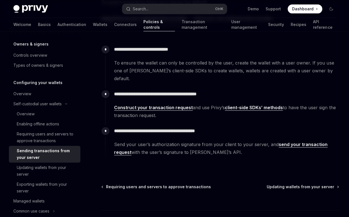
click at [210, 140] on span "Send your user’s authorization signature from your client to your server, and s…" at bounding box center [226, 148] width 225 height 16
drag, startPoint x: 227, startPoint y: 137, endPoint x: 264, endPoint y: 136, distance: 36.9
click at [264, 140] on span "Send your user’s authorization signature from your client to your server, and s…" at bounding box center [226, 148] width 225 height 16
drag, startPoint x: 162, startPoint y: 145, endPoint x: 204, endPoint y: 146, distance: 41.3
click at [204, 146] on span "Send your user’s authorization signature from your client to your server, and s…" at bounding box center [226, 148] width 225 height 16
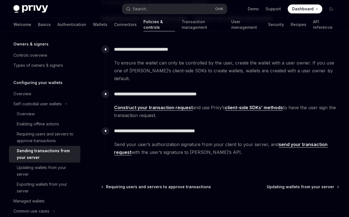
click at [217, 146] on span "Send your user’s authorization signature from your client to your server, and s…" at bounding box center [226, 148] width 225 height 16
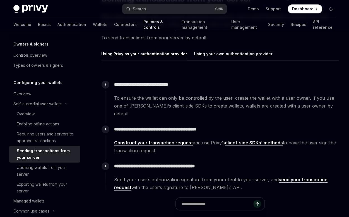
scroll to position [37, 0]
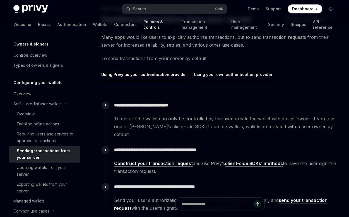
click at [233, 74] on button "Using your own authentication provider" at bounding box center [233, 74] width 79 height 13
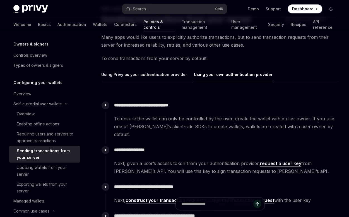
scroll to position [56, 0]
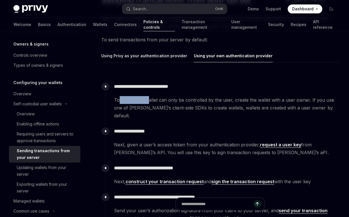
drag, startPoint x: 119, startPoint y: 100, endPoint x: 148, endPoint y: 100, distance: 28.8
click at [148, 100] on span "To ensure the wallet can only be controlled by the user, create the wallet with…" at bounding box center [226, 107] width 225 height 23
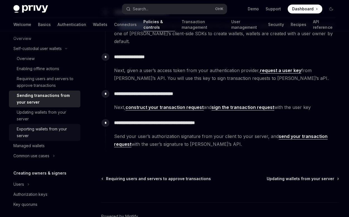
scroll to position [74, 0]
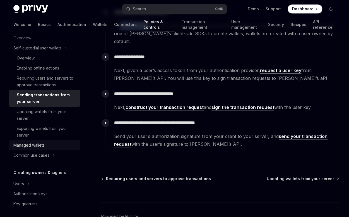
click at [44, 145] on div "Managed wallets" at bounding box center [28, 145] width 31 height 7
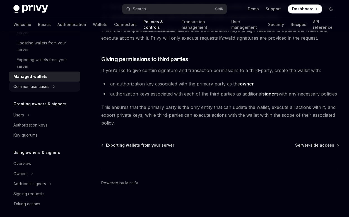
scroll to position [149, 0]
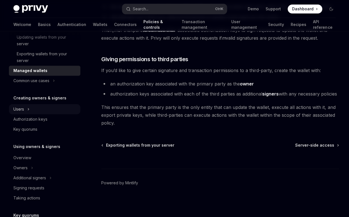
click at [29, 109] on icon at bounding box center [28, 109] width 2 height 7
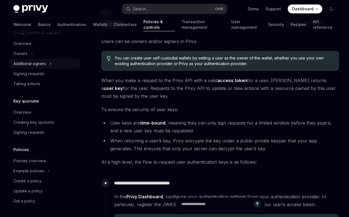
scroll to position [37, 0]
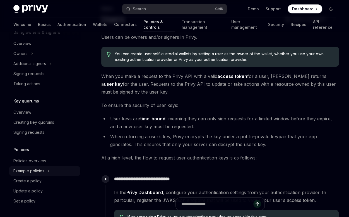
click at [48, 170] on icon at bounding box center [49, 170] width 2 height 7
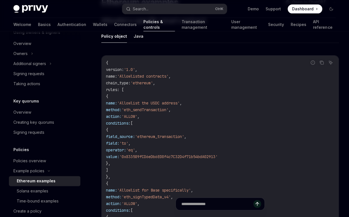
scroll to position [56, 0]
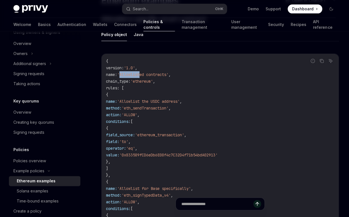
drag, startPoint x: 133, startPoint y: 74, endPoint x: 157, endPoint y: 75, distance: 23.7
click at [154, 75] on span "'Allowlisted contracts'" at bounding box center [142, 74] width 51 height 5
drag, startPoint x: 174, startPoint y: 74, endPoint x: 177, endPoint y: 74, distance: 3.3
click at [169, 74] on span "'Allowlisted contracts'" at bounding box center [142, 74] width 51 height 5
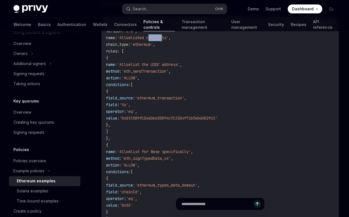
scroll to position [93, 0]
drag, startPoint x: 152, startPoint y: 63, endPoint x: 203, endPoint y: 65, distance: 50.8
click at [180, 65] on span "'Allowlist the USDC address'" at bounding box center [148, 64] width 63 height 5
drag, startPoint x: 159, startPoint y: 71, endPoint x: 183, endPoint y: 71, distance: 23.7
click at [169, 71] on span "'eth_sendTransaction'" at bounding box center [145, 70] width 47 height 5
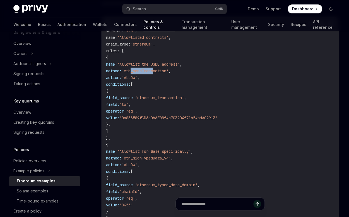
drag, startPoint x: 144, startPoint y: 76, endPoint x: 167, endPoint y: 76, distance: 22.6
click at [140, 76] on span "action: 'ALLOW' ," at bounding box center [122, 77] width 33 height 5
drag, startPoint x: 194, startPoint y: 97, endPoint x: 214, endPoint y: 97, distance: 19.8
click at [184, 97] on span "'ethereum_transaction'" at bounding box center [159, 97] width 49 height 5
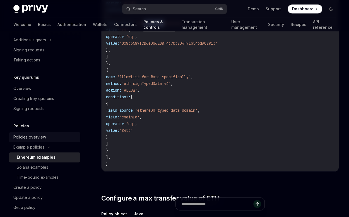
scroll to position [323, 0]
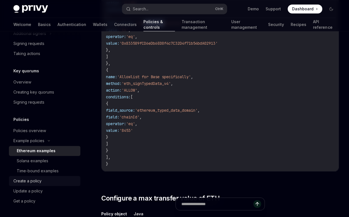
click at [34, 182] on div "Create a policy" at bounding box center [27, 181] width 28 height 7
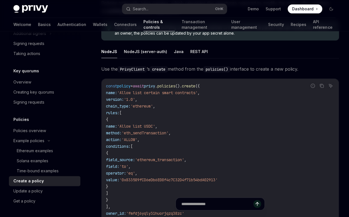
scroll to position [93, 0]
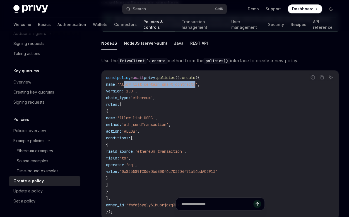
drag, startPoint x: 129, startPoint y: 83, endPoint x: 203, endPoint y: 84, distance: 74.3
click at [198, 84] on span "'Allow list certain smart contracts'" at bounding box center [157, 84] width 80 height 5
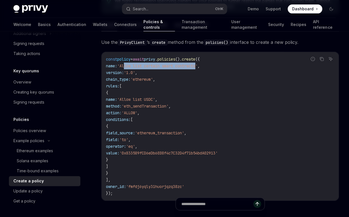
scroll to position [112, 0]
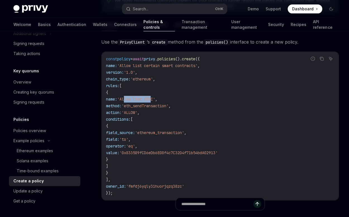
drag, startPoint x: 140, startPoint y: 99, endPoint x: 166, endPoint y: 98, distance: 26.5
click at [155, 98] on span "'Allow list USDC'" at bounding box center [136, 99] width 38 height 5
drag, startPoint x: 130, startPoint y: 132, endPoint x: 151, endPoint y: 132, distance: 20.4
click at [135, 132] on span "field_source:" at bounding box center [120, 132] width 29 height 5
drag, startPoint x: 167, startPoint y: 132, endPoint x: 202, endPoint y: 133, distance: 34.1
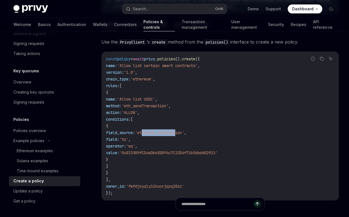
click at [184, 133] on span "'ethereum_transaction'" at bounding box center [159, 132] width 49 height 5
drag, startPoint x: 163, startPoint y: 145, endPoint x: 153, endPoint y: 147, distance: 10.2
click at [137, 147] on span "operator: 'eq' ," at bounding box center [121, 145] width 31 height 5
drag, startPoint x: 147, startPoint y: 152, endPoint x: 178, endPoint y: 151, distance: 31.0
click at [178, 151] on span "value: '0x833589fCD6eDb6E08f4c7C32D4f71b54bdA02913'" at bounding box center [162, 152] width 112 height 5
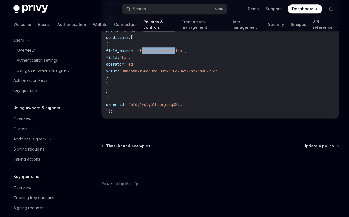
scroll to position [212, 0]
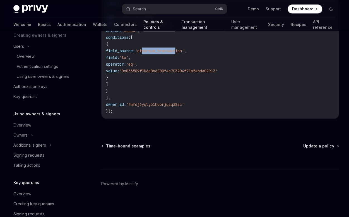
click at [182, 25] on link "Transaction management" at bounding box center [203, 24] width 43 height 13
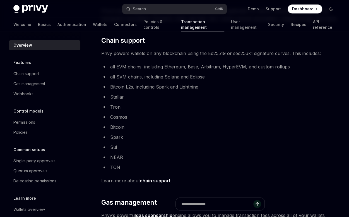
scroll to position [279, 0]
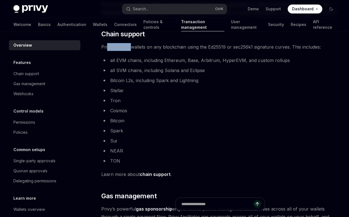
drag, startPoint x: 107, startPoint y: 47, endPoint x: 130, endPoint y: 48, distance: 22.9
click at [130, 48] on span "Privy powers wallets on any blockchain using the Ed25519 or sec256k1 signature …" at bounding box center [220, 47] width 238 height 8
drag, startPoint x: 152, startPoint y: 48, endPoint x: 186, endPoint y: 48, distance: 34.6
click at [186, 48] on span "Privy powers wallets on any blockchain using the Ed25519 or sec256k1 signature …" at bounding box center [220, 47] width 238 height 8
click at [194, 48] on span "Privy powers wallets on any blockchain using the Ed25519 or sec256k1 signature …" at bounding box center [220, 47] width 238 height 8
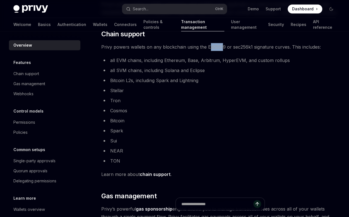
drag, startPoint x: 209, startPoint y: 48, endPoint x: 224, endPoint y: 48, distance: 15.6
click at [224, 48] on span "Privy powers wallets on any blockchain using the Ed25519 or sec256k1 signature …" at bounding box center [220, 47] width 238 height 8
drag, startPoint x: 260, startPoint y: 48, endPoint x: 282, endPoint y: 48, distance: 21.2
click at [277, 48] on span "Privy powers wallets on any blockchain using the Ed25519 or sec256k1 signature …" at bounding box center [220, 47] width 238 height 8
drag, startPoint x: 112, startPoint y: 61, endPoint x: 136, endPoint y: 59, distance: 24.6
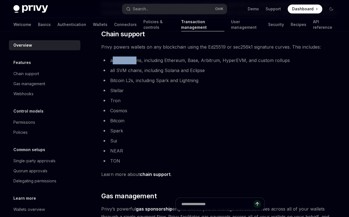
click at [136, 59] on li "all EVM chains, including Ethereum, Base, Arbitrum, HyperEVM, and custom rollups" at bounding box center [220, 60] width 238 height 8
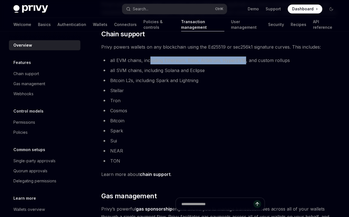
drag, startPoint x: 150, startPoint y: 59, endPoint x: 245, endPoint y: 60, distance: 94.4
click at [243, 60] on li "all EVM chains, including Ethereum, Base, Arbitrum, HyperEVM, and custom rollups" at bounding box center [220, 60] width 238 height 8
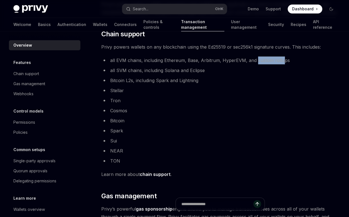
drag, startPoint x: 257, startPoint y: 61, endPoint x: 282, endPoint y: 61, distance: 25.4
click at [282, 61] on li "all EVM chains, including Ethereum, Base, Arbitrum, HyperEVM, and custom rollups" at bounding box center [220, 60] width 238 height 8
drag, startPoint x: 117, startPoint y: 71, endPoint x: 129, endPoint y: 70, distance: 11.4
click at [129, 70] on li "all SVM chains, including Solana and Eclipse" at bounding box center [220, 70] width 238 height 8
drag, startPoint x: 154, startPoint y: 70, endPoint x: 200, endPoint y: 70, distance: 46.3
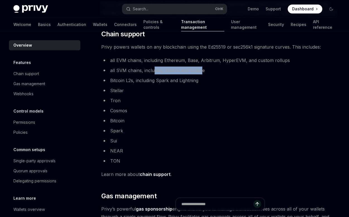
click at [200, 70] on li "all SVM chains, including Solana and Eclipse" at bounding box center [220, 70] width 238 height 8
drag, startPoint x: 113, startPoint y: 79, endPoint x: 130, endPoint y: 79, distance: 17.0
click at [130, 79] on li "Bitcoin L2s, including Spark and Lightning" at bounding box center [220, 80] width 238 height 8
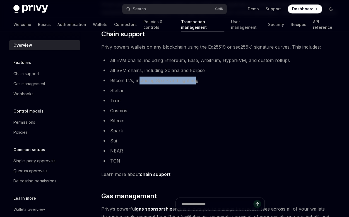
drag, startPoint x: 142, startPoint y: 79, endPoint x: 195, endPoint y: 80, distance: 53.6
click at [195, 80] on li "Bitcoin L2s, including Spark and Lightning" at bounding box center [220, 80] width 238 height 8
drag, startPoint x: 110, startPoint y: 111, endPoint x: 137, endPoint y: 111, distance: 26.8
click at [137, 111] on li "Cosmos" at bounding box center [220, 111] width 238 height 8
drag, startPoint x: 113, startPoint y: 120, endPoint x: 132, endPoint y: 121, distance: 19.0
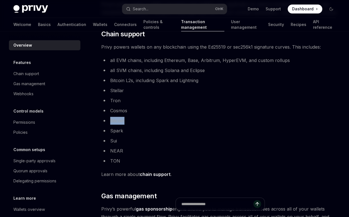
click at [132, 121] on li "Bitcoin" at bounding box center [220, 121] width 238 height 8
drag, startPoint x: 110, startPoint y: 130, endPoint x: 130, endPoint y: 130, distance: 20.7
click at [130, 130] on li "Spark" at bounding box center [220, 131] width 238 height 8
drag, startPoint x: 111, startPoint y: 141, endPoint x: 126, endPoint y: 141, distance: 14.8
click at [126, 141] on li "Sui" at bounding box center [220, 141] width 238 height 8
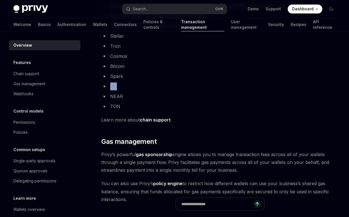
scroll to position [335, 0]
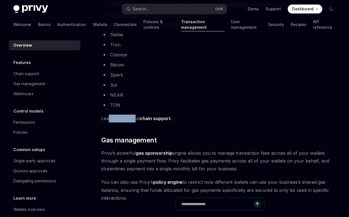
drag, startPoint x: 109, startPoint y: 118, endPoint x: 136, endPoint y: 120, distance: 26.3
click at [136, 120] on span "Learn more about chain support ." at bounding box center [220, 118] width 238 height 8
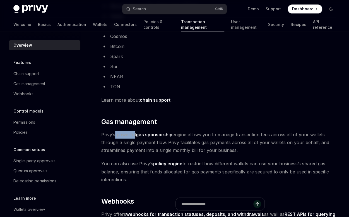
drag, startPoint x: 116, startPoint y: 136, endPoint x: 134, endPoint y: 136, distance: 18.2
click at [134, 136] on span "Privy’s powerful gas sponsorship engine allows you to manage transaction fees a…" at bounding box center [220, 142] width 238 height 23
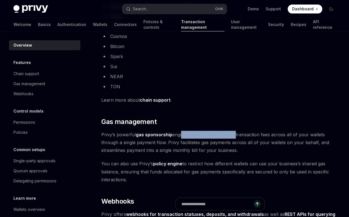
drag, startPoint x: 180, startPoint y: 135, endPoint x: 235, endPoint y: 137, distance: 54.8
click at [235, 137] on span "Privy’s powerful gas sponsorship engine allows you to manage transaction fees a…" at bounding box center [220, 142] width 238 height 23
drag, startPoint x: 243, startPoint y: 135, endPoint x: 258, endPoint y: 136, distance: 14.6
click at [258, 136] on span "Privy’s powerful gas sponsorship engine allows you to manage transaction fees a…" at bounding box center [220, 142] width 238 height 23
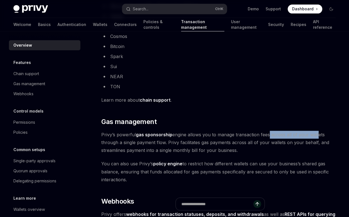
drag, startPoint x: 271, startPoint y: 135, endPoint x: 316, endPoint y: 137, distance: 44.7
click at [316, 137] on span "Privy’s powerful gas sponsorship engine allows you to manage transaction fees a…" at bounding box center [220, 142] width 238 height 23
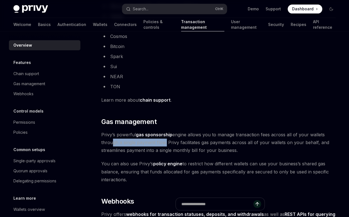
drag, startPoint x: 114, startPoint y: 143, endPoint x: 163, endPoint y: 142, distance: 49.4
click at [163, 142] on span "Privy’s powerful gas sponsorship engine allows you to manage transaction fees a…" at bounding box center [220, 142] width 238 height 23
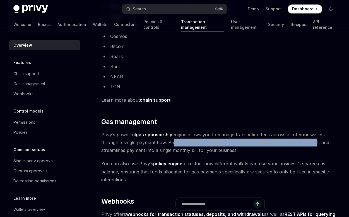
drag, startPoint x: 172, startPoint y: 142, endPoint x: 313, endPoint y: 143, distance: 141.3
click at [313, 143] on span "Privy’s powerful gas sponsorship engine allows you to manage transaction fees a…" at bounding box center [220, 142] width 238 height 23
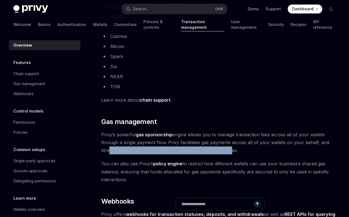
drag, startPoint x: 107, startPoint y: 150, endPoint x: 229, endPoint y: 151, distance: 122.0
click at [229, 151] on span "Privy’s powerful gas sponsorship engine allows you to manage transaction fees a…" at bounding box center [220, 142] width 238 height 23
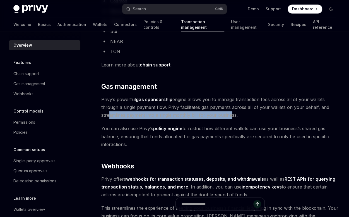
scroll to position [391, 0]
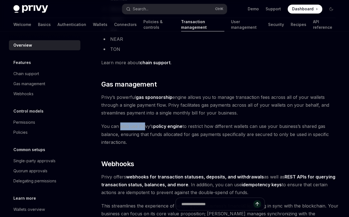
drag, startPoint x: 119, startPoint y: 126, endPoint x: 144, endPoint y: 127, distance: 24.3
click at [144, 127] on span "You can also use Privy’s policy engine to restrict how different wallets can us…" at bounding box center [220, 133] width 238 height 23
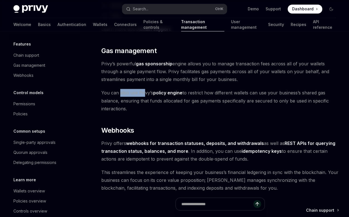
scroll to position [414, 0]
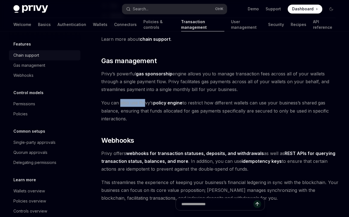
click at [33, 56] on div "Chain support" at bounding box center [26, 55] width 26 height 7
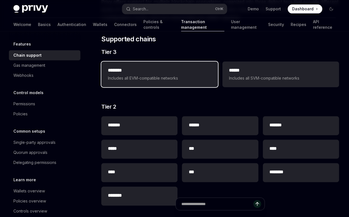
scroll to position [74, 0]
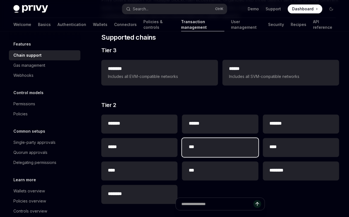
click at [209, 146] on h2 "***" at bounding box center [220, 146] width 63 height 7
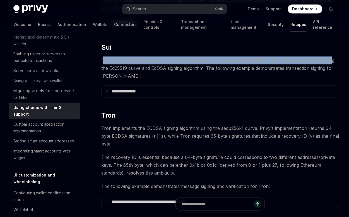
drag, startPoint x: 103, startPoint y: 60, endPoint x: 313, endPoint y: 62, distance: 209.4
click at [313, 62] on span "[PERSON_NAME] supports multiple cryptographic schemes, with [PERSON_NAME]’s imp…" at bounding box center [220, 67] width 238 height 23
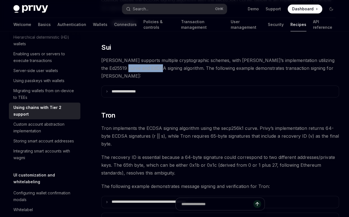
drag, startPoint x: 120, startPoint y: 67, endPoint x: 149, endPoint y: 67, distance: 29.3
click at [149, 67] on span "[PERSON_NAME] supports multiple cryptographic schemes, with [PERSON_NAME]’s imp…" at bounding box center [220, 67] width 238 height 23
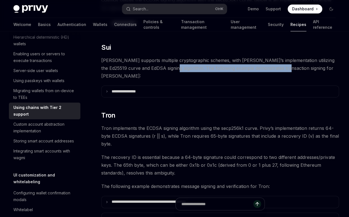
drag, startPoint x: 166, startPoint y: 68, endPoint x: 278, endPoint y: 68, distance: 111.7
click at [278, 68] on span "[PERSON_NAME] supports multiple cryptographic schemes, with [PERSON_NAME]’s imp…" at bounding box center [220, 67] width 238 height 23
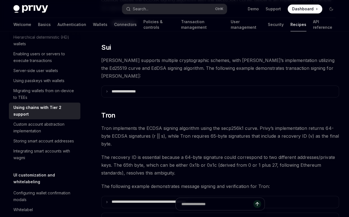
click at [288, 68] on span "[PERSON_NAME] supports multiple cryptographic schemes, with [PERSON_NAME]’s imp…" at bounding box center [220, 67] width 238 height 23
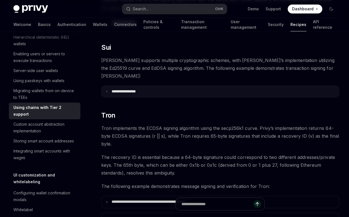
click at [103, 86] on summary "**********" at bounding box center [220, 92] width 237 height 12
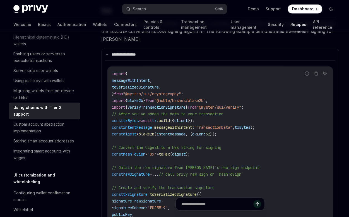
scroll to position [308, 0]
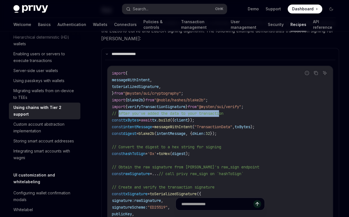
drag, startPoint x: 118, startPoint y: 106, endPoint x: 223, endPoint y: 107, distance: 105.0
click at [223, 111] on span "// After you've added the data to your transaction" at bounding box center [168, 113] width 112 height 5
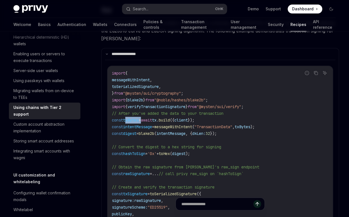
drag, startPoint x: 126, startPoint y: 112, endPoint x: 145, endPoint y: 112, distance: 18.7
click at [145, 118] on span "const txBytes = await tx . build ({ client });" at bounding box center [153, 120] width 83 height 5
drag, startPoint x: 212, startPoint y: 112, endPoint x: 154, endPoint y: 110, distance: 58.6
click at [154, 118] on span "const txBytes = await tx . build ({ client });" at bounding box center [153, 120] width 83 height 5
drag, startPoint x: 128, startPoint y: 118, endPoint x: 152, endPoint y: 118, distance: 24.6
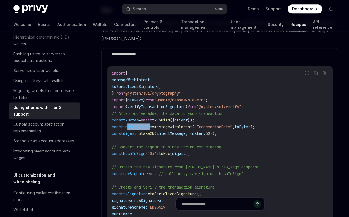
click at [152, 124] on span "intentMessage" at bounding box center [137, 126] width 29 height 5
drag, startPoint x: 164, startPoint y: 118, endPoint x: 188, endPoint y: 118, distance: 23.4
click at [188, 124] on span "messageWithIntent" at bounding box center [173, 126] width 38 height 5
drag, startPoint x: 209, startPoint y: 118, endPoint x: 250, endPoint y: 121, distance: 41.4
click at [242, 121] on code "import { messageWithIntent , toSerializedSignature , } from "@mysten/sui/crypto…" at bounding box center [220, 157] width 217 height 174
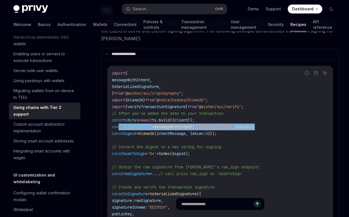
drag, startPoint x: 276, startPoint y: 119, endPoint x: 118, endPoint y: 119, distance: 158.6
click at [118, 119] on code "import { messageWithIntent , toSerializedSignature , } from "@mysten/sui/crypto…" at bounding box center [220, 157] width 217 height 174
drag, startPoint x: 121, startPoint y: 125, endPoint x: 140, endPoint y: 125, distance: 19.5
click at [140, 131] on span "const digest = blake2b ( intentMessage , { dkLen: 32 });" at bounding box center [164, 133] width 105 height 5
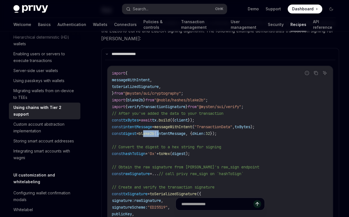
drag, startPoint x: 149, startPoint y: 125, endPoint x: 167, endPoint y: 126, distance: 19.0
click at [167, 131] on span "const digest = blake2b ( intentMessage , { dkLen: 32 });" at bounding box center [164, 133] width 105 height 5
drag, startPoint x: 179, startPoint y: 125, endPoint x: 214, endPoint y: 125, distance: 35.2
click at [214, 131] on span "const digest = blake2b ( intentMessage , { dkLen: 32 });" at bounding box center [164, 133] width 105 height 5
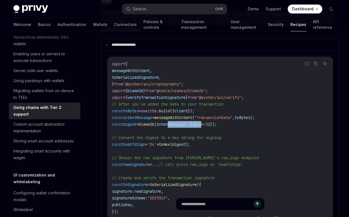
scroll to position [326, 0]
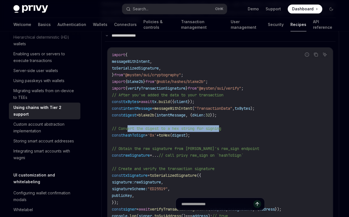
drag, startPoint x: 131, startPoint y: 121, endPoint x: 224, endPoint y: 122, distance: 92.4
click at [221, 126] on span "// Convert the digest to a hex string for signing" at bounding box center [166, 128] width 109 height 5
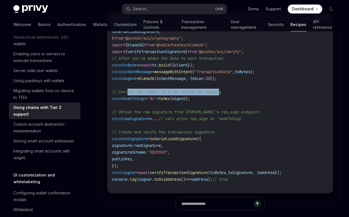
scroll to position [363, 0]
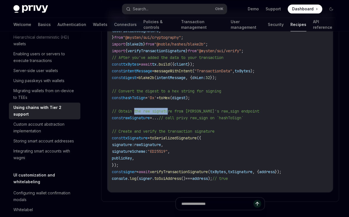
drag, startPoint x: 135, startPoint y: 103, endPoint x: 171, endPoint y: 103, distance: 36.0
click at [171, 109] on span "// Obtain the raw signature from [PERSON_NAME]'s raw_sign endpoint" at bounding box center [185, 111] width 147 height 5
drag, startPoint x: 185, startPoint y: 104, endPoint x: 226, endPoint y: 105, distance: 40.2
click at [226, 109] on span "// Obtain the raw signature from [PERSON_NAME]'s raw_sign endpoint" at bounding box center [185, 111] width 147 height 5
drag, startPoint x: 248, startPoint y: 103, endPoint x: 234, endPoint y: 102, distance: 14.5
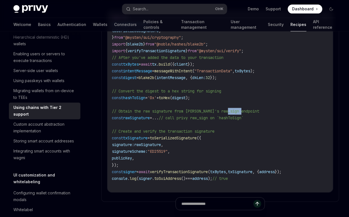
click at [234, 102] on code "import { messageWithIntent , toSerializedSignature , } from "@mysten/sui/crypto…" at bounding box center [220, 101] width 217 height 174
drag, startPoint x: 137, startPoint y: 109, endPoint x: 143, endPoint y: 109, distance: 5.6
click at [143, 115] on span "rawSignature" at bounding box center [136, 117] width 27 height 5
drag, startPoint x: 187, startPoint y: 110, endPoint x: 230, endPoint y: 109, distance: 43.3
click at [228, 115] on span "// call privy raw_sign on `hashToSign`" at bounding box center [201, 117] width 85 height 5
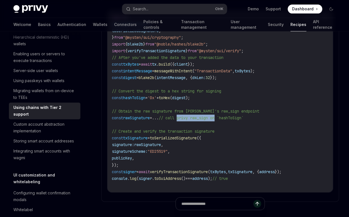
drag, startPoint x: 247, startPoint y: 109, endPoint x: 260, endPoint y: 111, distance: 13.5
click at [260, 111] on code "import { messageWithIntent , toSerializedSignature , } from "@mysten/sui/crypto…" at bounding box center [220, 101] width 217 height 174
click at [217, 115] on span "// call privy raw_sign on `hashToSign`" at bounding box center [201, 117] width 85 height 5
drag, startPoint x: 204, startPoint y: 110, endPoint x: 227, endPoint y: 109, distance: 22.3
click at [221, 115] on span "// call privy raw_sign on `hashToSign`" at bounding box center [201, 117] width 85 height 5
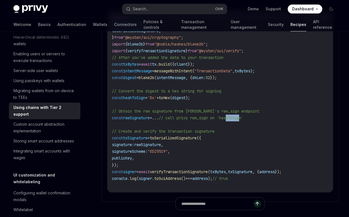
drag, startPoint x: 241, startPoint y: 110, endPoint x: 252, endPoint y: 111, distance: 11.2
click at [244, 115] on span "// call privy raw_sign on `hashToSign`" at bounding box center [201, 117] width 85 height 5
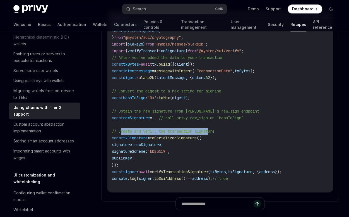
drag, startPoint x: 121, startPoint y: 123, endPoint x: 212, endPoint y: 124, distance: 91.6
click at [212, 129] on span "// Create and verify the transaction signature" at bounding box center [163, 131] width 103 height 5
drag, startPoint x: 126, startPoint y: 129, endPoint x: 151, endPoint y: 130, distance: 25.1
click at [148, 135] on span "txSignature" at bounding box center [135, 137] width 25 height 5
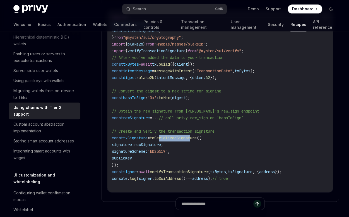
drag, startPoint x: 166, startPoint y: 130, endPoint x: 199, endPoint y: 130, distance: 33.5
click at [197, 135] on span "toSerializedSignature" at bounding box center [173, 137] width 47 height 5
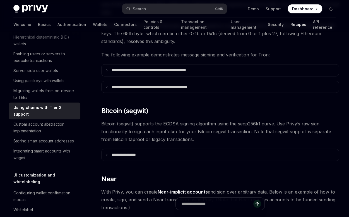
scroll to position [605, 0]
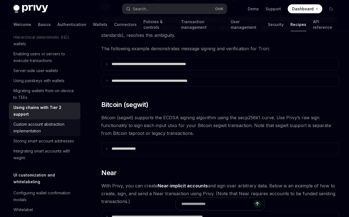
click at [47, 134] on div "Custom account abstraction implementation" at bounding box center [45, 127] width 64 height 13
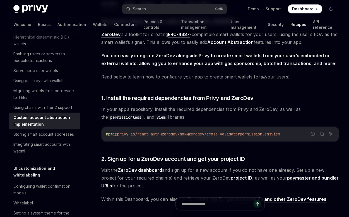
scroll to position [93, 0]
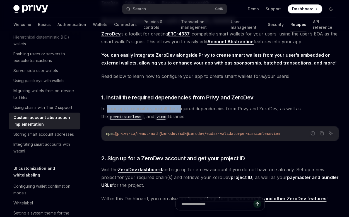
drag, startPoint x: 107, startPoint y: 108, endPoint x: 179, endPoint y: 108, distance: 72.3
click at [179, 108] on span "In your app’s repository, install the required dependencies from Privy and Zero…" at bounding box center [220, 113] width 238 height 16
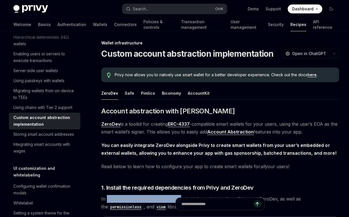
scroll to position [0, 0]
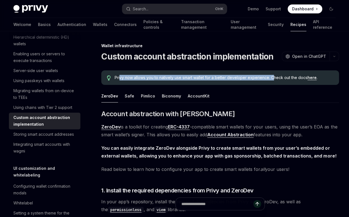
drag, startPoint x: 123, startPoint y: 77, endPoint x: 272, endPoint y: 82, distance: 149.1
click at [272, 82] on div "Privy now allows you to natively use smart wallet for a better developer experi…" at bounding box center [220, 77] width 238 height 15
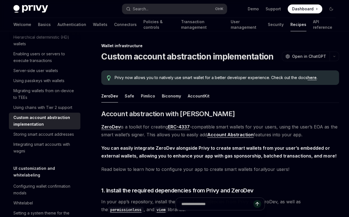
click at [293, 78] on span "Privy now allows you to natively use smart wallet for a better developer experi…" at bounding box center [224, 78] width 219 height 6
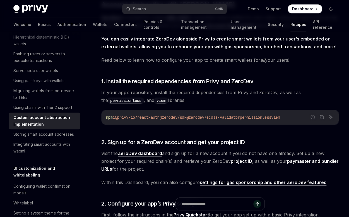
scroll to position [112, 0]
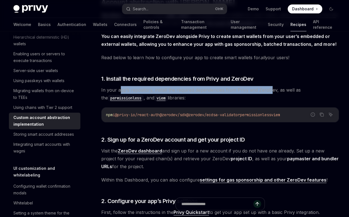
drag, startPoint x: 122, startPoint y: 90, endPoint x: 271, endPoint y: 89, distance: 149.4
click at [271, 89] on span "In your app’s repository, install the required dependencies from Privy and Zero…" at bounding box center [220, 94] width 238 height 16
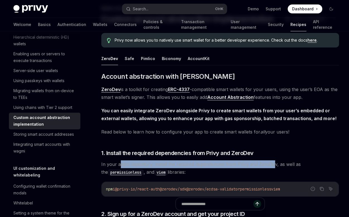
scroll to position [37, 0]
click at [131, 60] on button "Safe" at bounding box center [129, 58] width 9 height 13
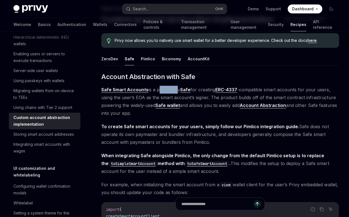
drag, startPoint x: 157, startPoint y: 90, endPoint x: 174, endPoint y: 90, distance: 17.0
click at [174, 90] on span "Safe Smart Accounts is a product by Safe for creating ERC-4337 -compatible smar…" at bounding box center [220, 101] width 238 height 31
drag, startPoint x: 200, startPoint y: 90, endPoint x: 214, endPoint y: 90, distance: 14.0
click at [214, 90] on span "Safe Smart Accounts is a product by Safe for creating ERC-4337 -compatible smar…" at bounding box center [220, 101] width 238 height 31
drag, startPoint x: 284, startPoint y: 89, endPoint x: 317, endPoint y: 90, distance: 33.5
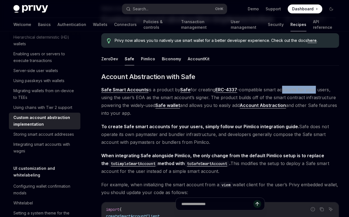
click at [317, 90] on span "Safe Smart Accounts is a product by Safe for creating ERC-4337 -compatible smar…" at bounding box center [220, 101] width 238 height 31
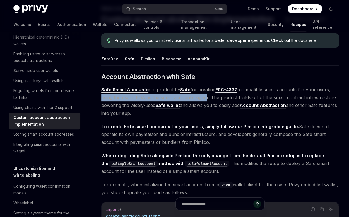
drag, startPoint x: 102, startPoint y: 98, endPoint x: 205, endPoint y: 98, distance: 103.3
click at [205, 98] on span "Safe Smart Accounts is a product by Safe for creating ERC-4337 -compatible smar…" at bounding box center [220, 101] width 238 height 31
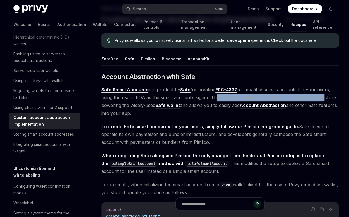
drag, startPoint x: 217, startPoint y: 97, endPoint x: 320, endPoint y: 99, distance: 103.9
click at [320, 99] on span "Safe Smart Accounts is a product by Safe for creating ERC-4337 -compatible smar…" at bounding box center [220, 101] width 238 height 31
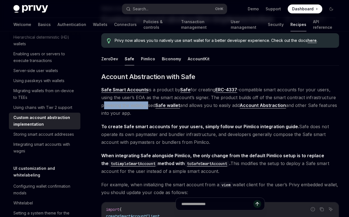
drag, startPoint x: 107, startPoint y: 105, endPoint x: 148, endPoint y: 106, distance: 41.0
click at [148, 106] on span "Safe Smart Accounts is a product by Safe for creating ERC-4337 -compatible smar…" at bounding box center [220, 101] width 238 height 31
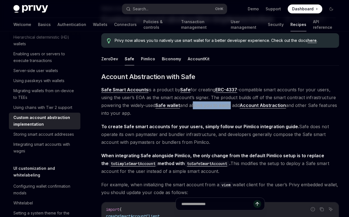
drag, startPoint x: 194, startPoint y: 107, endPoint x: 230, endPoint y: 106, distance: 35.7
click at [230, 106] on span "Safe Smart Accounts is a product by Safe for creating ERC-4337 -compatible smar…" at bounding box center [220, 101] width 238 height 31
click at [322, 106] on span "Safe Smart Accounts is a product by Safe for creating ERC-4337 -compatible smar…" at bounding box center [220, 101] width 238 height 31
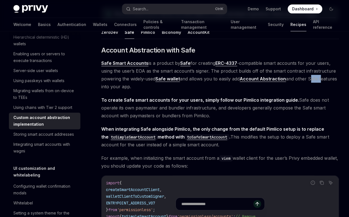
scroll to position [74, 0]
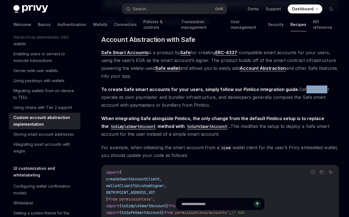
drag, startPoint x: 300, startPoint y: 90, endPoint x: 319, endPoint y: 90, distance: 19.3
click at [319, 90] on span "To create Safe smart accounts for your users, simply follow our Pimlico integra…" at bounding box center [220, 96] width 238 height 23
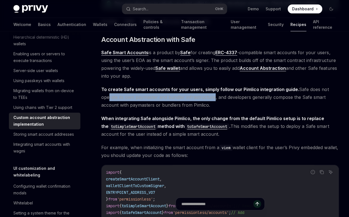
drag, startPoint x: 107, startPoint y: 95, endPoint x: 212, endPoint y: 98, distance: 105.0
click at [212, 98] on span "To create Safe smart accounts for your users, simply follow our Pimlico integra…" at bounding box center [220, 96] width 238 height 23
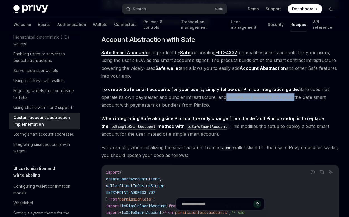
drag, startPoint x: 222, startPoint y: 98, endPoint x: 290, endPoint y: 99, distance: 67.8
click at [290, 99] on span "To create Safe smart accounts for your users, simply follow our Pimlico integra…" at bounding box center [220, 96] width 238 height 23
click at [298, 99] on span "To create Safe smart accounts for your users, simply follow our Pimlico integra…" at bounding box center [220, 96] width 238 height 23
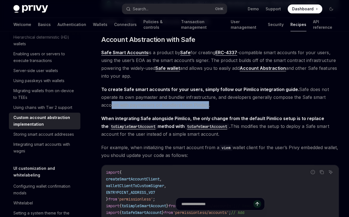
drag, startPoint x: 109, startPoint y: 105, endPoint x: 204, endPoint y: 105, distance: 94.4
click at [204, 105] on span "To create Safe smart accounts for your users, simply follow our Pimlico integra…" at bounding box center [220, 96] width 238 height 23
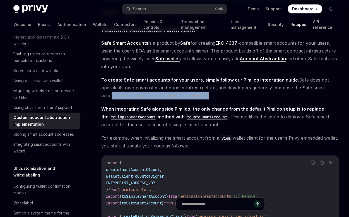
scroll to position [93, 0]
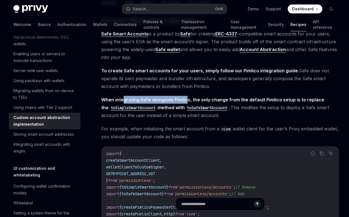
drag, startPoint x: 139, startPoint y: 100, endPoint x: 187, endPoint y: 100, distance: 48.0
click at [187, 100] on strong "When integrating Safe alongside Pimlico, the only change from the default Pimli…" at bounding box center [212, 103] width 223 height 13
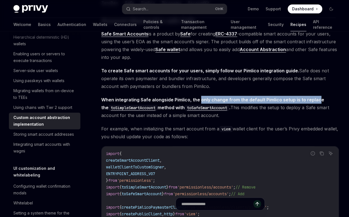
drag, startPoint x: 206, startPoint y: 100, endPoint x: 317, endPoint y: 100, distance: 110.6
click at [317, 100] on strong "When integrating Safe alongside Pimlico, the only change from the default Pimli…" at bounding box center [212, 103] width 223 height 13
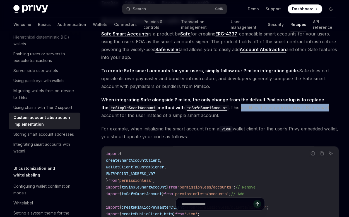
drag, startPoint x: 240, startPoint y: 107, endPoint x: 328, endPoint y: 108, distance: 87.7
click at [328, 108] on span "When integrating Safe alongside Pimlico, the only change from the default Pimli…" at bounding box center [220, 107] width 238 height 23
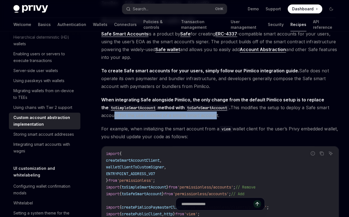
drag, startPoint x: 111, startPoint y: 115, endPoint x: 213, endPoint y: 117, distance: 102.7
click at [213, 117] on span "When integrating Safe alongside Pimlico, the only change from the default Pimli…" at bounding box center [220, 107] width 238 height 23
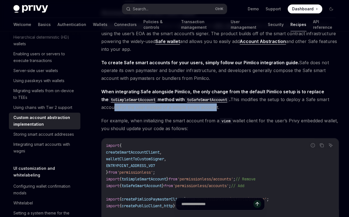
scroll to position [112, 0]
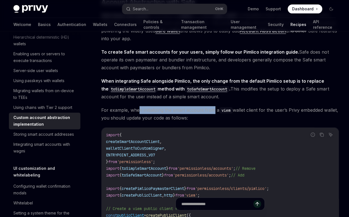
drag, startPoint x: 140, startPoint y: 111, endPoint x: 216, endPoint y: 111, distance: 76.2
click at [214, 111] on span "For example, when initializing the smart account from a viem wallet client for …" at bounding box center [220, 114] width 238 height 16
drag, startPoint x: 253, startPoint y: 110, endPoint x: 271, endPoint y: 111, distance: 17.6
click at [270, 111] on span "For example, when initializing the smart account from a viem wallet client for …" at bounding box center [220, 114] width 238 height 16
drag, startPoint x: 279, startPoint y: 110, endPoint x: 283, endPoint y: 110, distance: 3.9
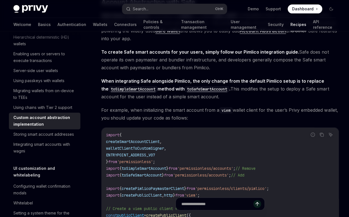
click at [280, 110] on span "For example, when initializing the smart account from a viem wallet client for …" at bounding box center [220, 114] width 238 height 16
click at [297, 111] on span "For example, when initializing the smart account from a viem wallet client for …" at bounding box center [220, 114] width 238 height 16
drag, startPoint x: 311, startPoint y: 111, endPoint x: 332, endPoint y: 111, distance: 20.7
click at [332, 111] on span "For example, when initializing the smart account from a viem wallet client for …" at bounding box center [220, 114] width 238 height 16
drag, startPoint x: 112, startPoint y: 117, endPoint x: 173, endPoint y: 119, distance: 61.2
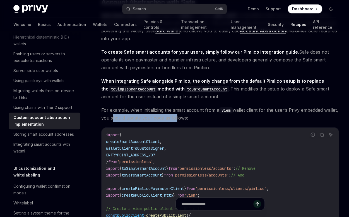
click at [173, 119] on span "For example, when initializing the smart account from a viem wallet client for …" at bounding box center [220, 114] width 238 height 16
click at [188, 118] on span "For example, when initializing the smart account from a viem wallet client for …" at bounding box center [220, 114] width 238 height 16
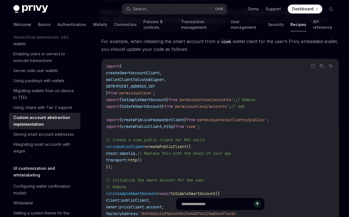
scroll to position [186, 0]
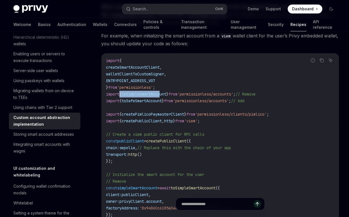
drag, startPoint x: 137, startPoint y: 94, endPoint x: 166, endPoint y: 94, distance: 29.0
click at [166, 94] on span "import { toSimpleSmartAccount } from 'permissionless/accounts' ; // Remove" at bounding box center [181, 94] width 150 height 5
drag, startPoint x: 127, startPoint y: 101, endPoint x: 166, endPoint y: 101, distance: 38.8
click at [162, 101] on span "toSafeSmartAccount" at bounding box center [142, 100] width 40 height 5
click at [270, 98] on code "import { createSmartAccountClient , walletClientToCustomSigner , ENTRYPOINT_ADD…" at bounding box center [234, 218] width 257 height 322
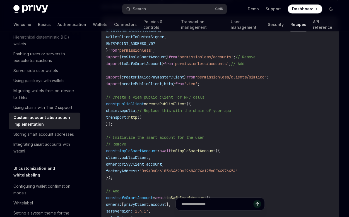
scroll to position [223, 0]
drag, startPoint x: 124, startPoint y: 97, endPoint x: 205, endPoint y: 96, distance: 80.7
click at [204, 96] on span "// Create a viem public client for RPC calls" at bounding box center [155, 96] width 98 height 5
drag, startPoint x: 128, startPoint y: 104, endPoint x: 141, endPoint y: 104, distance: 12.6
click at [141, 104] on span "publicClient" at bounding box center [130, 103] width 27 height 5
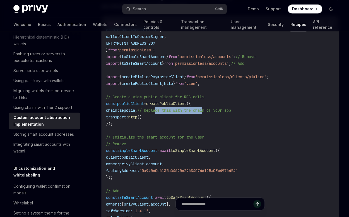
drag, startPoint x: 169, startPoint y: 111, endPoint x: 216, endPoint y: 109, distance: 46.4
click at [216, 109] on span "// Replace this with the chain of your app" at bounding box center [184, 110] width 94 height 5
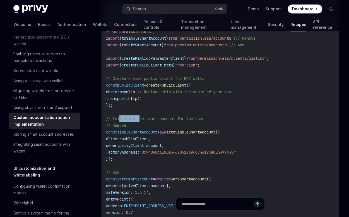
drag, startPoint x: 120, startPoint y: 117, endPoint x: 140, endPoint y: 118, distance: 20.2
click at [140, 118] on span "// Initialize the smart account for the user" at bounding box center [155, 118] width 98 height 5
drag, startPoint x: 153, startPoint y: 119, endPoint x: 164, endPoint y: 119, distance: 11.2
click at [153, 119] on span "// Initialize the smart account for the user" at bounding box center [155, 118] width 98 height 5
drag, startPoint x: 174, startPoint y: 118, endPoint x: 200, endPoint y: 118, distance: 25.4
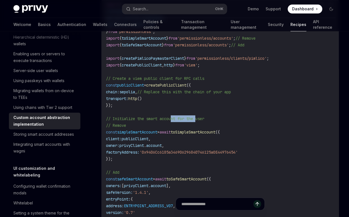
click at [200, 118] on span "// Initialize the smart account for the user" at bounding box center [155, 118] width 98 height 5
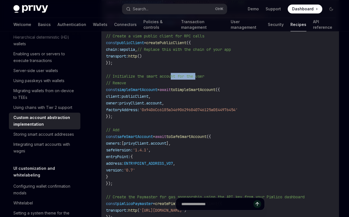
scroll to position [298, 0]
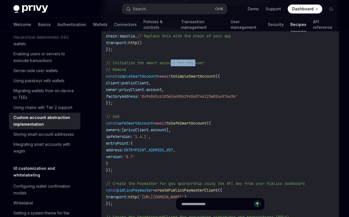
drag, startPoint x: 122, startPoint y: 123, endPoint x: 159, endPoint y: 123, distance: 36.3
click at [159, 123] on span "const safeSmartAccount = await toSafeSmartAccount ({" at bounding box center [158, 123] width 105 height 5
drag, startPoint x: 182, startPoint y: 123, endPoint x: 207, endPoint y: 122, distance: 24.9
click at [207, 122] on span "toSafeSmartAccount" at bounding box center [186, 123] width 40 height 5
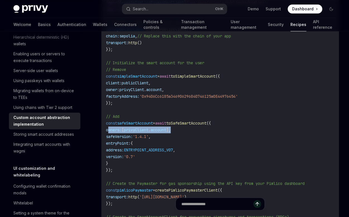
drag, startPoint x: 109, startPoint y: 129, endPoint x: 184, endPoint y: 129, distance: 74.8
click at [184, 129] on code "import { createSmartAccountClient , walletClientToCustomSigner , ENTRYPOINT_ADD…" at bounding box center [234, 107] width 257 height 322
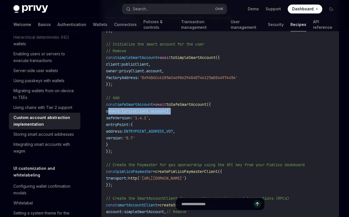
drag, startPoint x: 111, startPoint y: 118, endPoint x: 155, endPoint y: 143, distance: 50.8
click at [155, 143] on code "import { createSmartAccountClient , walletClientToCustomSigner , ENTRYPOINT_ADD…" at bounding box center [234, 88] width 257 height 322
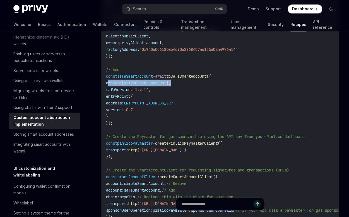
scroll to position [372, 0]
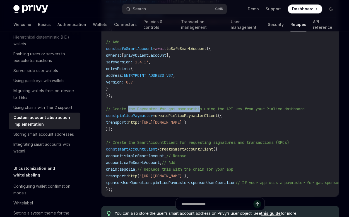
drag, startPoint x: 128, startPoint y: 109, endPoint x: 205, endPoint y: 109, distance: 77.1
click at [205, 109] on span "// Create the Paymaster for gas sponsorship using the API key from your Pimlico…" at bounding box center [205, 108] width 199 height 5
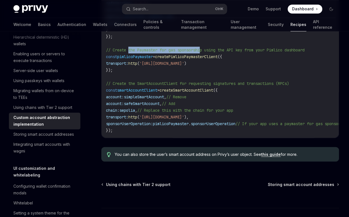
scroll to position [447, 0]
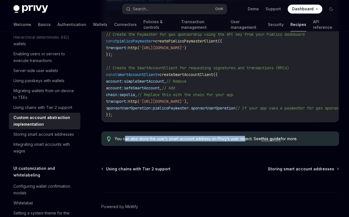
drag, startPoint x: 131, startPoint y: 141, endPoint x: 244, endPoint y: 140, distance: 113.6
click at [244, 140] on span "You can also store the user’s smart account address on [PERSON_NAME]’s user obj…" at bounding box center [224, 139] width 219 height 6
click at [274, 141] on link "this guide" at bounding box center [271, 138] width 20 height 5
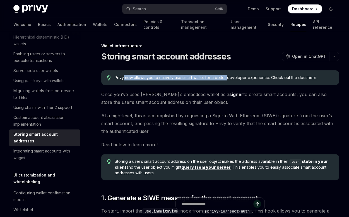
drag, startPoint x: 123, startPoint y: 80, endPoint x: 228, endPoint y: 78, distance: 104.2
click at [228, 78] on span "Privy now allows you to natively use smart wallet for a better developer experi…" at bounding box center [224, 78] width 219 height 6
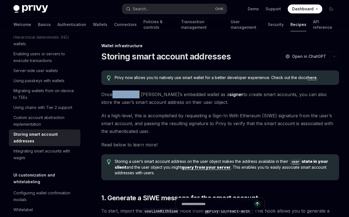
drag, startPoint x: 112, startPoint y: 94, endPoint x: 140, endPoint y: 96, distance: 28.3
click at [140, 96] on span "Once you’ve used [PERSON_NAME]’s embedded wallet as a signer to create smart ac…" at bounding box center [220, 98] width 238 height 16
click at [153, 96] on span "Once you’ve used [PERSON_NAME]’s embedded wallet as a signer to create smart ac…" at bounding box center [220, 98] width 238 height 16
drag, startPoint x: 109, startPoint y: 94, endPoint x: 183, endPoint y: 93, distance: 74.3
click at [183, 93] on span "Once you’ve used [PERSON_NAME]’s embedded wallet as a signer to create smart ac…" at bounding box center [220, 98] width 238 height 16
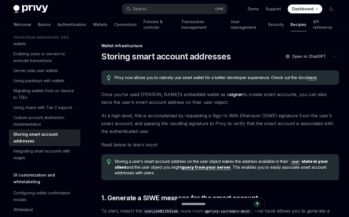
click at [235, 45] on div "Wallet infrastructure" at bounding box center [220, 46] width 238 height 6
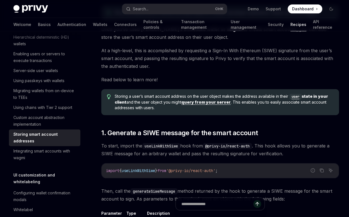
scroll to position [74, 0]
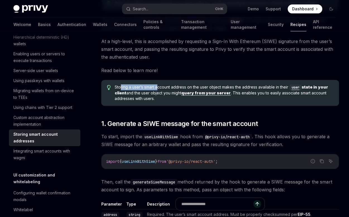
drag, startPoint x: 120, startPoint y: 87, endPoint x: 159, endPoint y: 85, distance: 38.3
click at [159, 85] on span "Storing a user’s smart account address on the user object makes the address ava…" at bounding box center [224, 92] width 219 height 17
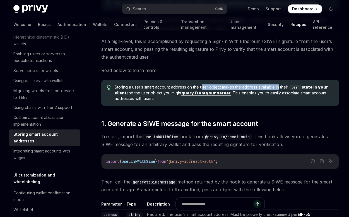
drag, startPoint x: 205, startPoint y: 88, endPoint x: 278, endPoint y: 89, distance: 72.9
click at [278, 89] on span "Storing a user’s smart account address on the user object makes the address ava…" at bounding box center [224, 92] width 219 height 17
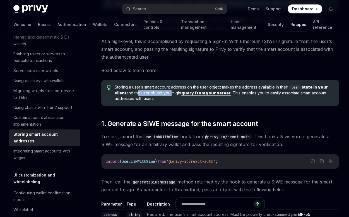
drag, startPoint x: 137, startPoint y: 92, endPoint x: 170, endPoint y: 94, distance: 32.4
click at [170, 94] on span "Storing a user’s smart account address on the user object makes the address ava…" at bounding box center [224, 92] width 219 height 17
drag, startPoint x: 149, startPoint y: 96, endPoint x: 158, endPoint y: 93, distance: 9.2
click at [150, 96] on span "Storing a user’s smart account address on the user object makes the address ava…" at bounding box center [224, 92] width 219 height 17
drag, startPoint x: 264, startPoint y: 93, endPoint x: 320, endPoint y: 94, distance: 56.4
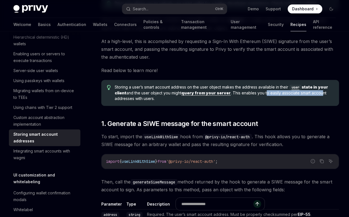
click at [320, 94] on span "Storing a user’s smart account address on the user object makes the address ava…" at bounding box center [224, 92] width 219 height 17
drag, startPoint x: 123, startPoint y: 99, endPoint x: 149, endPoint y: 99, distance: 26.2
click at [149, 99] on span "Storing a user’s smart account address on the user object makes the address ava…" at bounding box center [224, 92] width 219 height 17
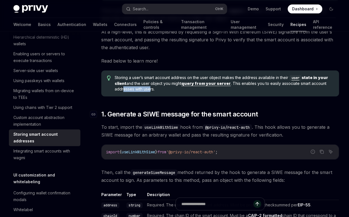
scroll to position [93, 0]
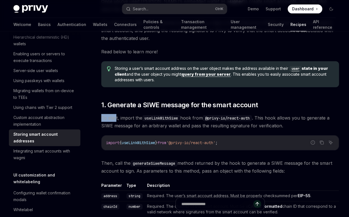
drag, startPoint x: 100, startPoint y: 116, endPoint x: 116, endPoint y: 116, distance: 16.2
drag, startPoint x: 125, startPoint y: 117, endPoint x: 136, endPoint y: 117, distance: 11.7
click at [136, 117] on span "To start, import the useLinkWithSiwe hook from @privy-io/react-auth . This hook…" at bounding box center [220, 122] width 238 height 16
drag, startPoint x: 159, startPoint y: 118, endPoint x: 170, endPoint y: 119, distance: 10.3
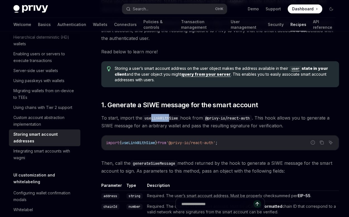
click at [170, 119] on code "useLinkWithSiwe" at bounding box center [161, 118] width 38 height 6
drag, startPoint x: 276, startPoint y: 119, endPoint x: 316, endPoint y: 119, distance: 40.2
click at [316, 119] on span "To start, import the useLinkWithSiwe hook from @privy-io/react-auth . This hook…" at bounding box center [220, 122] width 238 height 16
click at [322, 119] on span "To start, import the useLinkWithSiwe hook from @privy-io/react-auth . This hook…" at bounding box center [220, 122] width 238 height 16
drag, startPoint x: 111, startPoint y: 125, endPoint x: 132, endPoint y: 125, distance: 21.2
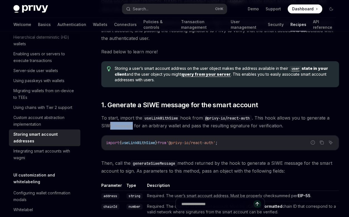
click at [132, 125] on span "To start, import the useLinkWithSiwe hook from @privy-io/react-auth . This hook…" at bounding box center [220, 122] width 238 height 16
click at [106, 125] on span "To start, import the useLinkWithSiwe hook from @privy-io/react-auth . This hook…" at bounding box center [220, 122] width 238 height 16
drag, startPoint x: 140, startPoint y: 127, endPoint x: 146, endPoint y: 127, distance: 6.1
click at [146, 127] on span "To start, import the useLinkWithSiwe hook from @privy-io/react-auth . This hook…" at bounding box center [220, 122] width 238 height 16
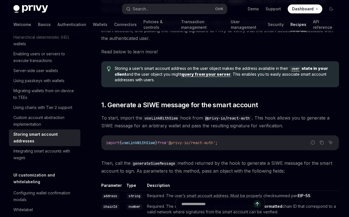
click at [146, 127] on span "To start, import the useLinkWithSiwe hook from @privy-io/react-auth . This hook…" at bounding box center [220, 122] width 238 height 16
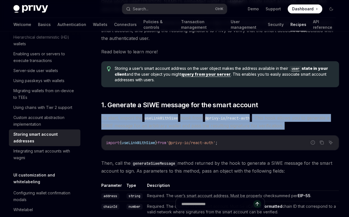
click at [146, 127] on span "To start, import the useLinkWithSiwe hook from @privy-io/react-auth . This hook…" at bounding box center [220, 122] width 238 height 16
click at [145, 127] on span "To start, import the useLinkWithSiwe hook from @privy-io/react-auth . This hook…" at bounding box center [220, 122] width 238 height 16
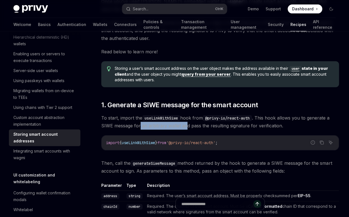
drag, startPoint x: 140, startPoint y: 127, endPoint x: 186, endPoint y: 128, distance: 46.4
click at [186, 128] on span "To start, import the useLinkWithSiwe hook from @privy-io/react-auth . This hook…" at bounding box center [220, 122] width 238 height 16
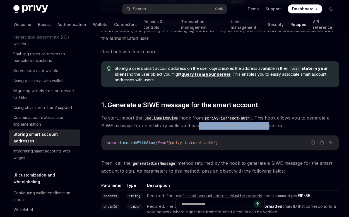
drag, startPoint x: 201, startPoint y: 126, endPoint x: 267, endPoint y: 127, distance: 65.9
click at [267, 127] on span "To start, import the useLinkWithSiwe hook from @privy-io/react-auth . This hook…" at bounding box center [220, 122] width 238 height 16
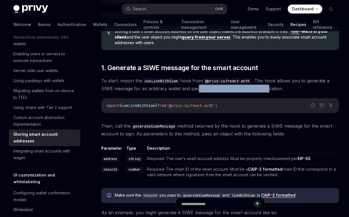
scroll to position [149, 0]
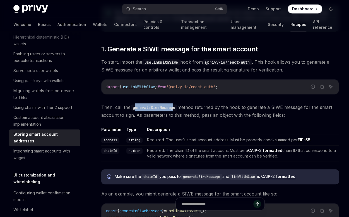
drag, startPoint x: 136, startPoint y: 108, endPoint x: 175, endPoint y: 109, distance: 39.4
click at [175, 109] on code "generateSiweMessage" at bounding box center [154, 107] width 47 height 6
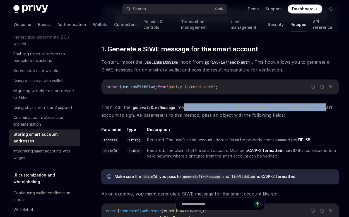
drag, startPoint x: 186, startPoint y: 108, endPoint x: 324, endPoint y: 109, distance: 137.6
click at [324, 109] on span "Then, call the generateSiweMessage method returned by the hook to generate a SI…" at bounding box center [220, 111] width 238 height 16
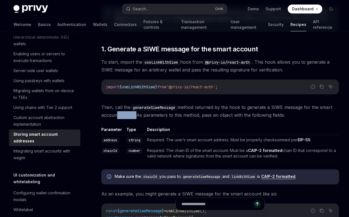
drag, startPoint x: 114, startPoint y: 114, endPoint x: 135, endPoint y: 116, distance: 21.8
click at [135, 116] on span "Then, call the generateSiweMessage method returned by the hook to generate a SI…" at bounding box center [220, 111] width 238 height 16
drag, startPoint x: 143, startPoint y: 114, endPoint x: 170, endPoint y: 114, distance: 26.8
click at [170, 114] on span "Then, call the generateSiweMessage method returned by the hook to generate a SI…" at bounding box center [220, 111] width 238 height 16
click at [179, 115] on span "Then, call the generateSiweMessage method returned by the hook to generate a SI…" at bounding box center [220, 111] width 238 height 16
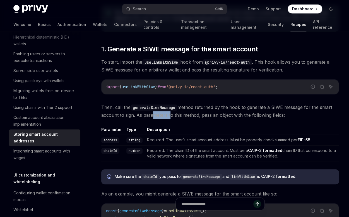
drag, startPoint x: 149, startPoint y: 114, endPoint x: 174, endPoint y: 115, distance: 25.4
click at [168, 115] on span "Then, call the generateSiweMessage method returned by the hook to generate a SI…" at bounding box center [220, 111] width 238 height 16
click at [178, 114] on span "Then, call the generateSiweMessage method returned by the hook to generate a SI…" at bounding box center [220, 111] width 238 height 16
drag, startPoint x: 209, startPoint y: 115, endPoint x: 284, endPoint y: 116, distance: 74.8
click at [284, 116] on span "Then, call the generateSiweMessage method returned by the hook to generate a SI…" at bounding box center [220, 111] width 238 height 16
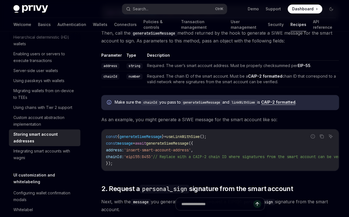
scroll to position [223, 0]
drag, startPoint x: 189, startPoint y: 102, endPoint x: 229, endPoint y: 103, distance: 39.7
click at [229, 103] on span "Make sure the chainId you pass to generateSiweMessage and linkWithSiwe is CAIP-…" at bounding box center [224, 102] width 219 height 6
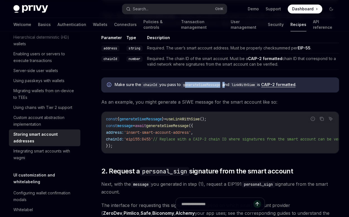
scroll to position [242, 0]
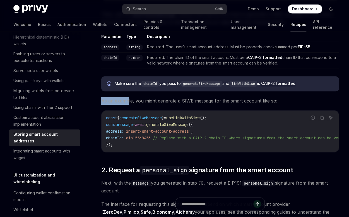
drag, startPoint x: 102, startPoint y: 100, endPoint x: 127, endPoint y: 100, distance: 25.1
click at [127, 100] on span "As an example, you might generate a SIWE message for the smart account like so:" at bounding box center [220, 101] width 238 height 8
drag, startPoint x: 149, startPoint y: 101, endPoint x: 168, endPoint y: 100, distance: 19.3
click at [168, 100] on span "As an example, you might generate a SIWE message for the smart account like so:" at bounding box center [220, 101] width 238 height 8
click at [173, 100] on span "As an example, you might generate a SIWE message for the smart account like so:" at bounding box center [220, 101] width 238 height 8
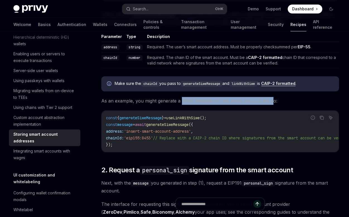
drag, startPoint x: 180, startPoint y: 100, endPoint x: 272, endPoint y: 101, distance: 91.6
click at [272, 101] on span "As an example, you might generate a SIWE message for the smart account like so:" at bounding box center [220, 101] width 238 height 8
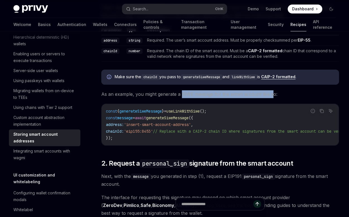
scroll to position [260, 0]
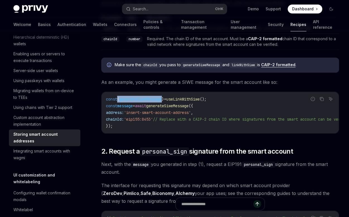
drag, startPoint x: 128, startPoint y: 99, endPoint x: 166, endPoint y: 99, distance: 38.0
click at [166, 99] on span "const { generateSiweMessage } = useLinkWithSiwe ();" at bounding box center [156, 99] width 100 height 5
drag, startPoint x: 181, startPoint y: 98, endPoint x: 206, endPoint y: 97, distance: 24.6
click at [200, 97] on span "useLinkWithSiwe" at bounding box center [182, 99] width 33 height 5
drag, startPoint x: 219, startPoint y: 97, endPoint x: 195, endPoint y: 98, distance: 24.6
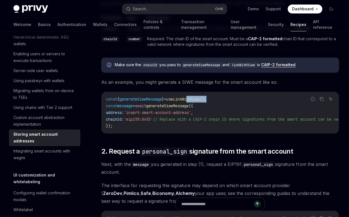
click at [195, 98] on code "const { generateSiweMessage } = useLinkWithSiwe (); const message = await gener…" at bounding box center [235, 112] width 259 height 33
drag, startPoint x: 111, startPoint y: 106, endPoint x: 197, endPoint y: 104, distance: 86.3
click at [193, 104] on span "const message = await generateSiweMessage ({" at bounding box center [149, 105] width 87 height 5
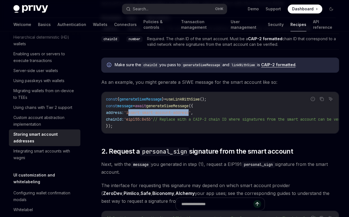
drag, startPoint x: 135, startPoint y: 111, endPoint x: 198, endPoint y: 111, distance: 63.1
click at [191, 111] on span "'insert-smart-account-address'" at bounding box center [157, 112] width 67 height 5
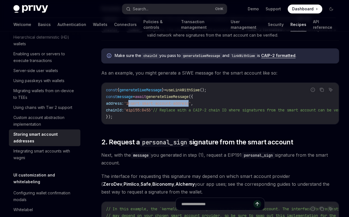
scroll to position [279, 0]
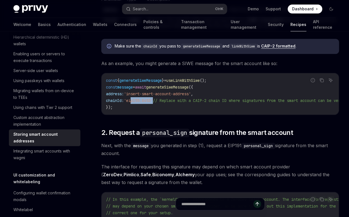
drag, startPoint x: 137, startPoint y: 99, endPoint x: 160, endPoint y: 99, distance: 22.6
click at [153, 99] on span "'eip155:8453'" at bounding box center [138, 100] width 29 height 5
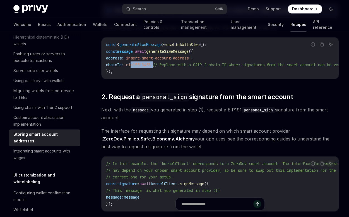
scroll to position [316, 0]
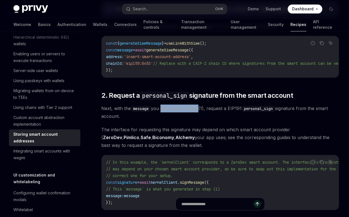
drag, startPoint x: 161, startPoint y: 111, endPoint x: 200, endPoint y: 111, distance: 39.6
click at [200, 111] on span "Next, with the message you generated in step (1), request a EIP191 personal_sig…" at bounding box center [220, 112] width 238 height 16
drag, startPoint x: 215, startPoint y: 111, endPoint x: 250, endPoint y: 112, distance: 35.2
click at [241, 112] on span "Next, with the message you generated in step (1), request a EIP191 personal_sig…" at bounding box center [220, 112] width 238 height 16
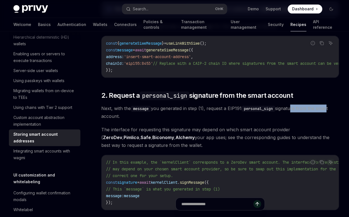
drag, startPoint x: 295, startPoint y: 111, endPoint x: 328, endPoint y: 111, distance: 33.5
click at [328, 111] on span "Next, with the message you generated in step (1), request a EIP191 personal_sig…" at bounding box center [220, 112] width 238 height 16
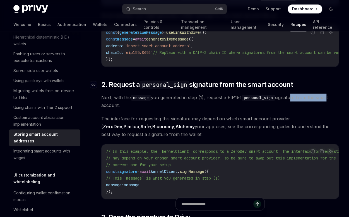
scroll to position [335, 0]
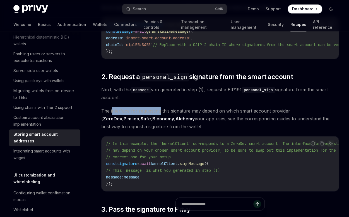
drag, startPoint x: 111, startPoint y: 111, endPoint x: 159, endPoint y: 111, distance: 47.7
click at [159, 111] on span "The interface for requesting this signature may depend on which smart account p…" at bounding box center [220, 118] width 238 height 23
click at [166, 111] on span "The interface for requesting this signature may depend on which smart account p…" at bounding box center [220, 118] width 238 height 23
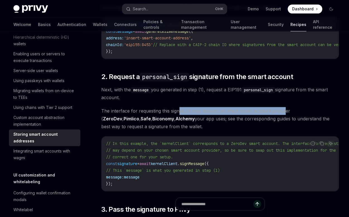
drag, startPoint x: 181, startPoint y: 113, endPoint x: 283, endPoint y: 114, distance: 101.3
click at [283, 114] on span "The interface for requesting this signature may depend on which smart account p…" at bounding box center [220, 118] width 238 height 23
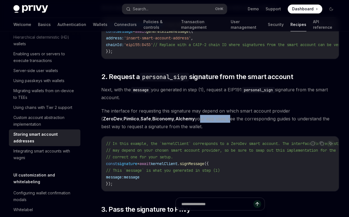
drag, startPoint x: 160, startPoint y: 120, endPoint x: 191, endPoint y: 121, distance: 31.0
click at [191, 121] on span "The interface for requesting this signature may depend on which smart account p…" at bounding box center [220, 118] width 238 height 23
drag, startPoint x: 230, startPoint y: 121, endPoint x: 245, endPoint y: 121, distance: 14.8
click at [245, 121] on span "The interface for requesting this signature may depend on which smart account p…" at bounding box center [220, 118] width 238 height 23
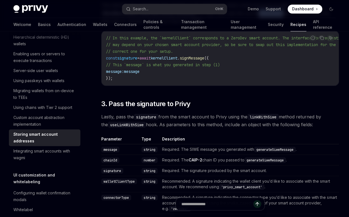
scroll to position [447, 0]
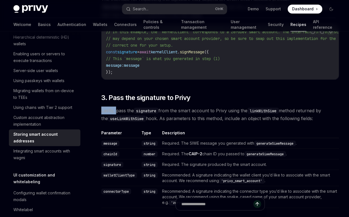
drag, startPoint x: 102, startPoint y: 112, endPoint x: 116, endPoint y: 113, distance: 14.3
click at [116, 113] on span "Lastly, pass the signature from the smart account to Privy using the linkWithSi…" at bounding box center [220, 114] width 238 height 16
click at [121, 114] on span "Lastly, pass the signature from the smart account to Privy using the linkWithSi…" at bounding box center [220, 114] width 238 height 16
drag, startPoint x: 154, startPoint y: 116, endPoint x: 166, endPoint y: 116, distance: 11.4
click at [166, 116] on span "Lastly, pass the signature from the smart account to Privy using the linkWithSi…" at bounding box center [220, 114] width 238 height 16
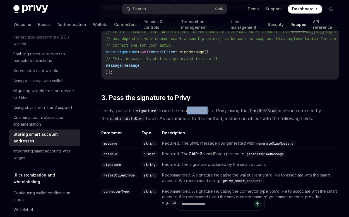
drag, startPoint x: 190, startPoint y: 114, endPoint x: 208, endPoint y: 115, distance: 18.2
click at [208, 115] on span "Lastly, pass the signature from the smart account to Privy using the linkWithSi…" at bounding box center [220, 114] width 238 height 16
drag, startPoint x: 217, startPoint y: 116, endPoint x: 221, endPoint y: 116, distance: 4.8
click at [220, 116] on span "Lastly, pass the signature from the smart account to Privy using the linkWithSi…" at bounding box center [220, 114] width 238 height 16
drag, startPoint x: 260, startPoint y: 113, endPoint x: 284, endPoint y: 114, distance: 24.6
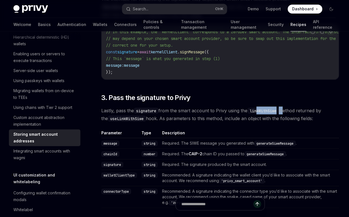
click at [284, 114] on span "Lastly, pass the signature from the smart account to Privy using the linkWithSi…" at bounding box center [220, 114] width 238 height 16
drag, startPoint x: 301, startPoint y: 115, endPoint x: 323, endPoint y: 116, distance: 22.3
click at [328, 114] on span "Lastly, pass the signature from the smart account to Privy using the linkWithSi…" at bounding box center [220, 114] width 238 height 16
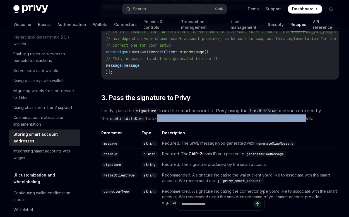
drag, startPoint x: 156, startPoint y: 123, endPoint x: 295, endPoint y: 121, distance: 139.0
click at [298, 120] on span "Lastly, pass the signature from the smart account to Privy using the linkWithSi…" at bounding box center [220, 114] width 238 height 16
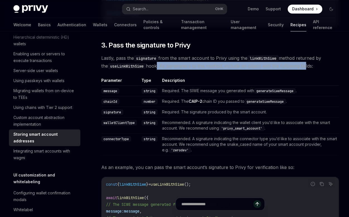
scroll to position [502, 0]
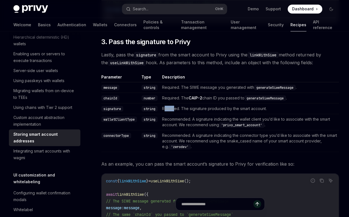
drag, startPoint x: 165, startPoint y: 111, endPoint x: 175, endPoint y: 112, distance: 10.6
click at [175, 112] on td "Required. The signature produced by the smart account." at bounding box center [249, 108] width 179 height 11
drag, startPoint x: 200, startPoint y: 111, endPoint x: 207, endPoint y: 111, distance: 6.4
click at [207, 111] on td "Required. The signature produced by the smart account." at bounding box center [249, 108] width 179 height 11
drag, startPoint x: 166, startPoint y: 122, endPoint x: 186, endPoint y: 123, distance: 20.1
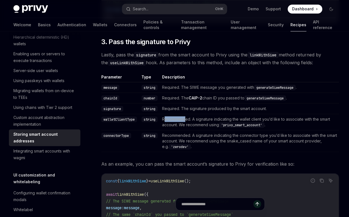
click at [186, 123] on td "Recommended. A signature indicating the wallet client you’d like to associate w…" at bounding box center [249, 122] width 179 height 16
drag, startPoint x: 204, startPoint y: 121, endPoint x: 240, endPoint y: 122, distance: 36.6
click at [240, 122] on td "Recommended. A signature indicating the wallet client you’d like to associate w…" at bounding box center [249, 122] width 179 height 16
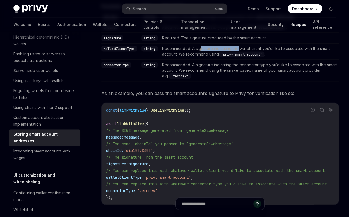
scroll to position [577, 0]
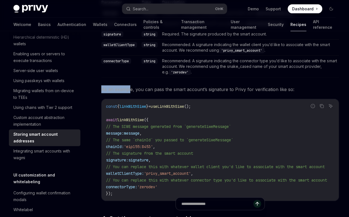
drag, startPoint x: 102, startPoint y: 92, endPoint x: 129, endPoint y: 92, distance: 27.1
click at [129, 92] on span "As an example, you can pass the smart account’s signature to Privy for verifica…" at bounding box center [220, 89] width 238 height 8
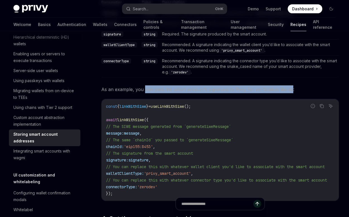
drag, startPoint x: 147, startPoint y: 92, endPoint x: 290, endPoint y: 92, distance: 142.7
click at [290, 92] on span "As an example, you can pass the smart account’s signature to Privy for verifica…" at bounding box center [220, 89] width 238 height 8
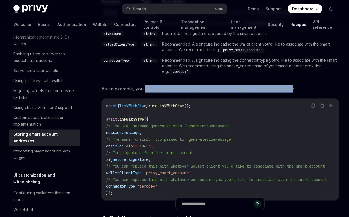
scroll to position [595, 0]
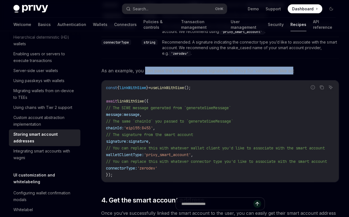
drag, startPoint x: 109, startPoint y: 91, endPoint x: 130, endPoint y: 90, distance: 20.7
click at [122, 90] on span "const { linkWithSiwe } = useLinkWithSiwe ();" at bounding box center [148, 87] width 85 height 5
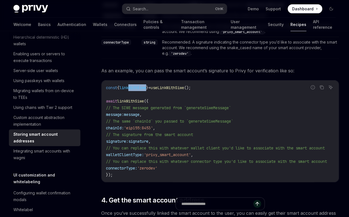
drag, startPoint x: 133, startPoint y: 90, endPoint x: 151, endPoint y: 90, distance: 18.1
click at [151, 90] on span "const { linkWithSiwe } = useLinkWithSiwe ();" at bounding box center [148, 87] width 85 height 5
drag, startPoint x: 165, startPoint y: 90, endPoint x: 194, endPoint y: 91, distance: 28.8
click at [184, 90] on span "useLinkWithSiwe" at bounding box center [167, 87] width 33 height 5
drag, startPoint x: 111, startPoint y: 103, endPoint x: 147, endPoint y: 104, distance: 36.1
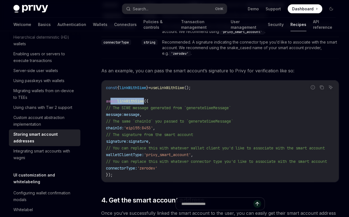
click at [147, 104] on span "await linkWithSiwe ({" at bounding box center [127, 101] width 42 height 5
drag, startPoint x: 131, startPoint y: 111, endPoint x: 150, endPoint y: 111, distance: 18.7
click at [150, 110] on span "// The SIWE message generated from `generateSiweMessage`" at bounding box center [168, 107] width 125 height 5
drag, startPoint x: 122, startPoint y: 145, endPoint x: 146, endPoint y: 146, distance: 24.6
click at [146, 144] on span "signature: signature ," at bounding box center [128, 141] width 45 height 5
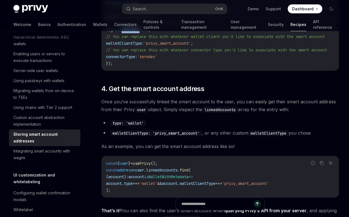
scroll to position [707, 0]
drag, startPoint x: 125, startPoint y: 107, endPoint x: 134, endPoint y: 106, distance: 9.0
click at [134, 106] on span "Once you’ve successfully linked the smart account to the user, you can easily g…" at bounding box center [220, 105] width 238 height 16
drag, startPoint x: 144, startPoint y: 104, endPoint x: 178, endPoint y: 104, distance: 33.5
click at [178, 104] on span "Once you’ve successfully linked the smart account to the user, you can easily g…" at bounding box center [220, 105] width 238 height 16
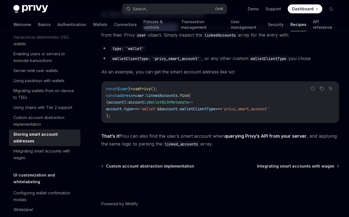
scroll to position [782, 0]
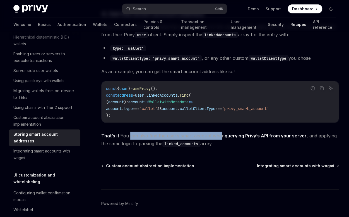
drag, startPoint x: 128, startPoint y: 138, endPoint x: 219, endPoint y: 141, distance: 91.6
click at [219, 141] on span "That’s it! You can also find the user’s smart account when querying Privy’s API…" at bounding box center [220, 140] width 238 height 16
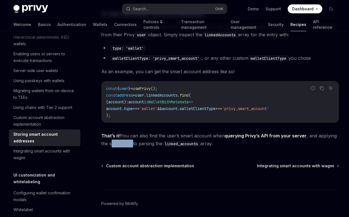
drag, startPoint x: 112, startPoint y: 148, endPoint x: 133, endPoint y: 149, distance: 21.5
click at [133, 147] on span "That’s it! You can also find the user’s smart account when querying Privy’s API…" at bounding box center [220, 140] width 238 height 16
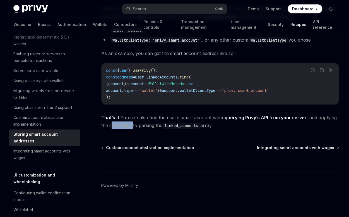
scroll to position [800, 0]
click at [288, 150] on span "Integrating smart accounts with wagmi" at bounding box center [295, 148] width 77 height 6
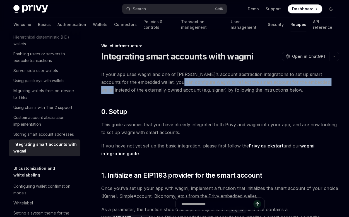
drag, startPoint x: 167, startPoint y: 83, endPoint x: 322, endPoint y: 83, distance: 155.5
click at [322, 83] on span "If your app uses wagmi and one of [PERSON_NAME]’s account abstraction integrati…" at bounding box center [220, 81] width 238 height 23
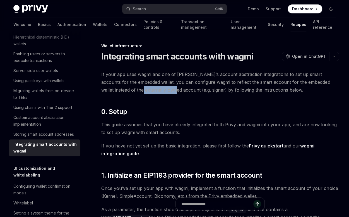
drag, startPoint x: 118, startPoint y: 91, endPoint x: 153, endPoint y: 91, distance: 34.9
click at [153, 91] on span "If your app uses wagmi and one of [PERSON_NAME]’s account abstraction integrati…" at bounding box center [220, 81] width 238 height 23
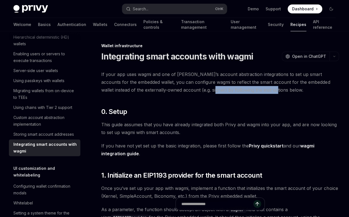
drag, startPoint x: 192, startPoint y: 91, endPoint x: 250, endPoint y: 90, distance: 58.1
click at [250, 90] on span "If your app uses wagmi and one of [PERSON_NAME]’s account abstraction integrati…" at bounding box center [220, 81] width 238 height 23
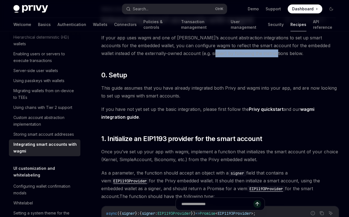
scroll to position [37, 0]
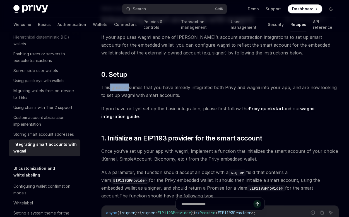
drag, startPoint x: 110, startPoint y: 89, endPoint x: 128, endPoint y: 89, distance: 18.4
click at [128, 89] on span "This guide assumes that you have already integrated both Privy and wagmi into y…" at bounding box center [220, 91] width 238 height 16
drag, startPoint x: 111, startPoint y: 95, endPoint x: 173, endPoint y: 97, distance: 61.7
click at [173, 97] on span "This guide assumes that you have already integrated both Privy and wagmi into y…" at bounding box center [220, 91] width 238 height 16
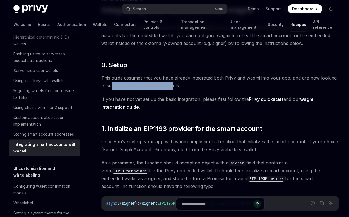
scroll to position [56, 0]
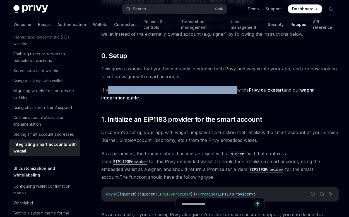
drag, startPoint x: 113, startPoint y: 90, endPoint x: 237, endPoint y: 90, distance: 124.5
click at [237, 90] on span "If you have not yet set up the basic integration, please first follow the Privy…" at bounding box center [220, 94] width 238 height 16
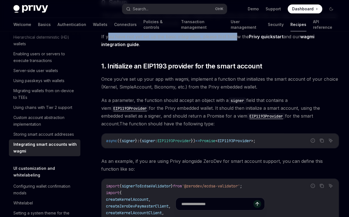
scroll to position [112, 0]
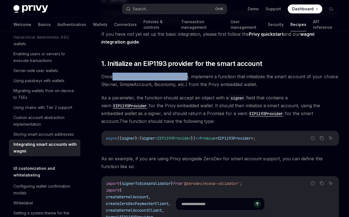
drag, startPoint x: 113, startPoint y: 79, endPoint x: 185, endPoint y: 79, distance: 71.7
click at [185, 79] on span "Once you’ve set up your app with wagmi, implement a function that initializes t…" at bounding box center [220, 81] width 238 height 16
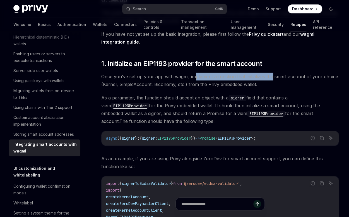
drag, startPoint x: 197, startPoint y: 78, endPoint x: 271, endPoint y: 78, distance: 74.8
click at [271, 78] on span "Once you’ve set up your app with wagmi, implement a function that initializes t…" at bounding box center [220, 81] width 238 height 16
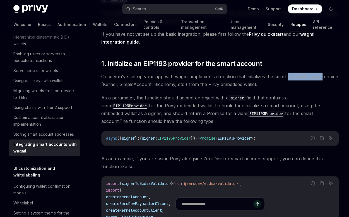
drag, startPoint x: 289, startPoint y: 77, endPoint x: 320, endPoint y: 76, distance: 31.6
click at [320, 76] on span "Once you’ve set up your app with wagmi, implement a function that initializes t…" at bounding box center [220, 81] width 238 height 16
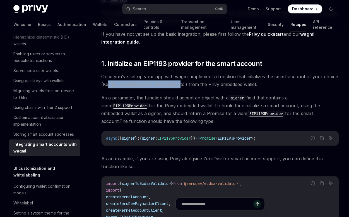
drag, startPoint x: 108, startPoint y: 84, endPoint x: 190, endPoint y: 84, distance: 81.8
click at [179, 87] on span "Once you’ve set up your app with wagmi, implement a function that initializes t…" at bounding box center [220, 81] width 238 height 16
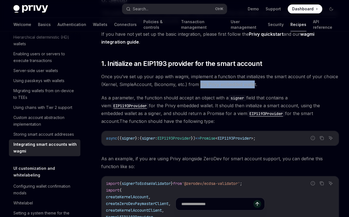
drag, startPoint x: 200, startPoint y: 83, endPoint x: 252, endPoint y: 84, distance: 52.5
click at [252, 84] on span "Once you’ve set up your app with wagmi, implement a function that initializes t…" at bounding box center [220, 81] width 238 height 16
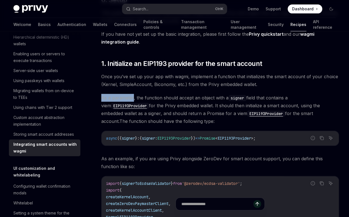
drag, startPoint x: 102, startPoint y: 97, endPoint x: 133, endPoint y: 98, distance: 30.7
click at [133, 98] on span "As a parameter, the function should accept an object with a signer field that c…" at bounding box center [220, 109] width 238 height 31
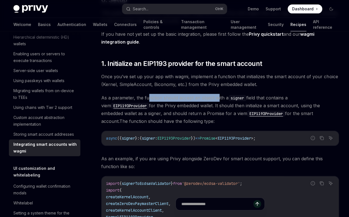
drag, startPoint x: 150, startPoint y: 98, endPoint x: 218, endPoint y: 98, distance: 68.1
click at [218, 98] on span "As a parameter, the function should accept an object with a signer field that c…" at bounding box center [220, 109] width 238 height 31
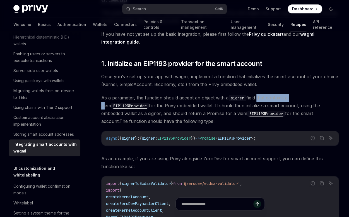
drag, startPoint x: 256, startPoint y: 98, endPoint x: 292, endPoint y: 98, distance: 36.3
click at [292, 98] on span "As a parameter, the function should accept an object with a signer field that c…" at bounding box center [220, 109] width 238 height 31
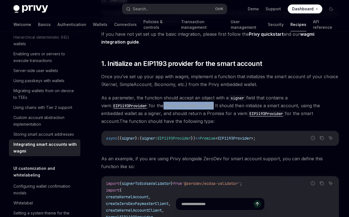
drag, startPoint x: 152, startPoint y: 105, endPoint x: 205, endPoint y: 106, distance: 53.1
click at [205, 106] on span "As a parameter, the function should accept an object with a signer field that c…" at bounding box center [220, 109] width 238 height 31
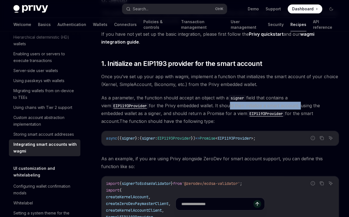
drag, startPoint x: 221, startPoint y: 106, endPoint x: 292, endPoint y: 106, distance: 70.6
click at [291, 106] on span "As a parameter, the function should accept an object with a signer field that c…" at bounding box center [220, 109] width 238 height 31
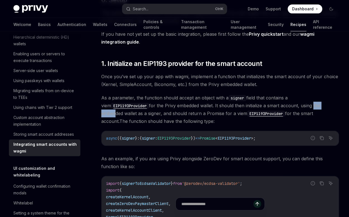
drag, startPoint x: 305, startPoint y: 106, endPoint x: 326, endPoint y: 106, distance: 20.7
click at [326, 106] on span "As a parameter, the function should accept an object with a signer field that c…" at bounding box center [220, 109] width 238 height 31
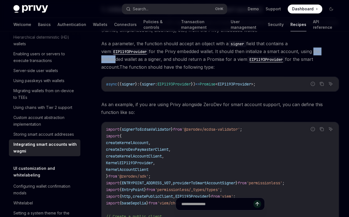
scroll to position [167, 0]
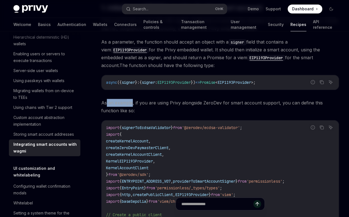
drag, startPoint x: 107, startPoint y: 102, endPoint x: 131, endPoint y: 103, distance: 24.0
click at [131, 103] on span "As an example, if you are using Privy alongside ZeroDev for smart account suppo…" at bounding box center [220, 107] width 238 height 16
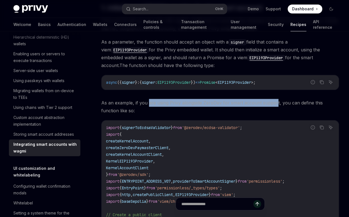
drag, startPoint x: 150, startPoint y: 103, endPoint x: 275, endPoint y: 102, distance: 124.8
click at [275, 102] on span "As an example, if you are using Privy alongside ZeroDev for smart account suppo…" at bounding box center [220, 107] width 238 height 16
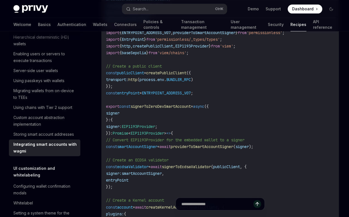
scroll to position [316, 0]
drag, startPoint x: 153, startPoint y: 106, endPoint x: 182, endPoint y: 105, distance: 28.8
click at [182, 105] on span "signerToZeroDevSmartAccount" at bounding box center [161, 106] width 60 height 5
click at [142, 106] on span "signerToZeroDevSmartAccount" at bounding box center [161, 106] width 60 height 5
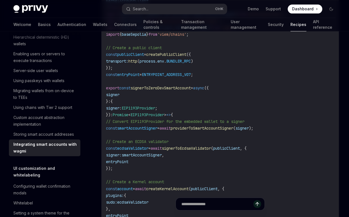
scroll to position [335, 0]
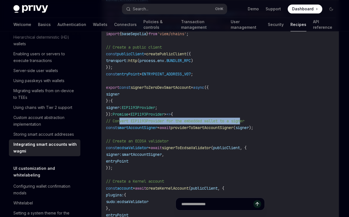
drag, startPoint x: 121, startPoint y: 121, endPoint x: 247, endPoint y: 121, distance: 125.9
click at [245, 121] on span "// Convert EIP1193Provider for the embedded wallet to a signer" at bounding box center [175, 120] width 138 height 5
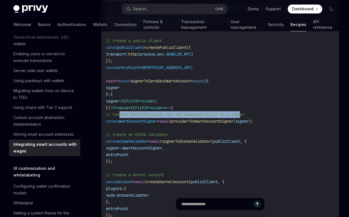
scroll to position [353, 0]
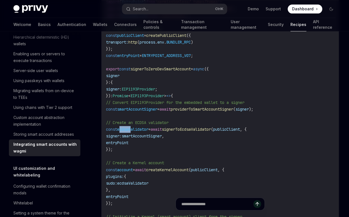
drag, startPoint x: 125, startPoint y: 129, endPoint x: 136, endPoint y: 129, distance: 10.6
click at [136, 129] on span "ecdsaValidator" at bounding box center [132, 129] width 31 height 5
click at [143, 129] on span "ecdsaValidator" at bounding box center [132, 129] width 31 height 5
drag, startPoint x: 188, startPoint y: 129, endPoint x: 229, endPoint y: 130, distance: 40.8
click at [211, 130] on span "signerToEcdsaValidator" at bounding box center [186, 129] width 49 height 5
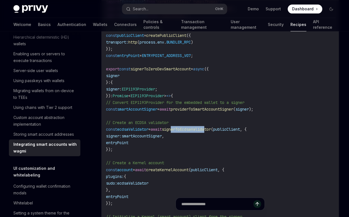
drag, startPoint x: 114, startPoint y: 135, endPoint x: 175, endPoint y: 135, distance: 60.9
click at [164, 135] on span "signer: smartAccountSigner ," at bounding box center [135, 135] width 58 height 5
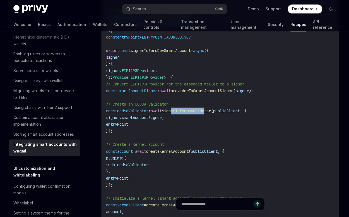
scroll to position [372, 0]
drag, startPoint x: 130, startPoint y: 143, endPoint x: 160, endPoint y: 145, distance: 29.6
click at [160, 145] on span "// Create a Kernel account" at bounding box center [135, 144] width 58 height 5
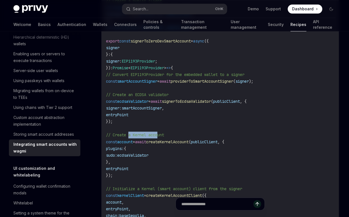
scroll to position [391, 0]
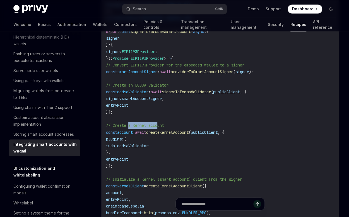
drag, startPoint x: 166, startPoint y: 133, endPoint x: 198, endPoint y: 136, distance: 31.9
click at [198, 136] on code "import { signerToEcdsaValidator } from '@zerodev/ecdsa-validator' ; import { cr…" at bounding box center [220, 122] width 228 height 442
click at [205, 126] on code "import { signerToEcdsaValidator } from '@zerodev/ecdsa-validator' ; import { cr…" at bounding box center [220, 122] width 228 height 442
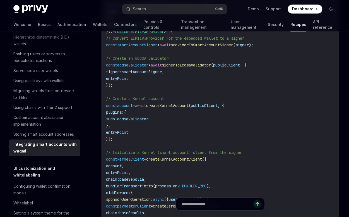
scroll to position [428, 0]
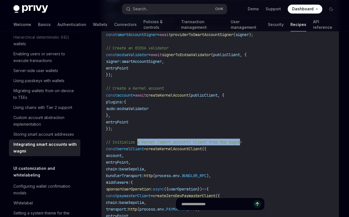
drag, startPoint x: 140, startPoint y: 140, endPoint x: 247, endPoint y: 142, distance: 106.7
click at [242, 142] on span "// Initialize a Kernel (smart account) client from the signer" at bounding box center [174, 141] width 136 height 5
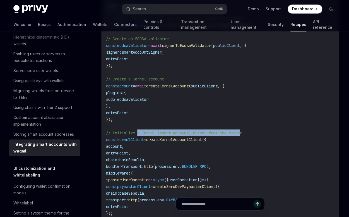
scroll to position [465, 0]
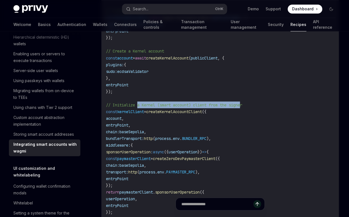
drag, startPoint x: 130, startPoint y: 112, endPoint x: 153, endPoint y: 113, distance: 23.2
click at [153, 113] on span "const kernelClient = createKernelAccountClient ({" at bounding box center [156, 111] width 100 height 5
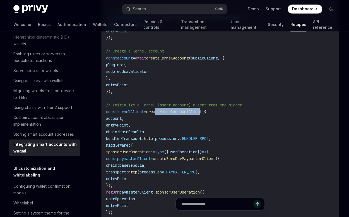
drag, startPoint x: 168, startPoint y: 110, endPoint x: 214, endPoint y: 110, distance: 45.8
click at [202, 110] on span "createKernelAccountClient" at bounding box center [174, 111] width 56 height 5
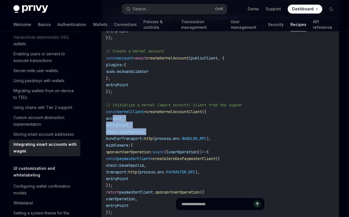
drag, startPoint x: 114, startPoint y: 118, endPoint x: 163, endPoint y: 131, distance: 51.4
click at [163, 131] on code "import { signerToEcdsaValidator } from '@zerodev/ecdsa-validator' ; import { cr…" at bounding box center [220, 48] width 228 height 442
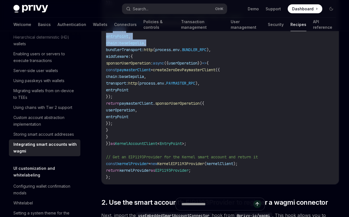
scroll to position [558, 0]
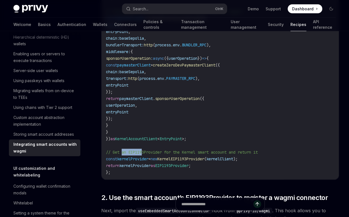
drag, startPoint x: 121, startPoint y: 152, endPoint x: 144, endPoint y: 151, distance: 23.2
click at [144, 151] on span "// Get an EIP1193Provider for the Kernel smart account and return it" at bounding box center [182, 152] width 152 height 5
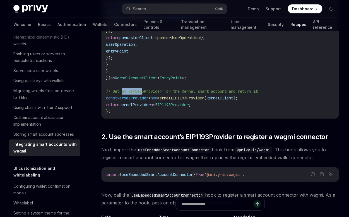
scroll to position [633, 0]
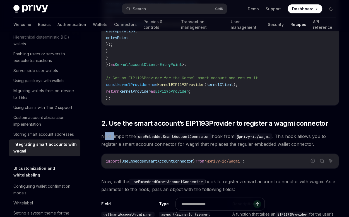
drag, startPoint x: 104, startPoint y: 135, endPoint x: 113, endPoint y: 136, distance: 9.5
click at [113, 136] on span "Next, import the useEmbeddedSmartAccountConnector hook from @privy-io/wagmi . T…" at bounding box center [220, 140] width 238 height 16
drag, startPoint x: 120, startPoint y: 136, endPoint x: 130, endPoint y: 136, distance: 9.5
click at [130, 136] on span "Next, import the useEmbeddedSmartAccountConnector hook from @privy-io/wagmi . T…" at bounding box center [220, 140] width 238 height 16
drag, startPoint x: 316, startPoint y: 136, endPoint x: 324, endPoint y: 136, distance: 7.8
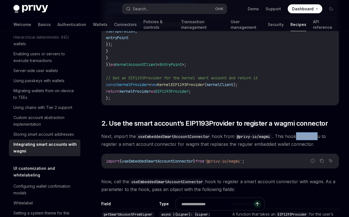
click at [324, 136] on span "Next, import the useEmbeddedSmartAccountConnector hook from @privy-io/wagmi . T…" at bounding box center [220, 140] width 238 height 16
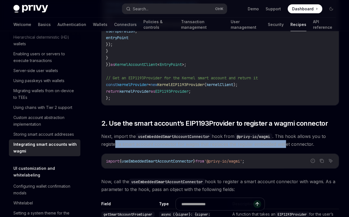
drag, startPoint x: 115, startPoint y: 144, endPoint x: 284, endPoint y: 144, distance: 168.6
click at [284, 144] on span "Next, import the useEmbeddedSmartAccountConnector hook from @privy-io/wagmi . T…" at bounding box center [220, 140] width 238 height 16
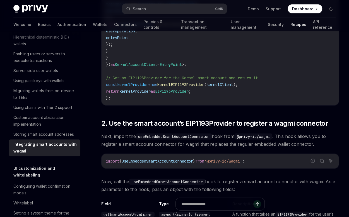
click at [111, 143] on span "Next, import the useEmbeddedSmartAccountConnector hook from @privy-io/wagmi . T…" at bounding box center [220, 140] width 238 height 16
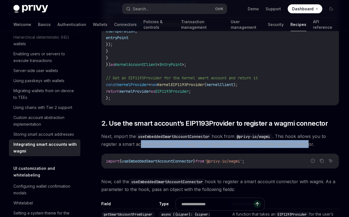
drag, startPoint x: 140, startPoint y: 144, endPoint x: 306, endPoint y: 144, distance: 166.1
click at [306, 144] on span "Next, import the useEmbeddedSmartAccountConnector hook from @privy-io/wagmi . T…" at bounding box center [220, 140] width 238 height 16
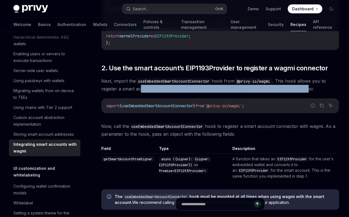
scroll to position [688, 0]
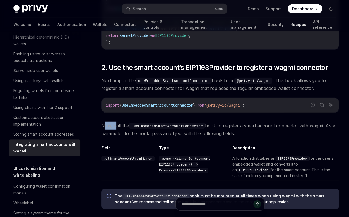
drag, startPoint x: 106, startPoint y: 124, endPoint x: 116, endPoint y: 125, distance: 10.1
click at [116, 125] on span "Now, call the useEmbeddedSmartAccountConnector hook to register a smart account…" at bounding box center [220, 130] width 238 height 16
click at [124, 125] on span "Now, call the useEmbeddedSmartAccountConnector hook to register a smart account…" at bounding box center [220, 130] width 238 height 16
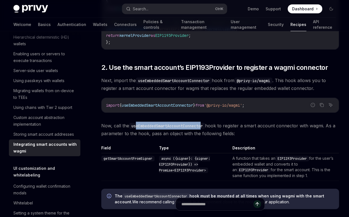
drag, startPoint x: 137, startPoint y: 126, endPoint x: 205, endPoint y: 127, distance: 67.8
click at [205, 127] on code "useEmbeddedSmartAccountConnector" at bounding box center [167, 126] width 76 height 6
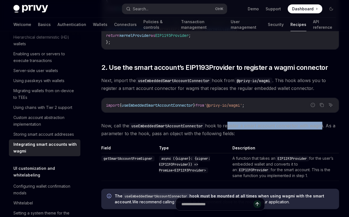
drag, startPoint x: 233, startPoint y: 126, endPoint x: 320, endPoint y: 126, distance: 87.7
click at [320, 126] on span "Now, call the useEmbeddedSmartAccountConnector hook to register a smart account…" at bounding box center [220, 130] width 238 height 16
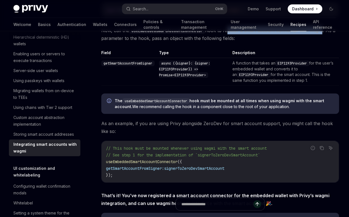
scroll to position [800, 0]
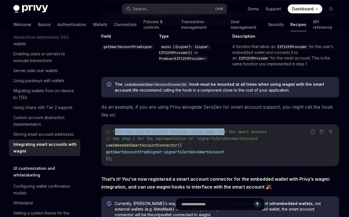
drag, startPoint x: 116, startPoint y: 130, endPoint x: 230, endPoint y: 132, distance: 114.8
click at [230, 132] on span "// This hook must be mounted whenever using wagmi with the smart account" at bounding box center [186, 131] width 161 height 5
click at [126, 133] on code "// This hook must be mounted whenever using wagmi with the smart account // See…" at bounding box center [220, 144] width 228 height 33
click at [137, 131] on span "// This hook must be mounted whenever using wagmi with the smart account" at bounding box center [186, 131] width 161 height 5
drag, startPoint x: 177, startPoint y: 131, endPoint x: 191, endPoint y: 131, distance: 14.5
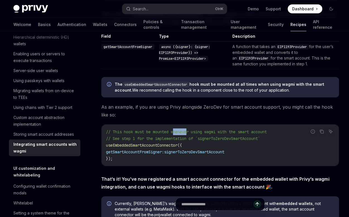
click at [191, 131] on span "// This hook must be mounted whenever using wagmi with the smart account" at bounding box center [186, 131] width 161 height 5
click at [202, 131] on span "// This hook must be mounted whenever using wagmi with the smart account" at bounding box center [186, 131] width 161 height 5
drag, startPoint x: 210, startPoint y: 131, endPoint x: 222, endPoint y: 131, distance: 11.2
click at [222, 131] on span "// This hook must be mounted whenever using wagmi with the smart account" at bounding box center [186, 131] width 161 height 5
click at [232, 131] on span "// This hook must be mounted whenever using wagmi with the smart account" at bounding box center [186, 131] width 161 height 5
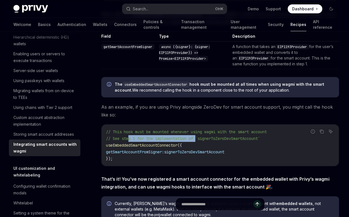
drag, startPoint x: 130, startPoint y: 137, endPoint x: 204, endPoint y: 137, distance: 74.3
click at [199, 138] on span "// See step 1 for the implementation of `signerToZeroDevSmartAccount`" at bounding box center [183, 138] width 154 height 5
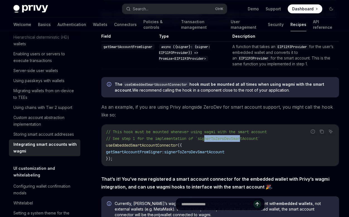
drag, startPoint x: 212, startPoint y: 137, endPoint x: 247, endPoint y: 137, distance: 34.6
click at [247, 137] on span "// See step 1 for the implementation of `signerToZeroDevSmartAccount`" at bounding box center [183, 138] width 154 height 5
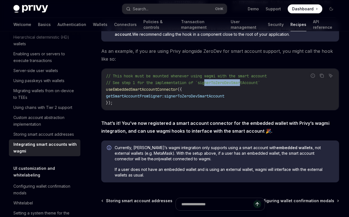
scroll to position [856, 0]
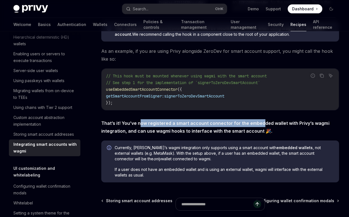
drag, startPoint x: 139, startPoint y: 122, endPoint x: 261, endPoint y: 125, distance: 121.5
click at [261, 125] on span "That’s it! You’ve now registered a smart account connector for the embedded wal…" at bounding box center [220, 127] width 238 height 16
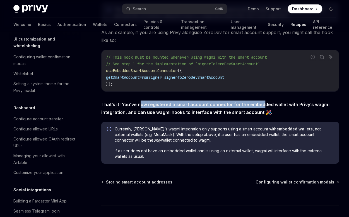
scroll to position [289, 0]
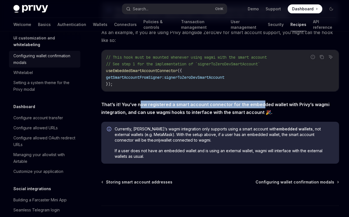
click at [35, 66] on div "Configuring wallet confirmation modals" at bounding box center [45, 58] width 64 height 13
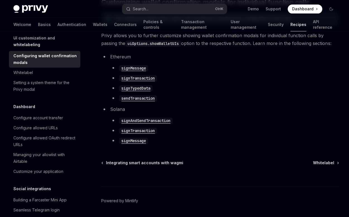
scroll to position [335, 0]
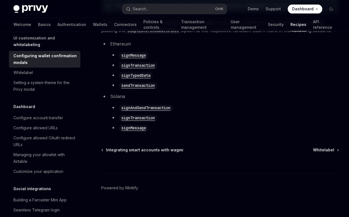
click at [142, 85] on code "sendTransaction" at bounding box center [138, 85] width 38 height 6
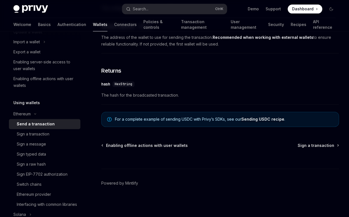
scroll to position [383, 0]
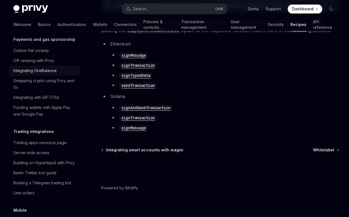
scroll to position [505, 0]
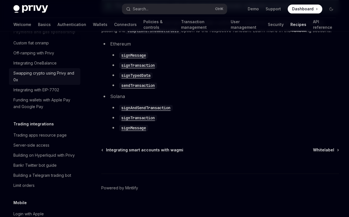
click at [48, 83] on div "Swapping crypto using Privy and 0x" at bounding box center [45, 76] width 64 height 13
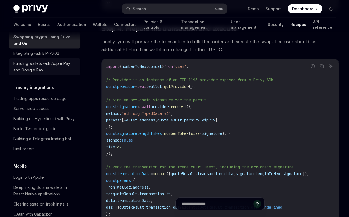
scroll to position [542, 0]
click at [48, 73] on div "Funding wallets with Apple Pay and Google Pay" at bounding box center [45, 65] width 64 height 13
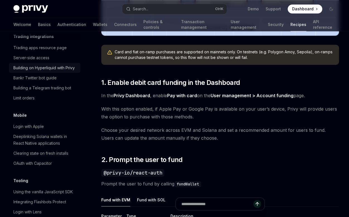
scroll to position [598, 0]
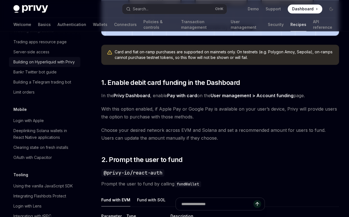
click at [40, 65] on div "Building on Hyperliquid with Privy" at bounding box center [43, 62] width 61 height 7
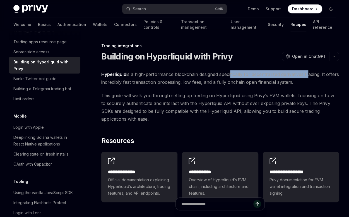
drag, startPoint x: 230, startPoint y: 75, endPoint x: 308, endPoint y: 76, distance: 78.2
click at [308, 76] on span "Hyperliquid is a high-performance blockchain designed specifically for decentra…" at bounding box center [220, 78] width 238 height 16
click at [314, 76] on span "Hyperliquid is a high-performance blockchain designed specifically for decentra…" at bounding box center [220, 78] width 238 height 16
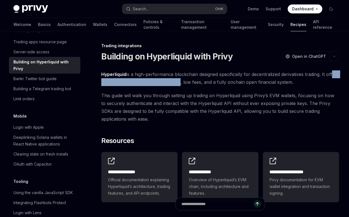
drag, startPoint x: 106, startPoint y: 82, endPoint x: 197, endPoint y: 82, distance: 91.0
click at [192, 82] on span "Hyperliquid is a high-performance blockchain designed specifically for decentra…" at bounding box center [220, 78] width 238 height 16
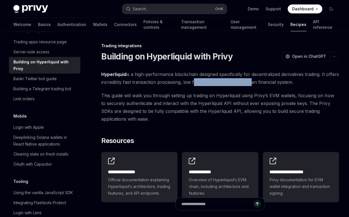
drag, startPoint x: 212, startPoint y: 83, endPoint x: 262, endPoint y: 83, distance: 50.0
click at [261, 83] on span "Hyperliquid is a high-performance blockchain designed specifically for decentra…" at bounding box center [220, 78] width 238 height 16
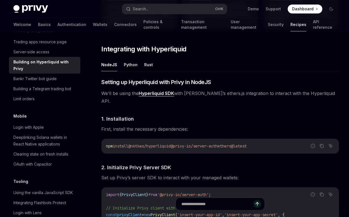
scroll to position [186, 0]
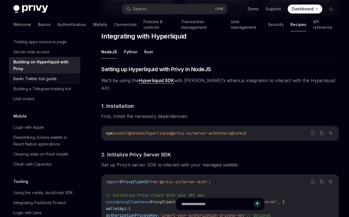
click at [39, 82] on div "Bankr Twitter bot guide" at bounding box center [34, 78] width 43 height 7
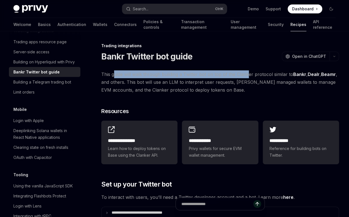
drag, startPoint x: 114, startPoint y: 75, endPoint x: 247, endPoint y: 75, distance: 132.9
click at [247, 75] on span "This guide will walk through building a Twitter bot on top of the Clanker proto…" at bounding box center [220, 81] width 238 height 23
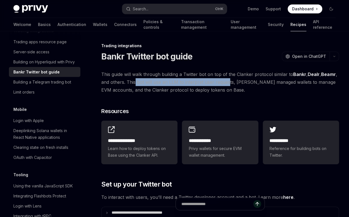
drag, startPoint x: 135, startPoint y: 83, endPoint x: 227, endPoint y: 82, distance: 92.4
click at [227, 82] on span "This guide will walk through building a Twitter bot on top of the Clanker proto…" at bounding box center [220, 81] width 238 height 23
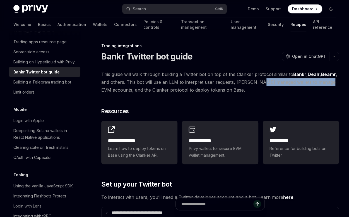
drag, startPoint x: 259, startPoint y: 82, endPoint x: 325, endPoint y: 84, distance: 65.6
click at [325, 84] on span "This guide will walk through building a Twitter bot on top of the Clanker proto…" at bounding box center [220, 81] width 238 height 23
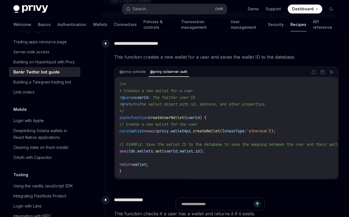
scroll to position [316, 0]
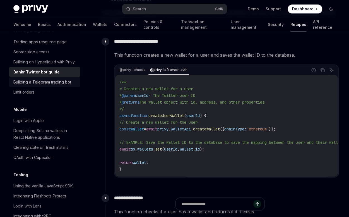
click at [31, 85] on div "Building a Telegram trading bot" at bounding box center [42, 82] width 58 height 7
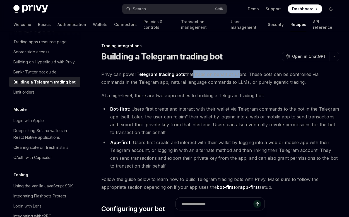
drag, startPoint x: 192, startPoint y: 74, endPoint x: 240, endPoint y: 76, distance: 48.1
click at [236, 76] on span "Privy can power Telegram trading bots that trade on behalf of users. These bots…" at bounding box center [220, 78] width 238 height 16
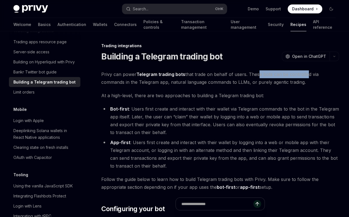
drag, startPoint x: 260, startPoint y: 75, endPoint x: 304, endPoint y: 75, distance: 44.7
click at [304, 75] on span "Privy can power Telegram trading bots that trade on behalf of users. These bots…" at bounding box center [220, 78] width 238 height 16
drag, startPoint x: 111, startPoint y: 83, endPoint x: 146, endPoint y: 82, distance: 35.8
click at [146, 82] on span "Privy can power Telegram trading bots that trade on behalf of users. These bots…" at bounding box center [220, 78] width 238 height 16
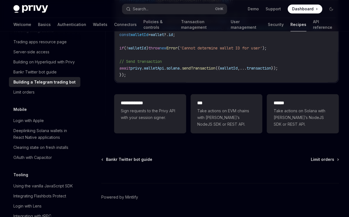
scroll to position [1341, 0]
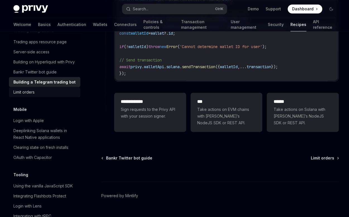
click at [30, 95] on div "Limit orders" at bounding box center [23, 92] width 21 height 7
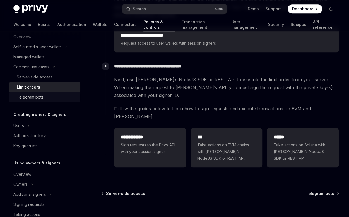
scroll to position [75, 0]
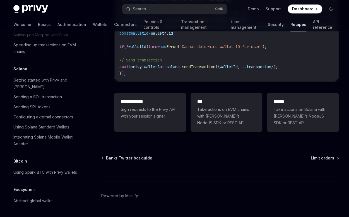
scroll to position [861, 0]
click at [29, 55] on div "Speeding up transactions on EVM chains" at bounding box center [45, 48] width 64 height 13
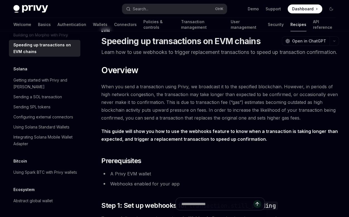
scroll to position [37, 0]
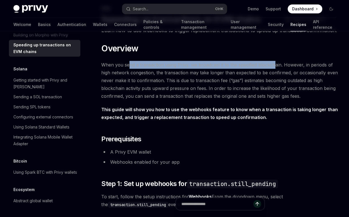
drag, startPoint x: 130, startPoint y: 73, endPoint x: 283, endPoint y: 73, distance: 152.7
click at [274, 74] on span "When you send a transaction using Privy, we broadcast it to the specified block…" at bounding box center [220, 80] width 238 height 39
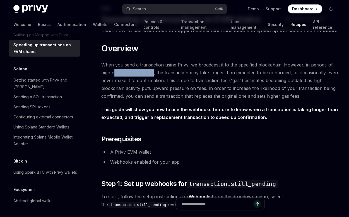
drag, startPoint x: 137, startPoint y: 81, endPoint x: 155, endPoint y: 81, distance: 18.1
click at [154, 81] on span "When you send a transaction using Privy, we broadcast it to the specified block…" at bounding box center [220, 80] width 238 height 39
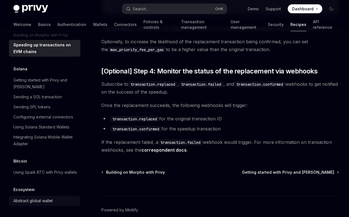
scroll to position [614, 0]
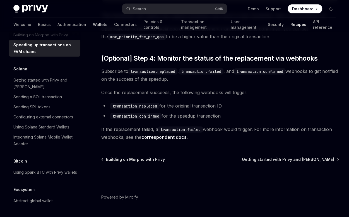
click at [93, 25] on link "Wallets" at bounding box center [100, 24] width 15 height 13
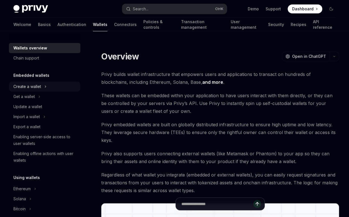
click at [45, 86] on icon at bounding box center [45, 86] width 2 height 7
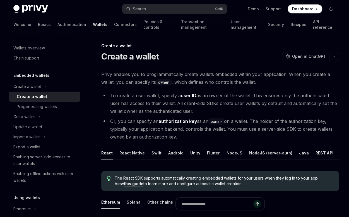
click at [43, 99] on div "Create a wallet" at bounding box center [32, 96] width 30 height 7
type textarea "*"
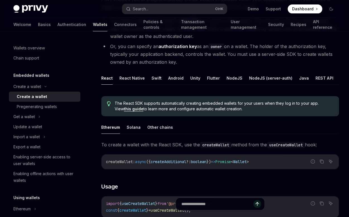
scroll to position [74, 0]
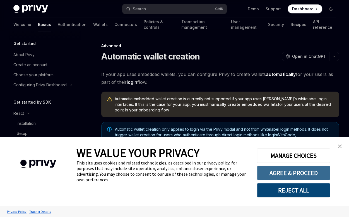
click at [299, 172] on button "AGREE & PROCEED" at bounding box center [293, 173] width 73 height 15
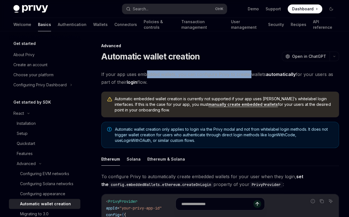
drag, startPoint x: 154, startPoint y: 75, endPoint x: 250, endPoint y: 75, distance: 95.5
click at [250, 75] on span "If your app uses embedded wallets, you can configure Privy to create wallets au…" at bounding box center [220, 78] width 238 height 16
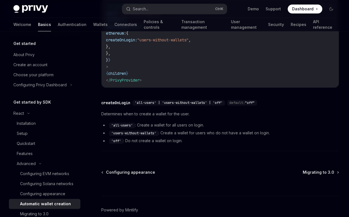
scroll to position [221, 0]
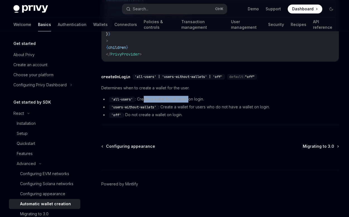
drag, startPoint x: 144, startPoint y: 98, endPoint x: 189, endPoint y: 98, distance: 44.7
click at [189, 98] on li "'all-users' : Create a wallet for all users on login." at bounding box center [220, 99] width 238 height 7
drag, startPoint x: 113, startPoint y: 98, endPoint x: 132, endPoint y: 99, distance: 18.8
click at [132, 99] on code "'all-users'" at bounding box center [122, 100] width 26 height 6
copy code "all-users"
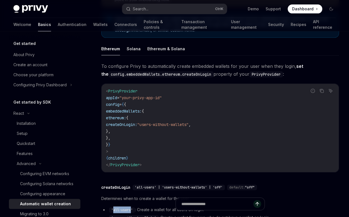
scroll to position [90, 0]
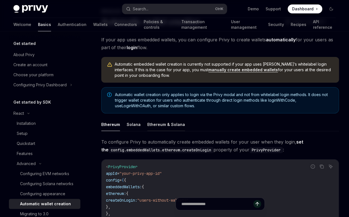
click at [163, 126] on button "Ethereum & Solana" at bounding box center [166, 124] width 38 height 13
type textarea "*"
